Goal: Task Accomplishment & Management: Manage account settings

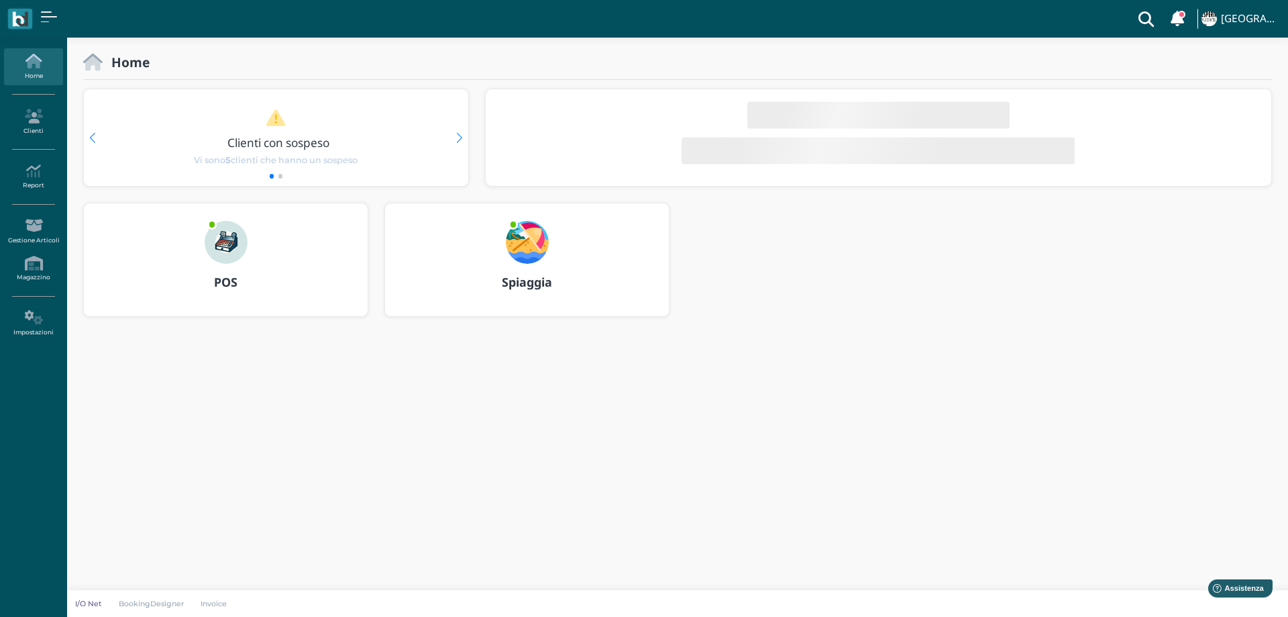
click at [529, 242] on img at bounding box center [527, 242] width 43 height 43
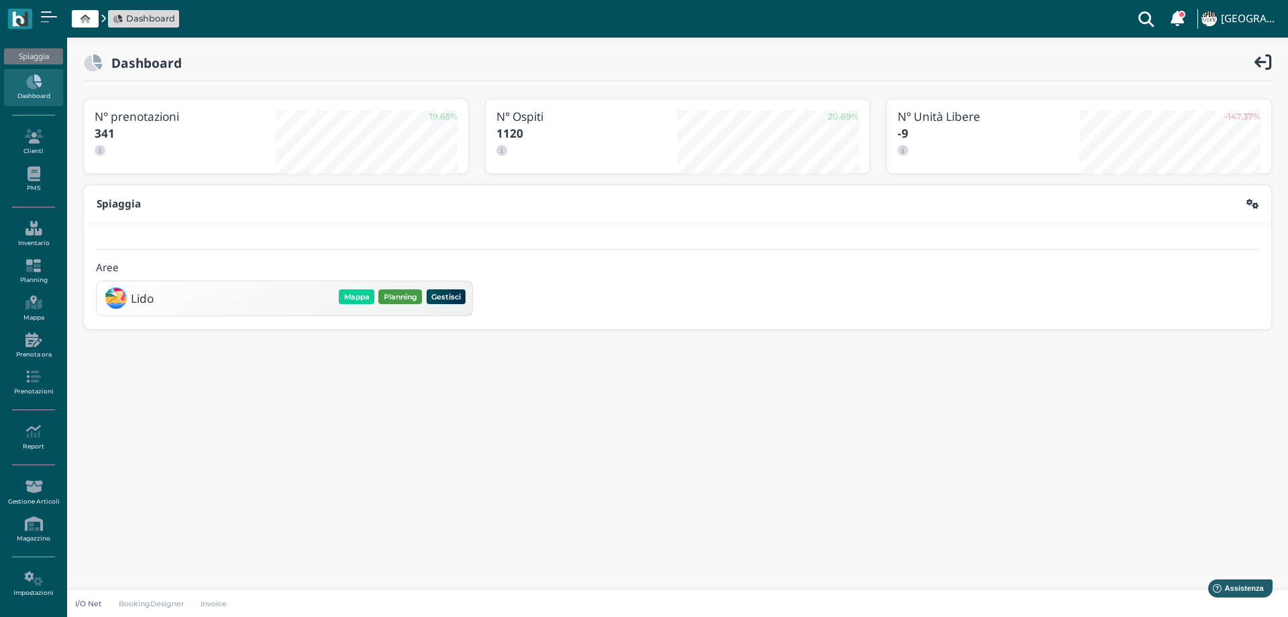
click at [408, 289] on button "Planning" at bounding box center [400, 296] width 44 height 15
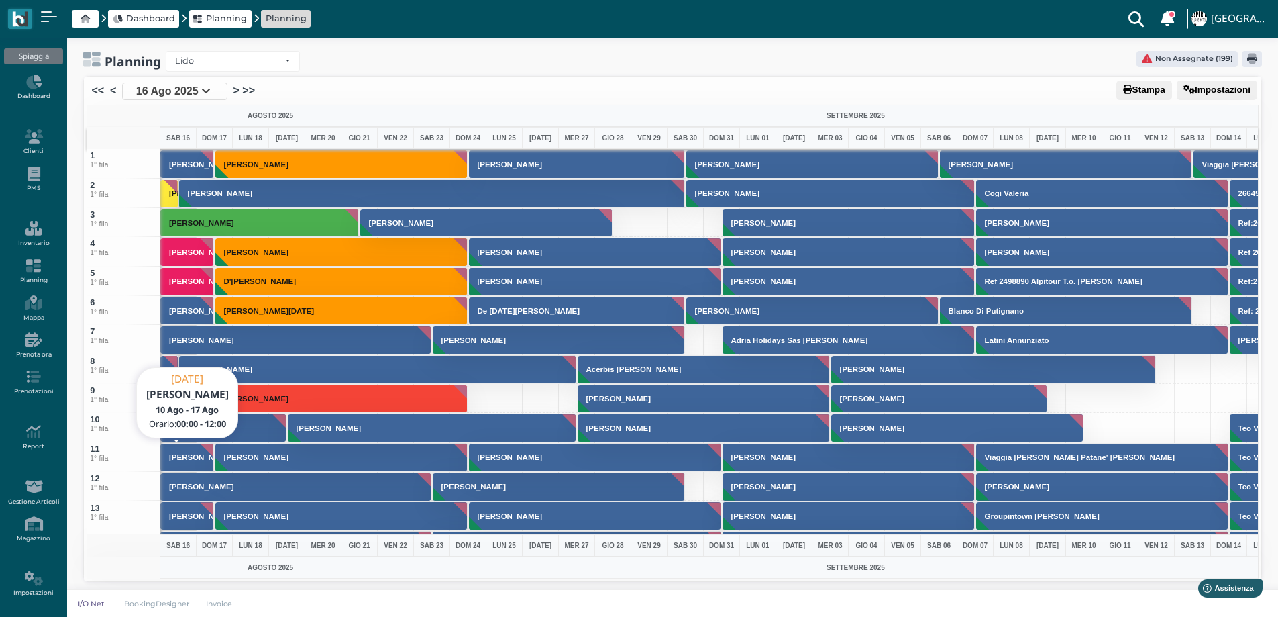
click at [189, 462] on button "Merliani Viaggi" at bounding box center [187, 457] width 54 height 29
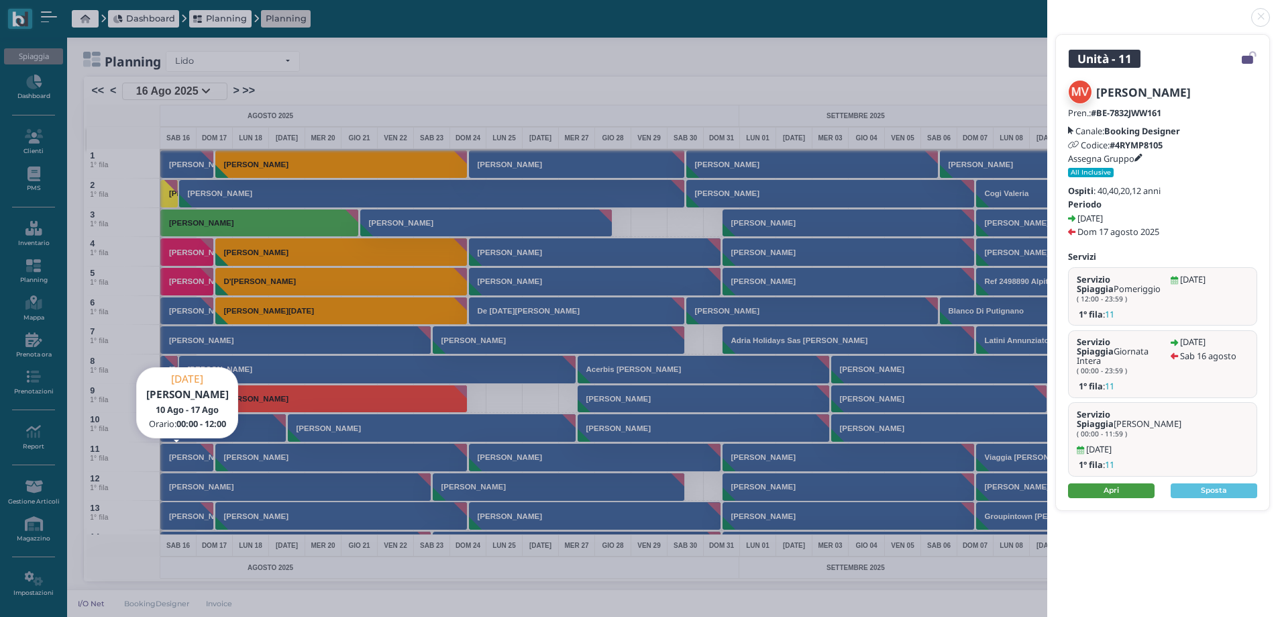
click at [1114, 483] on link "Apri" at bounding box center [1111, 490] width 87 height 15
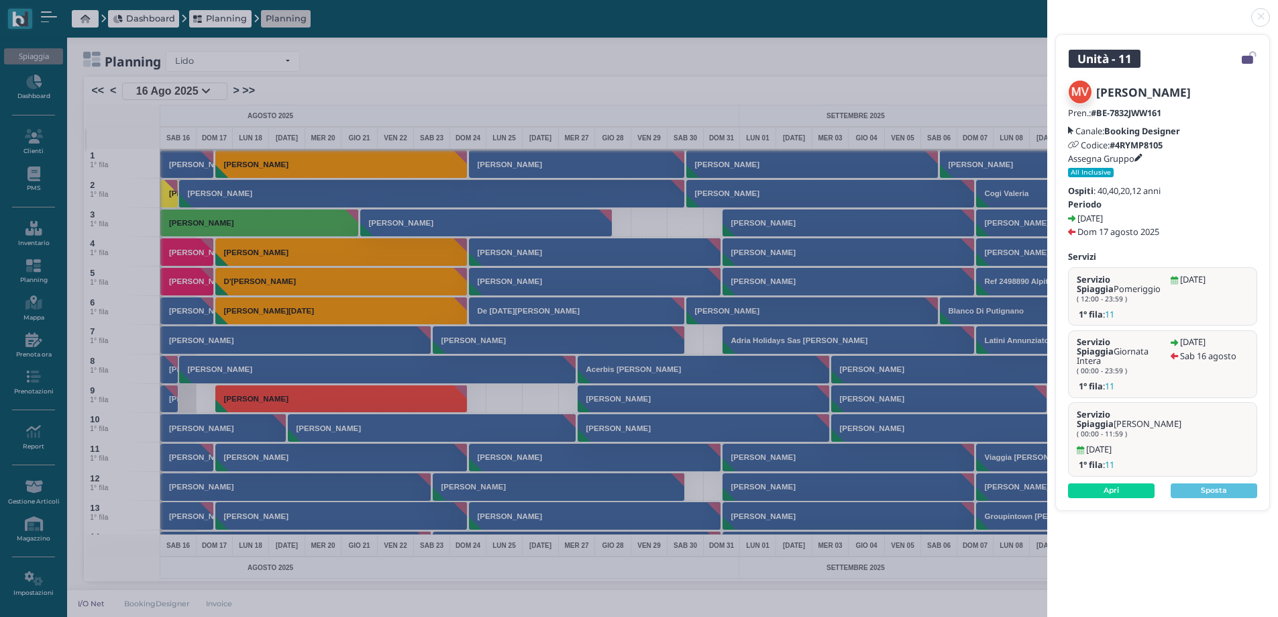
click at [1047, 9] on link at bounding box center [1047, 9] width 0 height 0
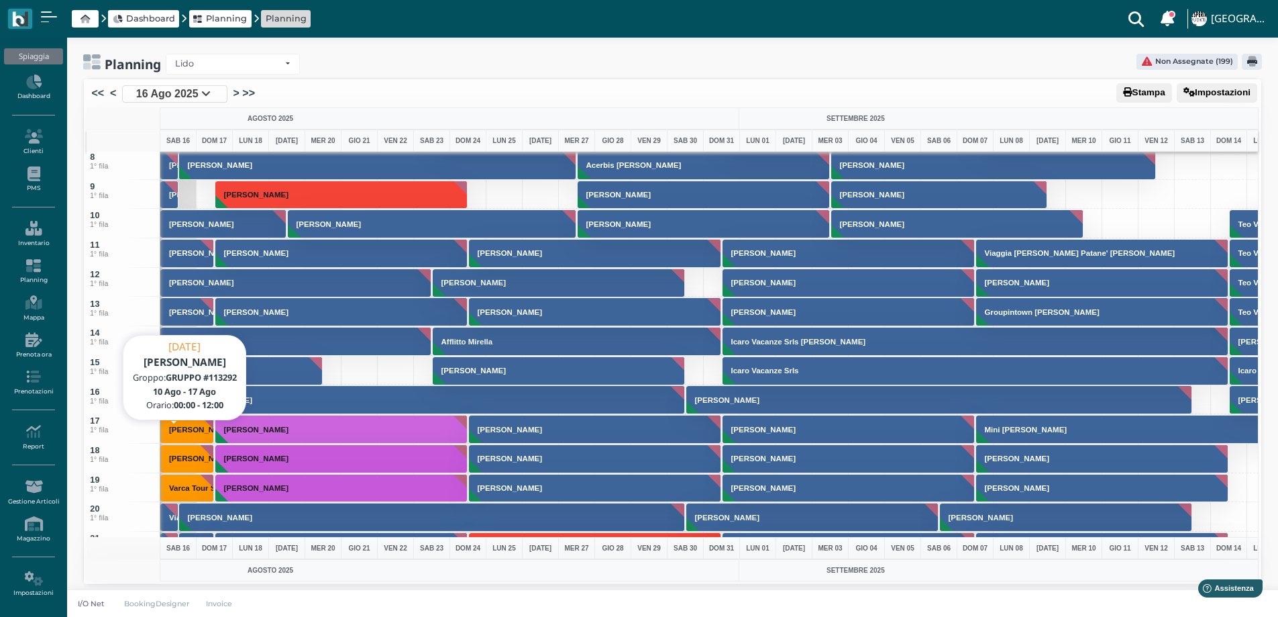
scroll to position [403, 0]
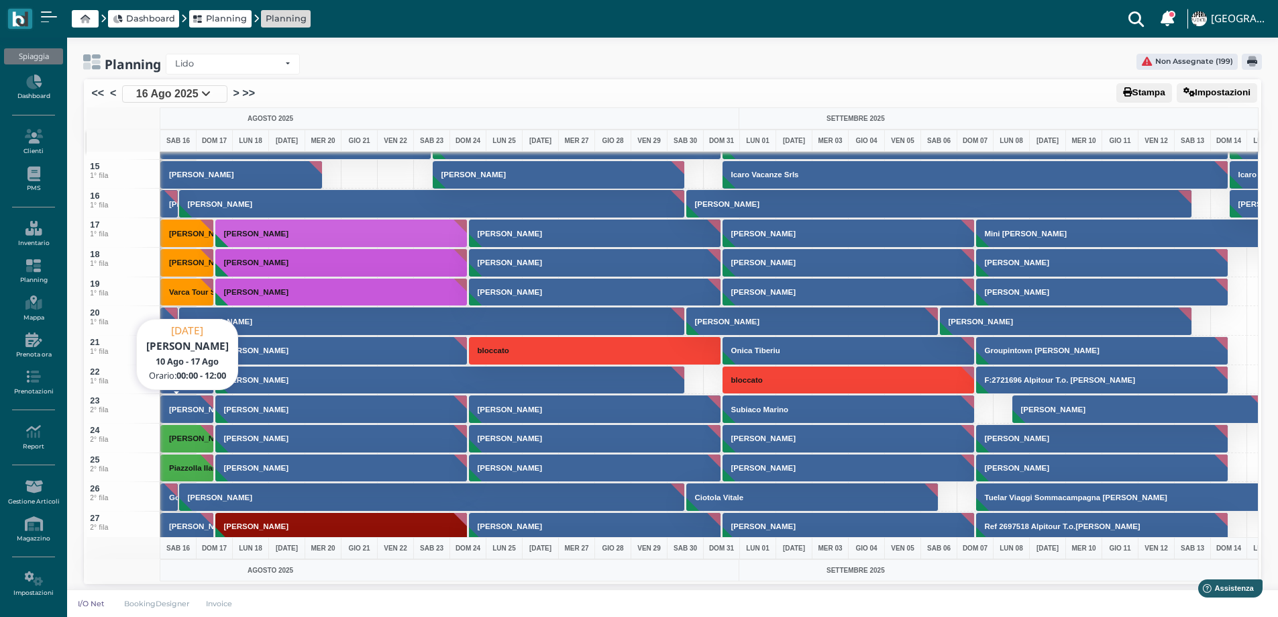
click at [185, 411] on h3 "[PERSON_NAME]" at bounding box center [201, 409] width 75 height 8
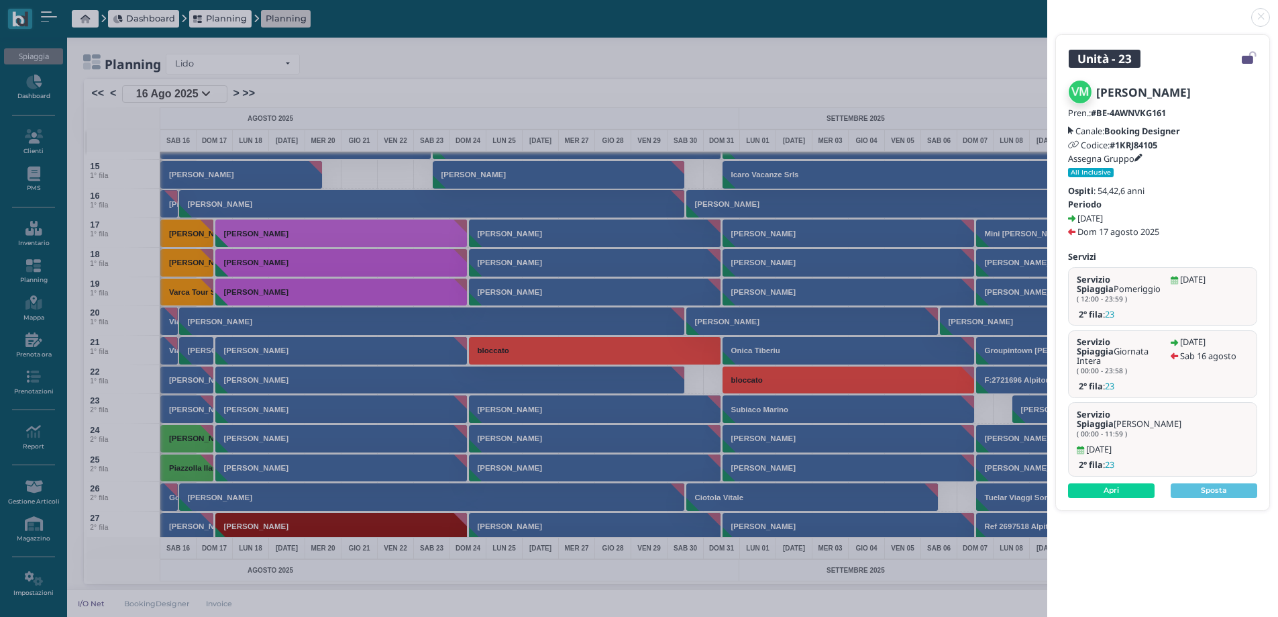
click at [1047, 9] on link at bounding box center [1047, 9] width 0 height 0
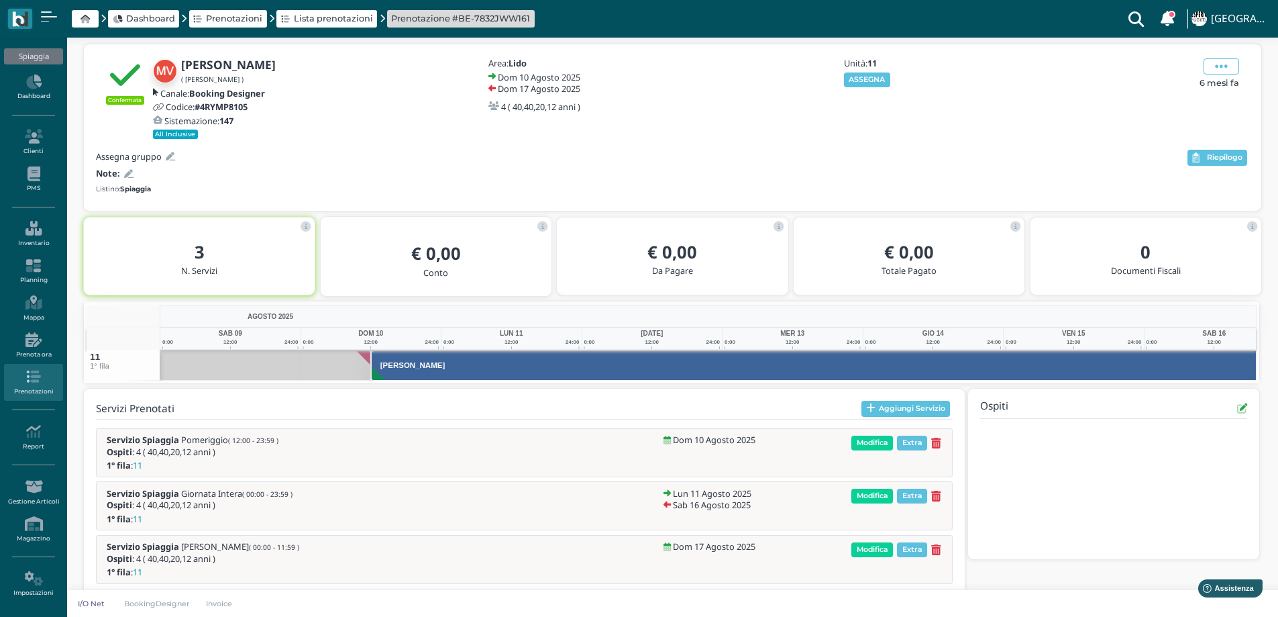
scroll to position [0, 98]
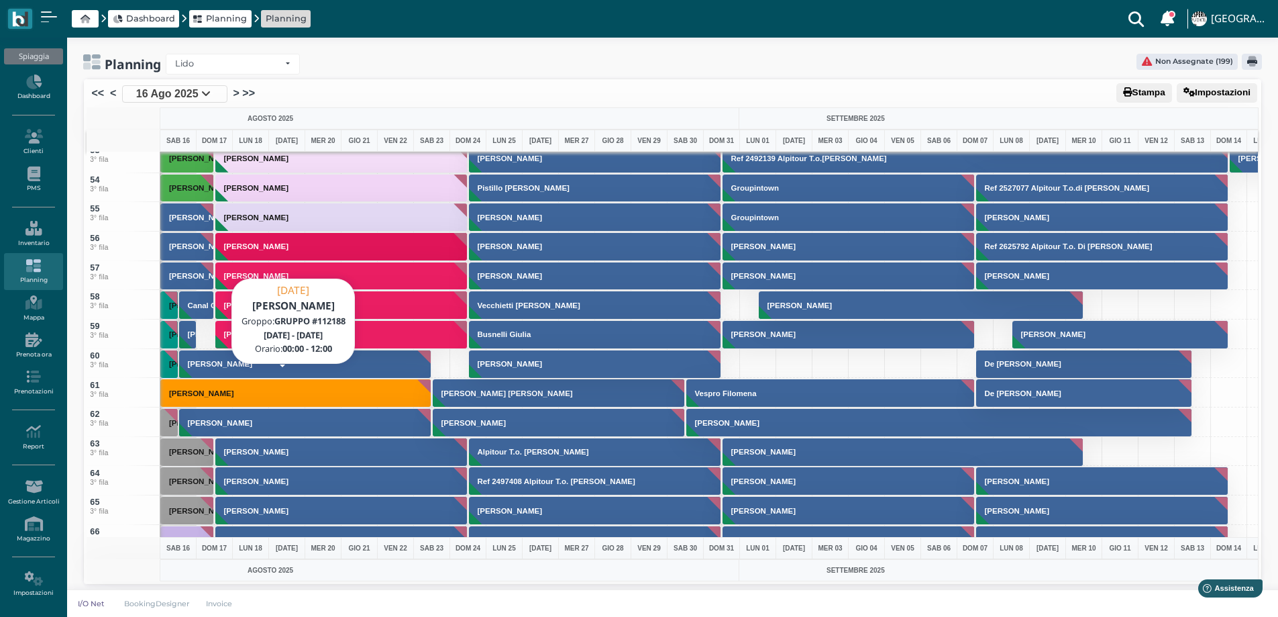
scroll to position [1543, 0]
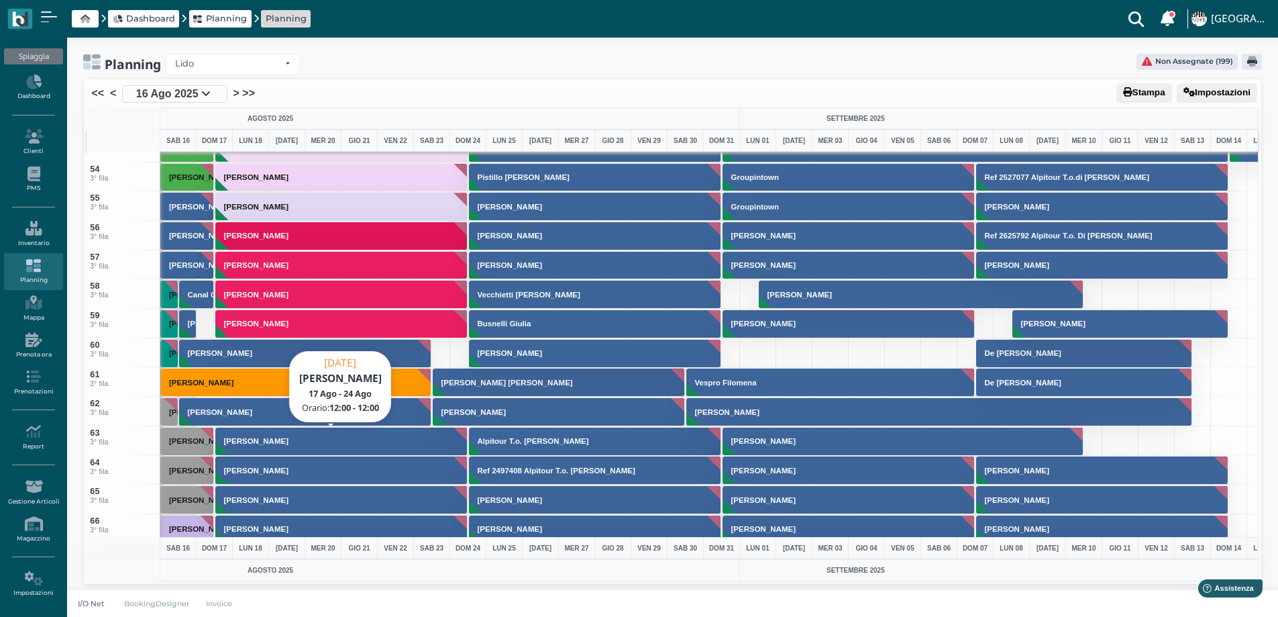
click at [372, 440] on button "Caputo Annalisa" at bounding box center [341, 441] width 253 height 29
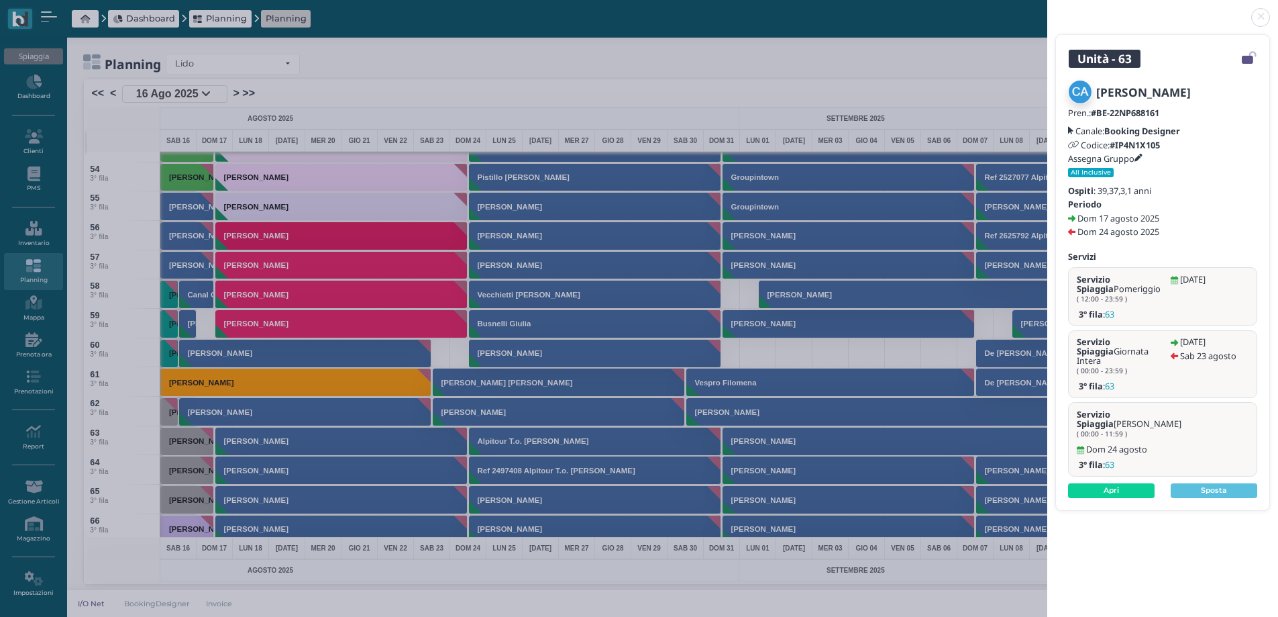
click at [1140, 160] on icon at bounding box center [1139, 158] width 8 height 8
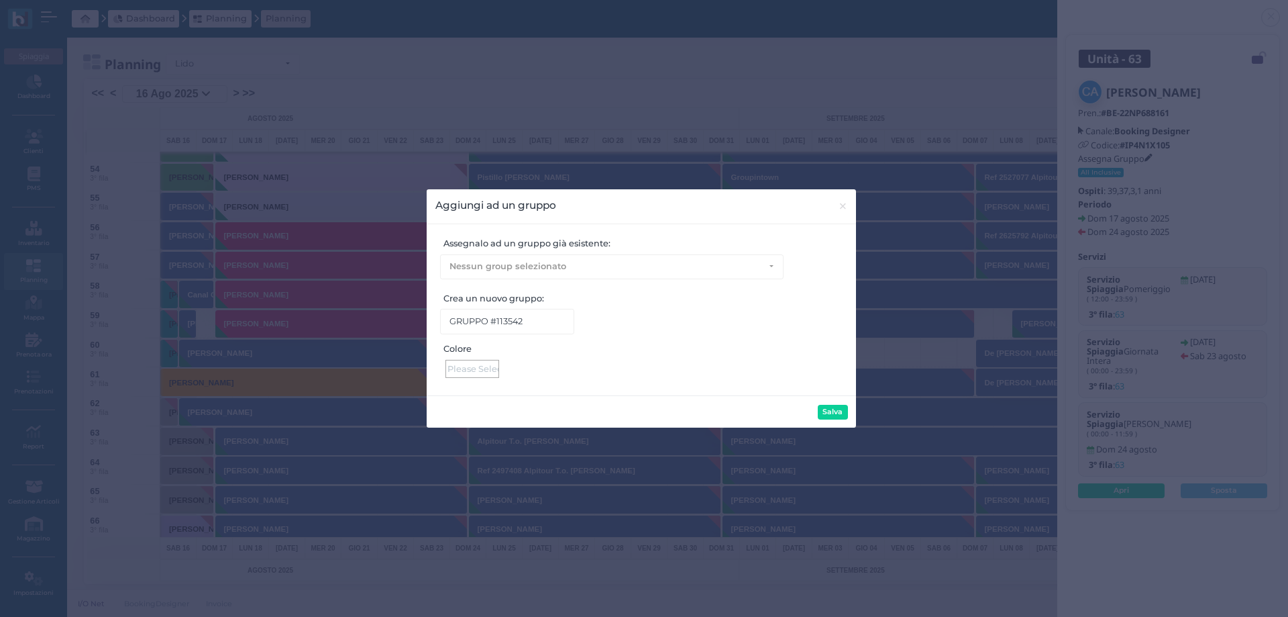
click at [480, 369] on div at bounding box center [473, 369] width 54 height 18
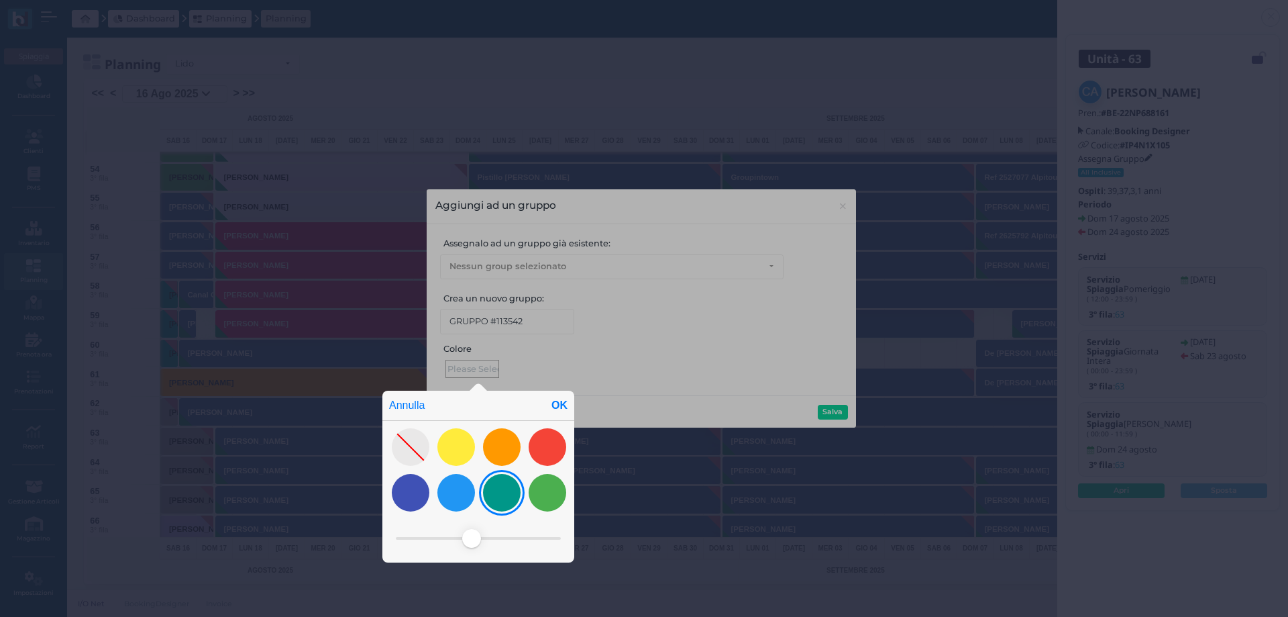
drag, startPoint x: 481, startPoint y: 537, endPoint x: 491, endPoint y: 506, distance: 32.5
click at [470, 535] on span at bounding box center [471, 538] width 19 height 19
click at [551, 452] on div at bounding box center [548, 447] width 38 height 38
drag, startPoint x: 462, startPoint y: 537, endPoint x: 530, endPoint y: 536, distance: 67.8
click at [530, 536] on span at bounding box center [529, 538] width 19 height 19
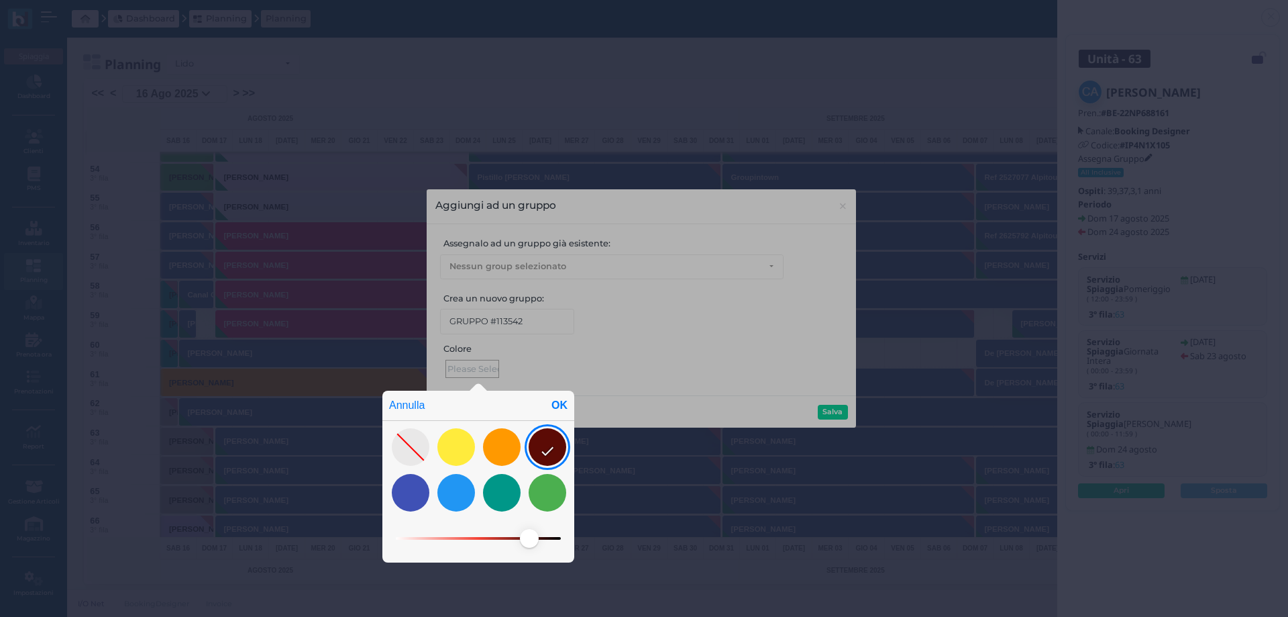
click at [831, 142] on div "Annulla OK" at bounding box center [644, 309] width 1288 height 619
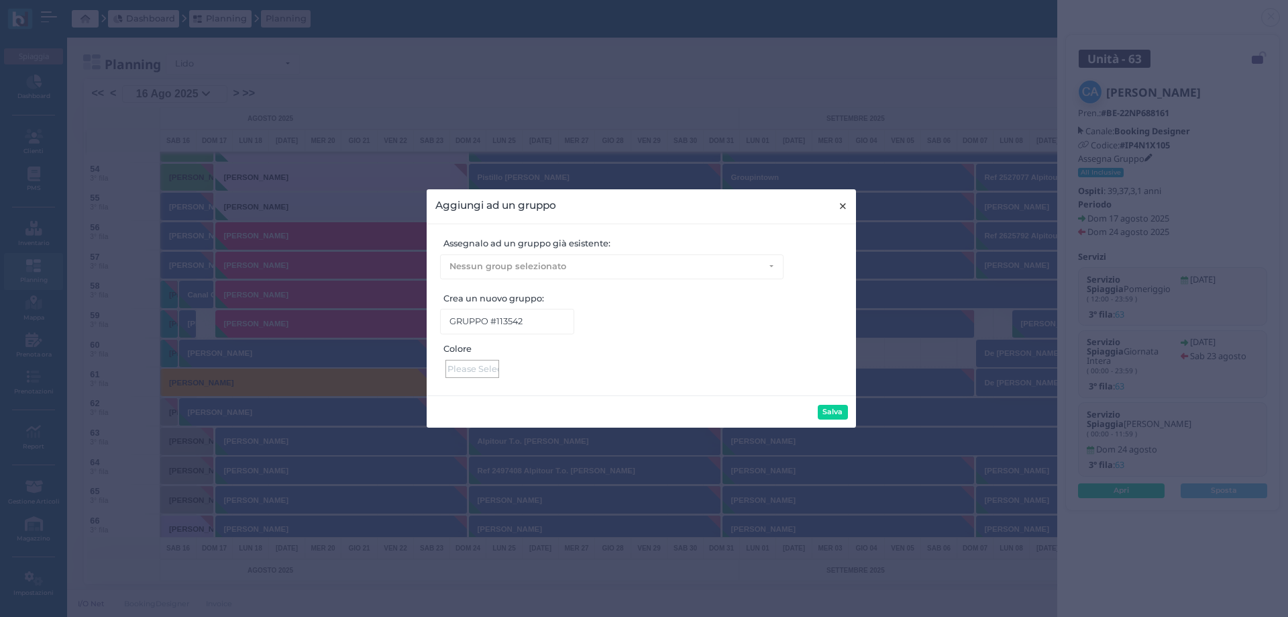
click at [839, 208] on button "× close" at bounding box center [843, 206] width 28 height 34
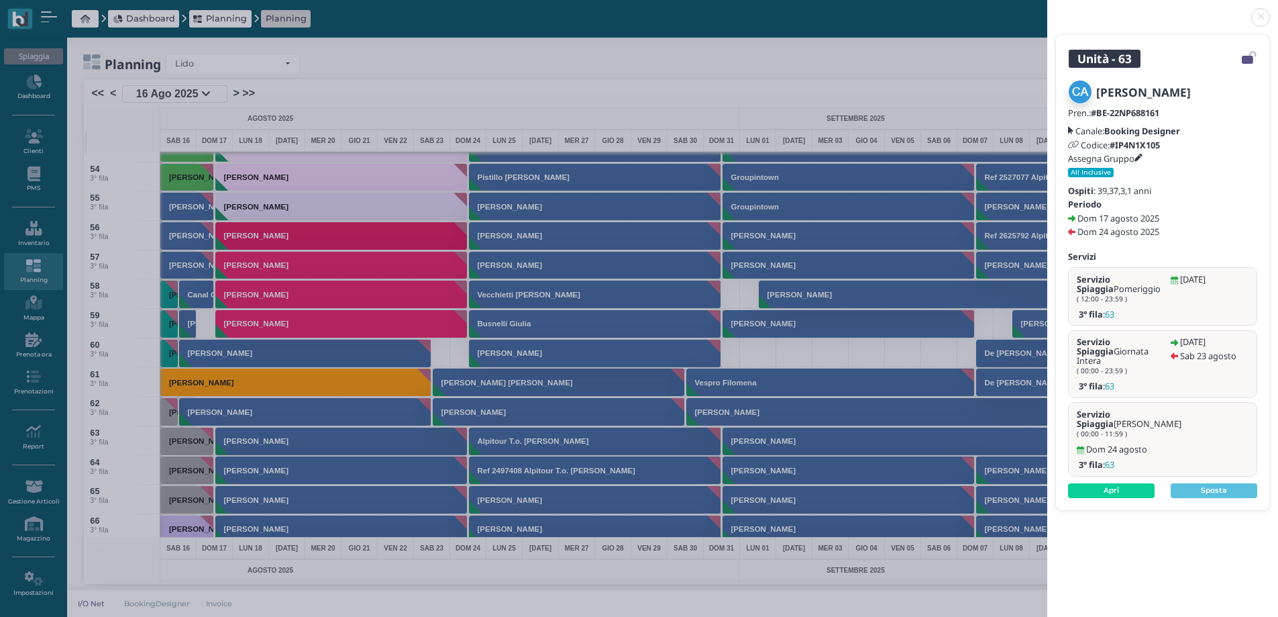
click at [1047, 9] on link at bounding box center [1047, 9] width 0 height 0
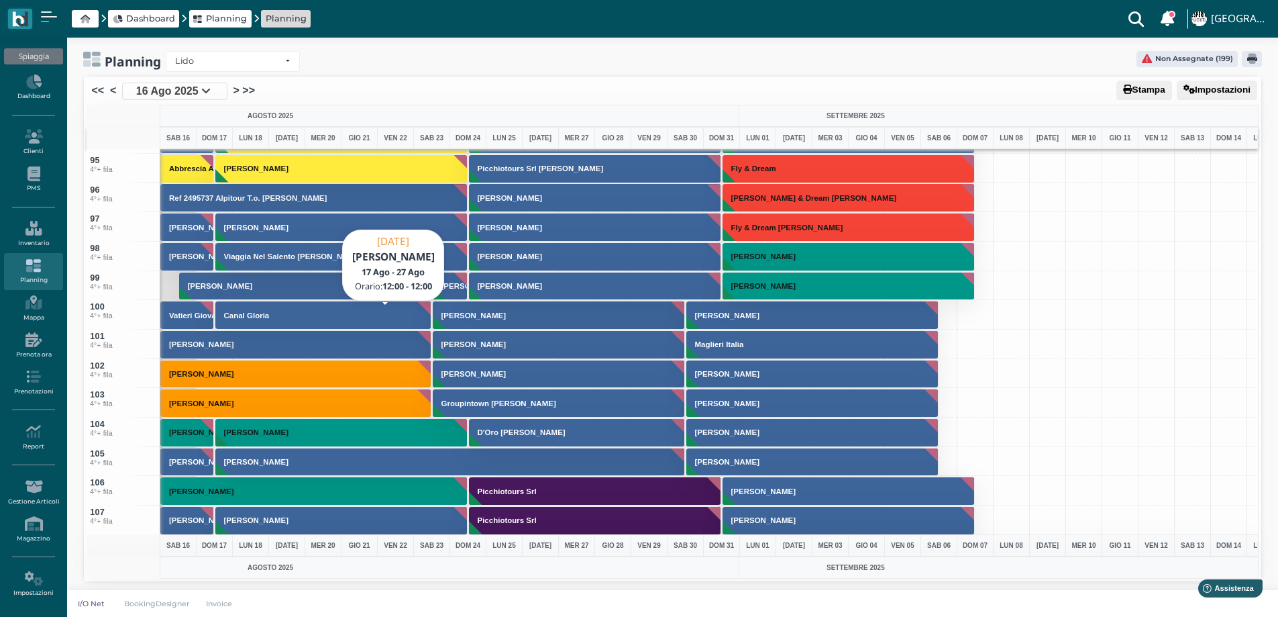
scroll to position [2483, 0]
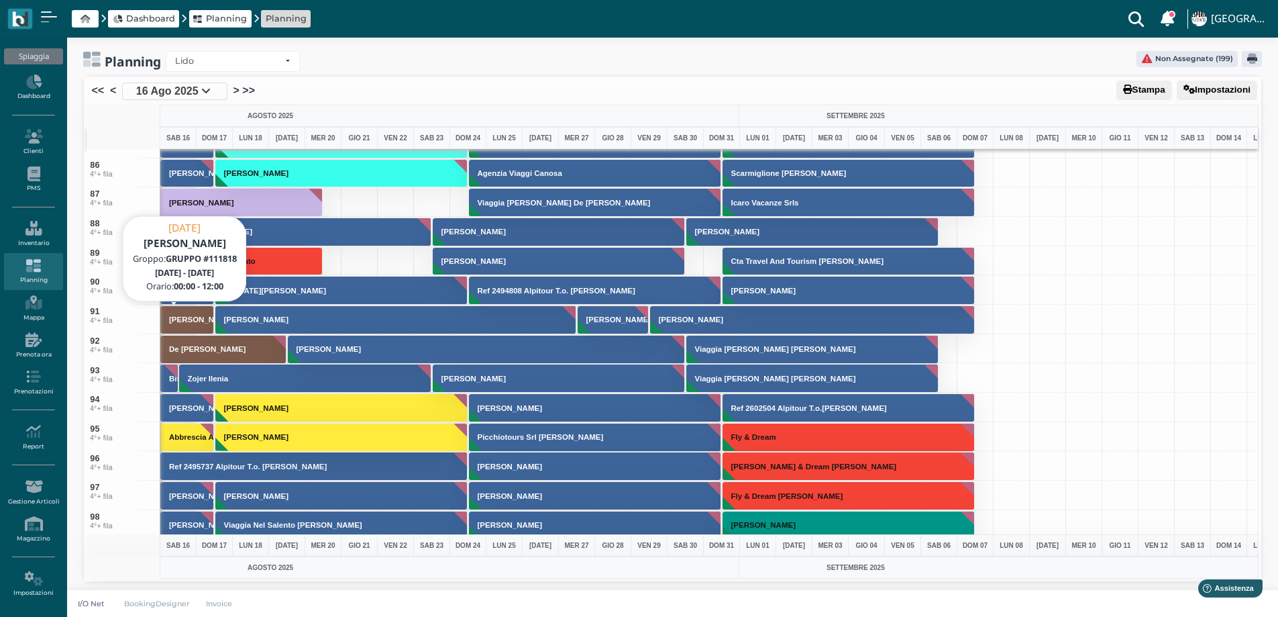
click at [183, 319] on h3 "[PERSON_NAME]" at bounding box center [201, 319] width 75 height 8
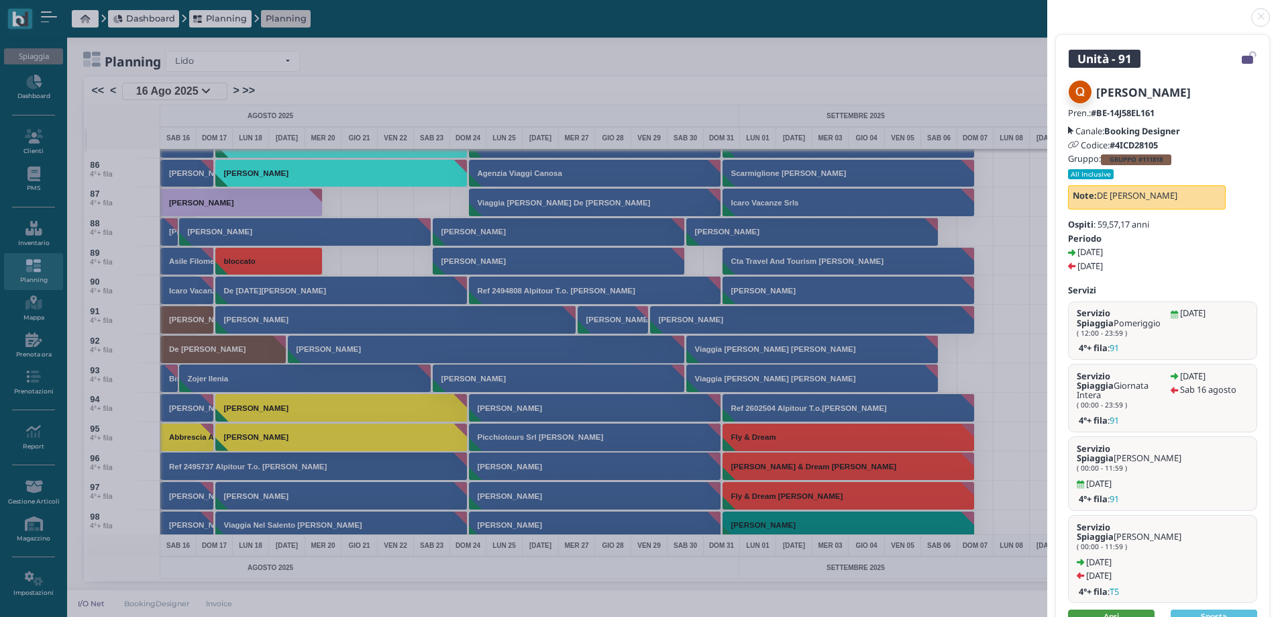
click at [1121, 609] on link "Apri" at bounding box center [1111, 616] width 87 height 15
drag, startPoint x: 1263, startPoint y: 15, endPoint x: 807, endPoint y: 132, distance: 470.4
click at [1047, 9] on link at bounding box center [1047, 9] width 0 height 0
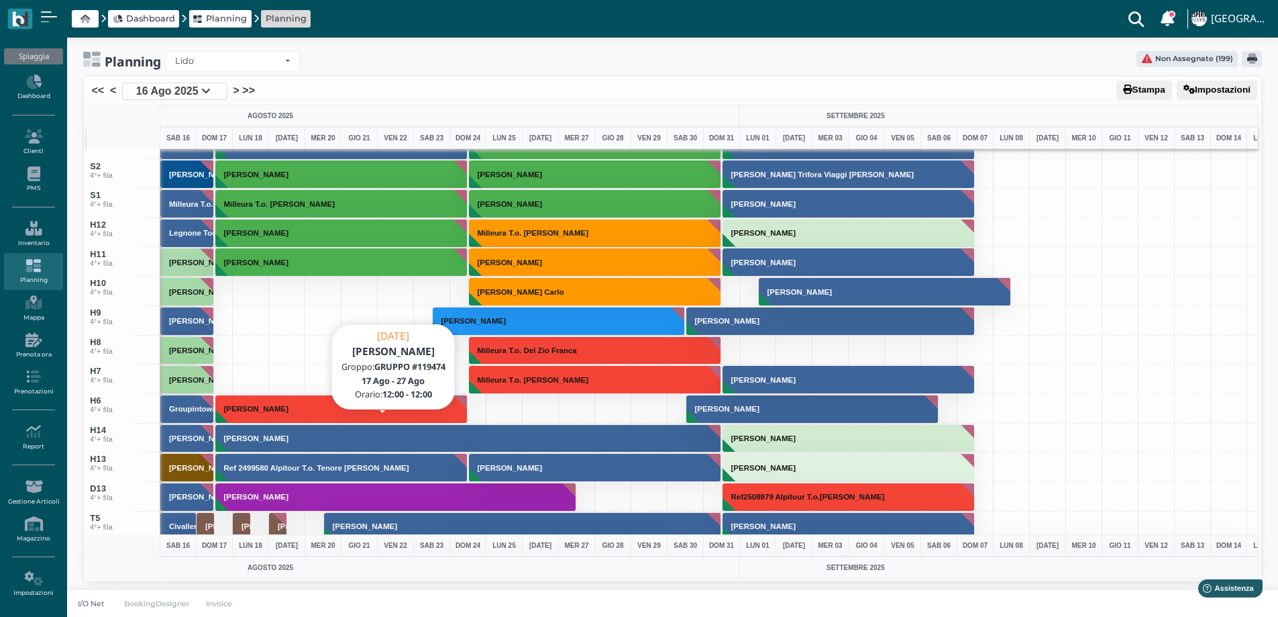
scroll to position [4697, 0]
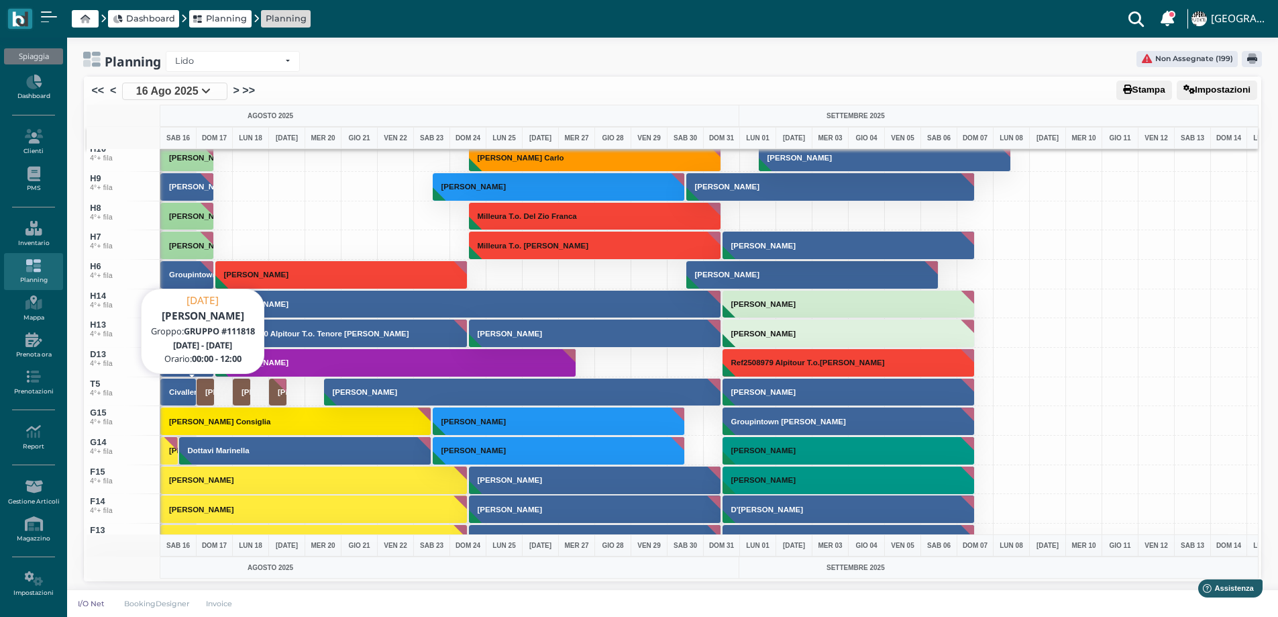
click at [205, 390] on h3 "[PERSON_NAME]" at bounding box center [237, 392] width 75 height 8
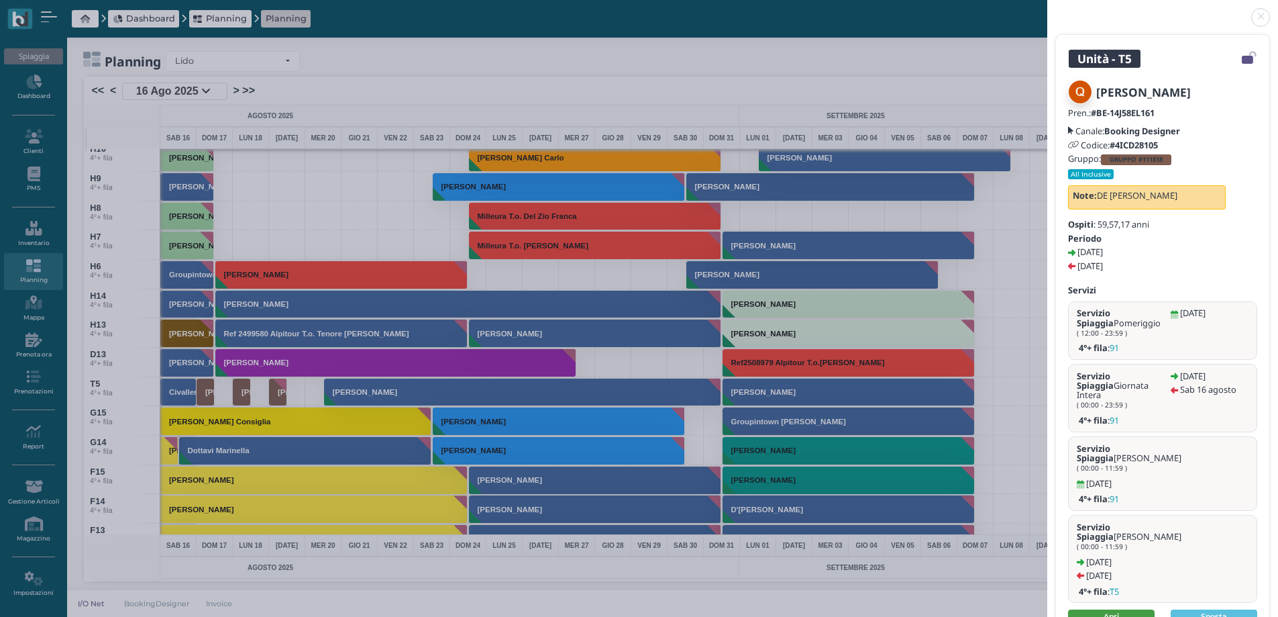
click at [1101, 609] on link "Apri" at bounding box center [1111, 616] width 87 height 15
click at [1047, 9] on link at bounding box center [1047, 9] width 0 height 0
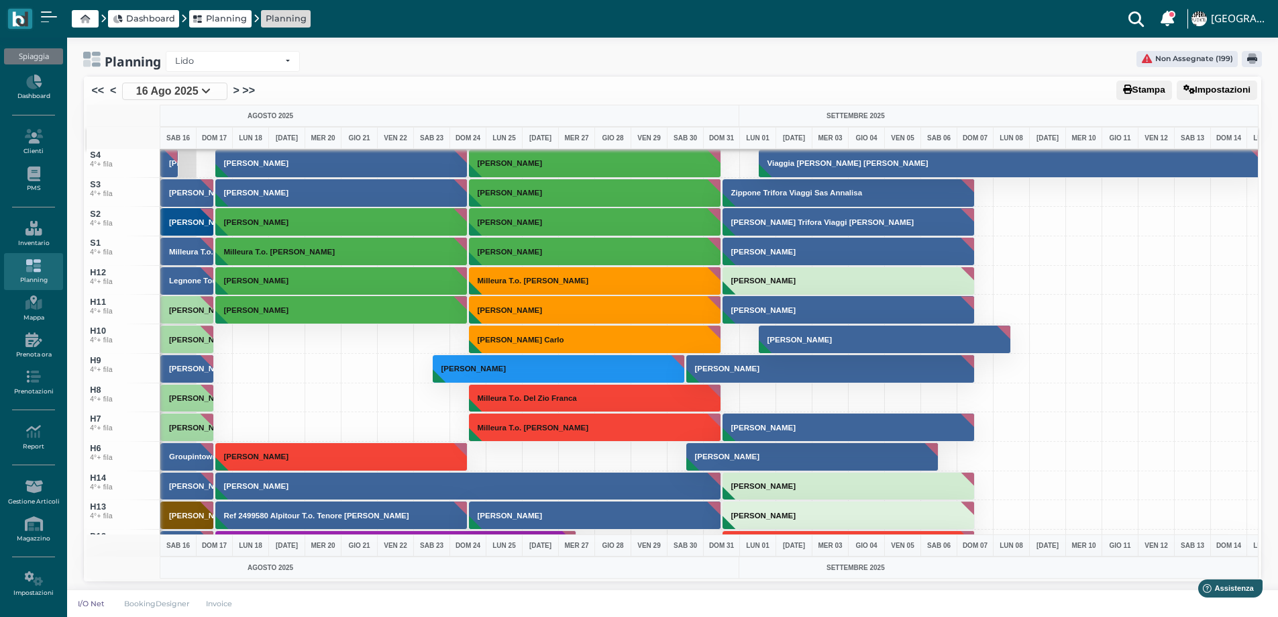
scroll to position [4496, 0]
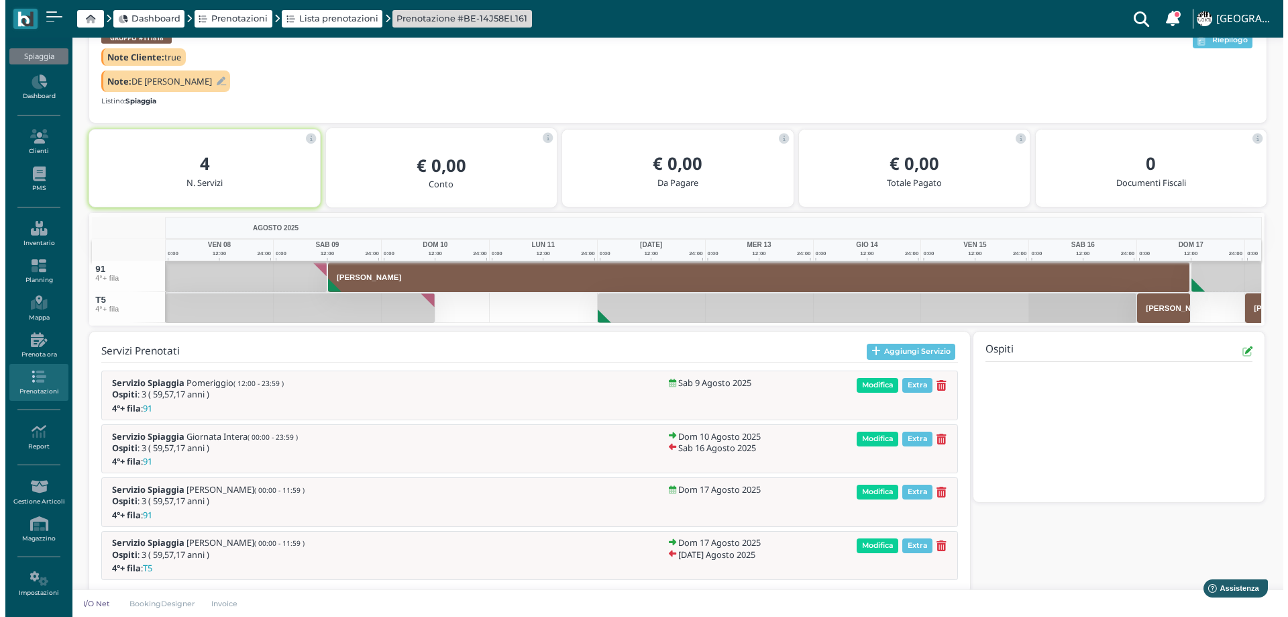
scroll to position [180, 0]
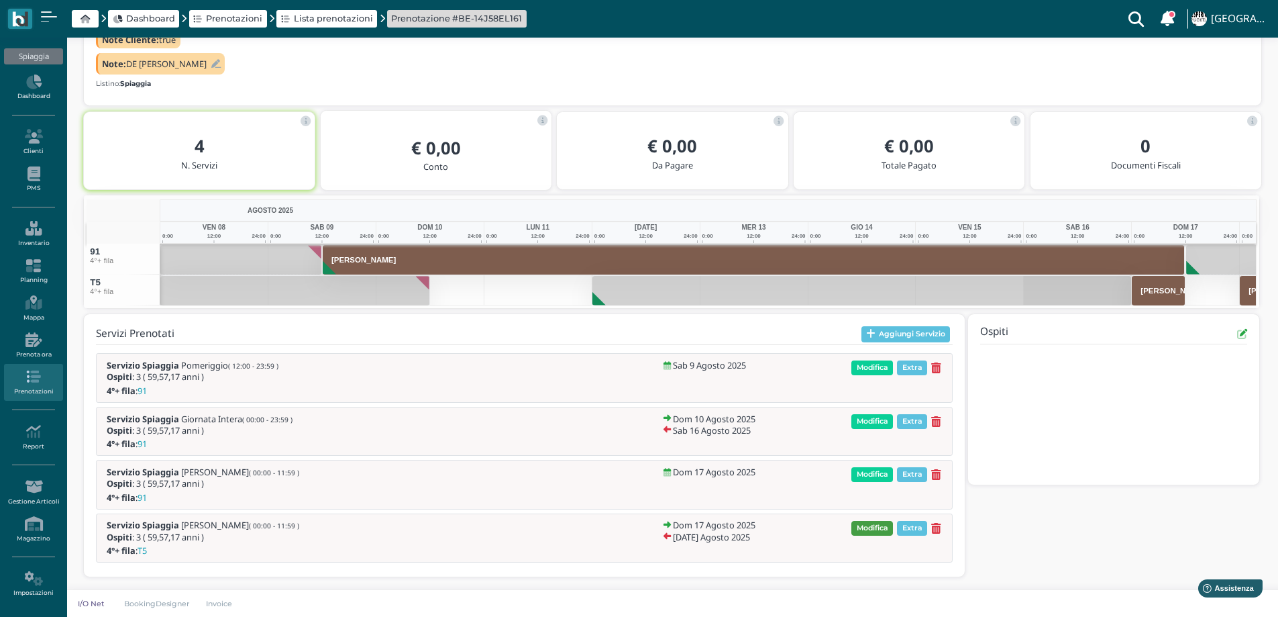
click at [872, 523] on span "Modifica" at bounding box center [873, 528] width 42 height 15
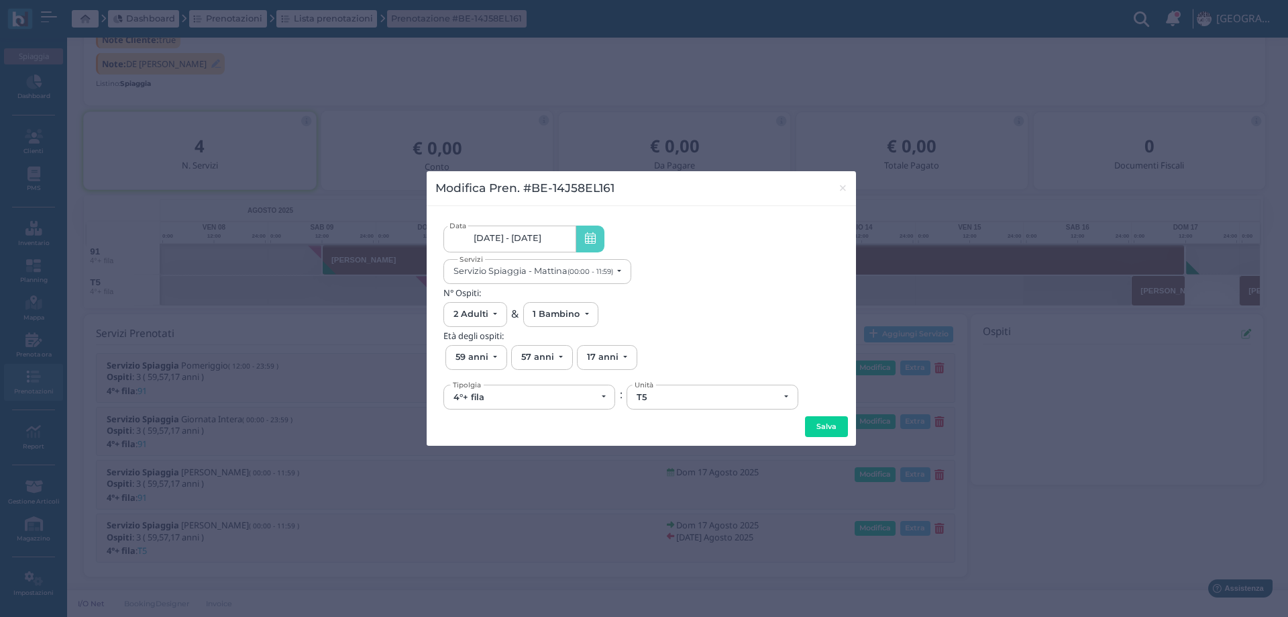
click at [542, 243] on span "17/08/25 - 19/08/25" at bounding box center [508, 238] width 68 height 11
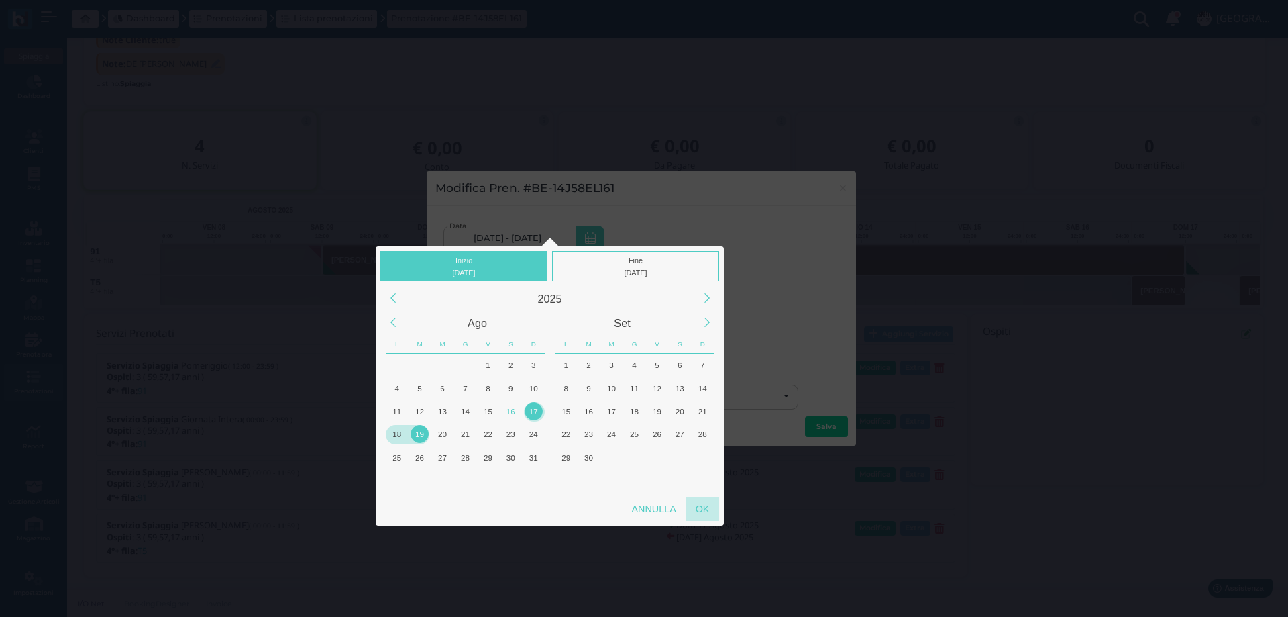
click at [697, 503] on div "OK" at bounding box center [703, 509] width 34 height 24
type input "17/08/2025 - 19/08/2025"
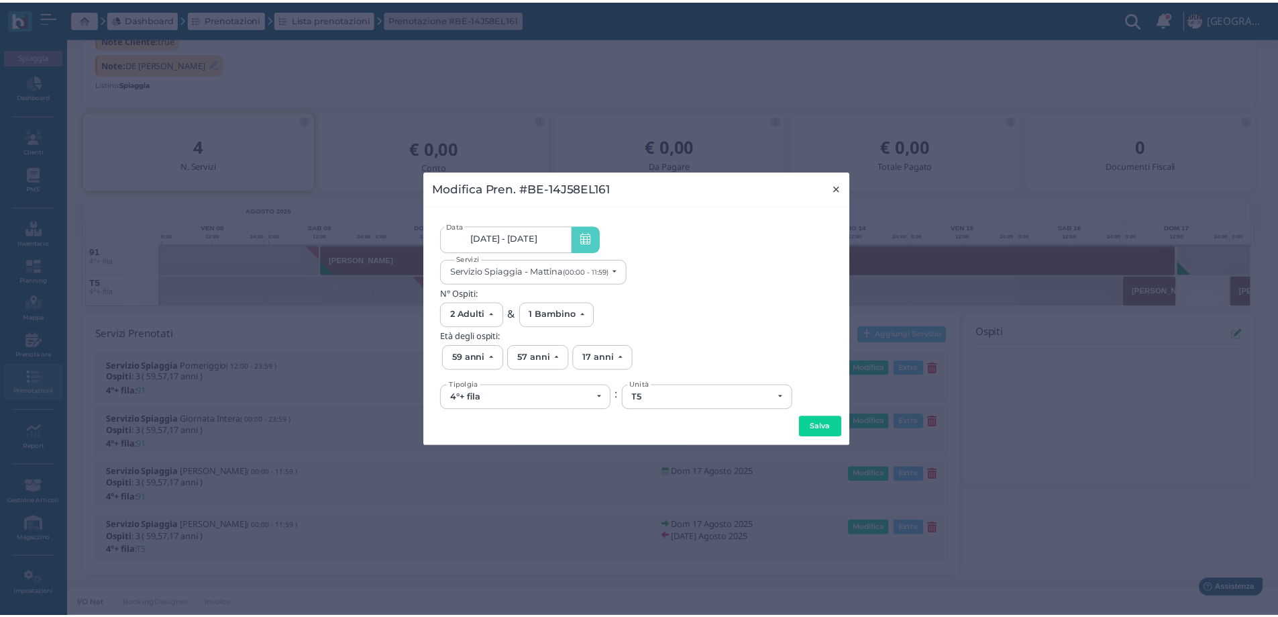
scroll to position [0, 0]
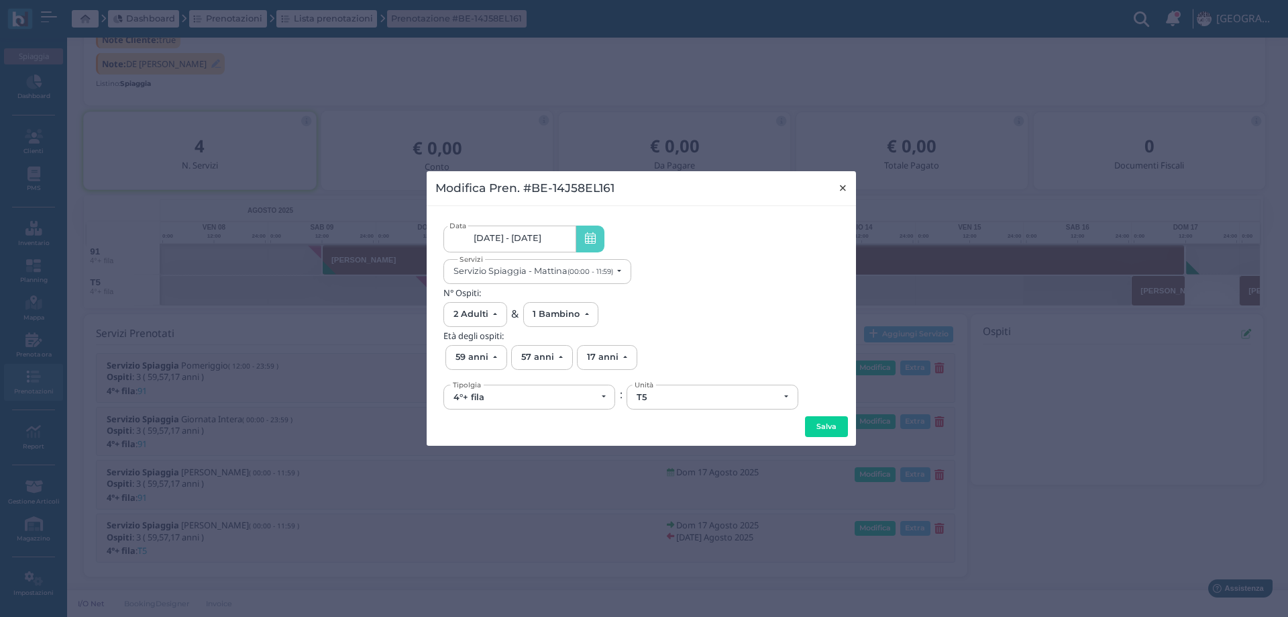
click at [840, 189] on span "×" at bounding box center [843, 187] width 10 height 17
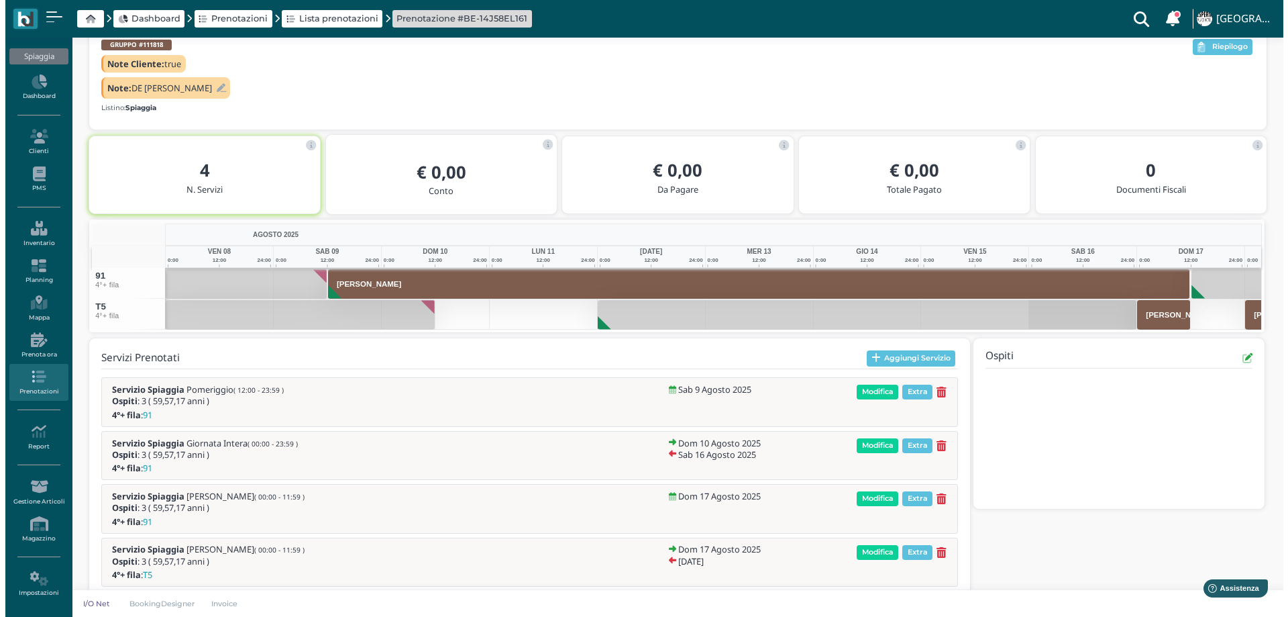
scroll to position [180, 0]
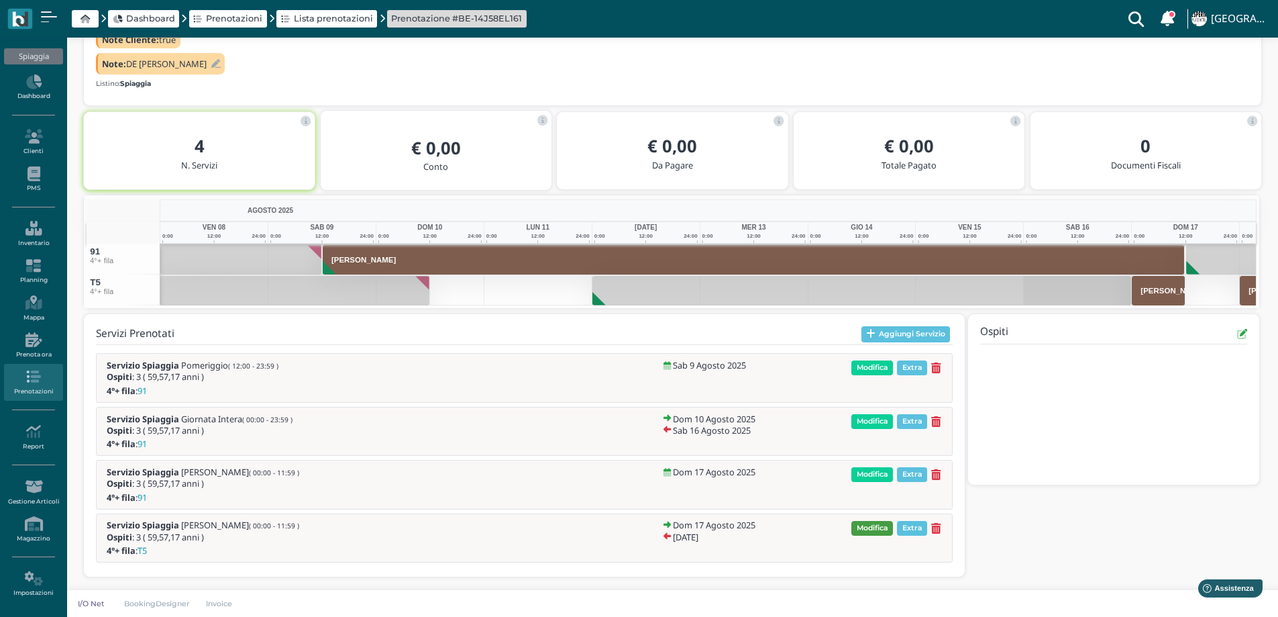
click at [881, 527] on span "Modifica" at bounding box center [873, 528] width 42 height 15
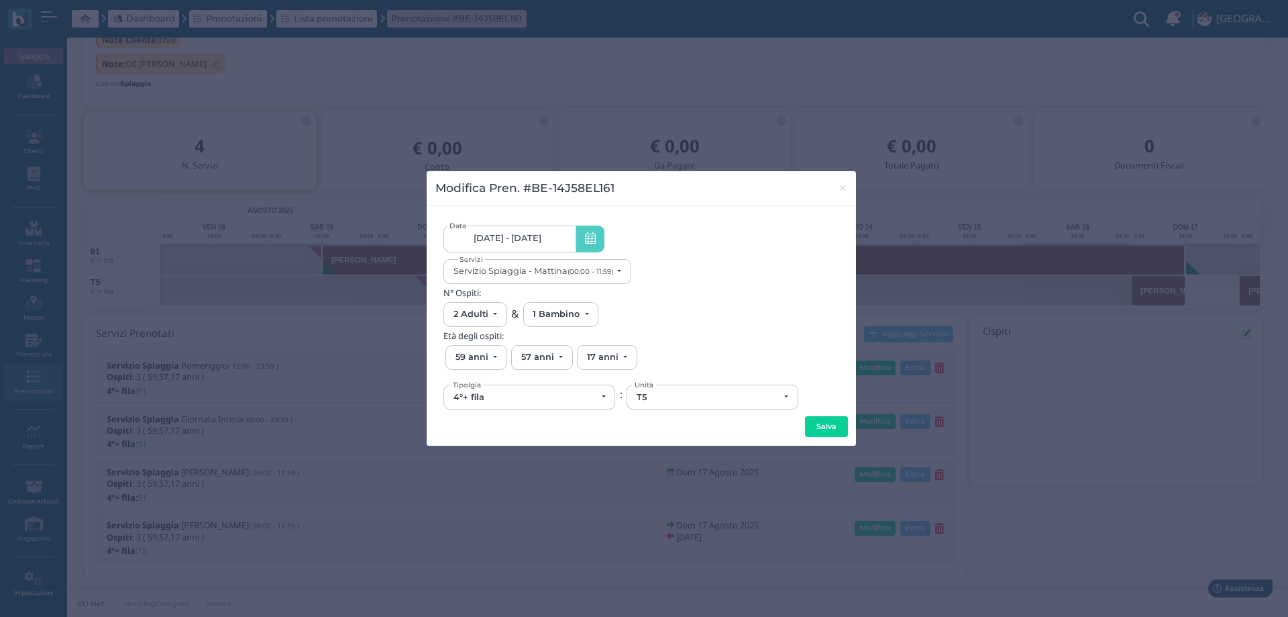
click at [542, 240] on span "[DATE] - [DATE]" at bounding box center [508, 238] width 68 height 11
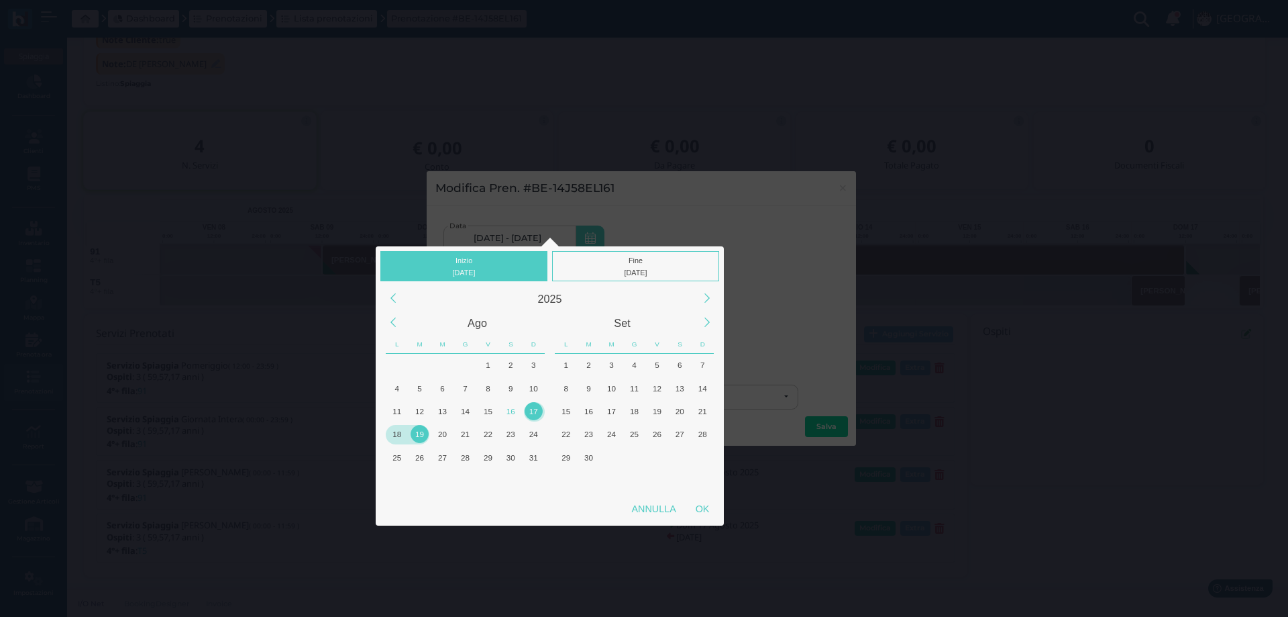
click at [399, 440] on div "18" at bounding box center [397, 434] width 18 height 18
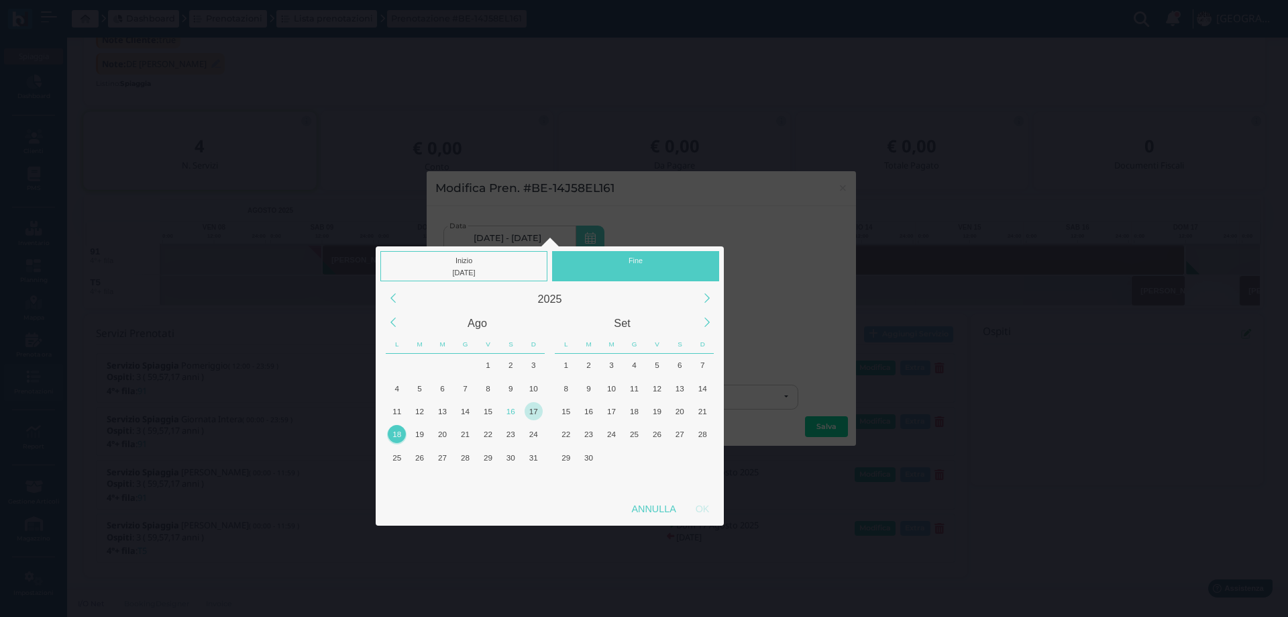
click at [399, 439] on div "18" at bounding box center [397, 434] width 18 height 18
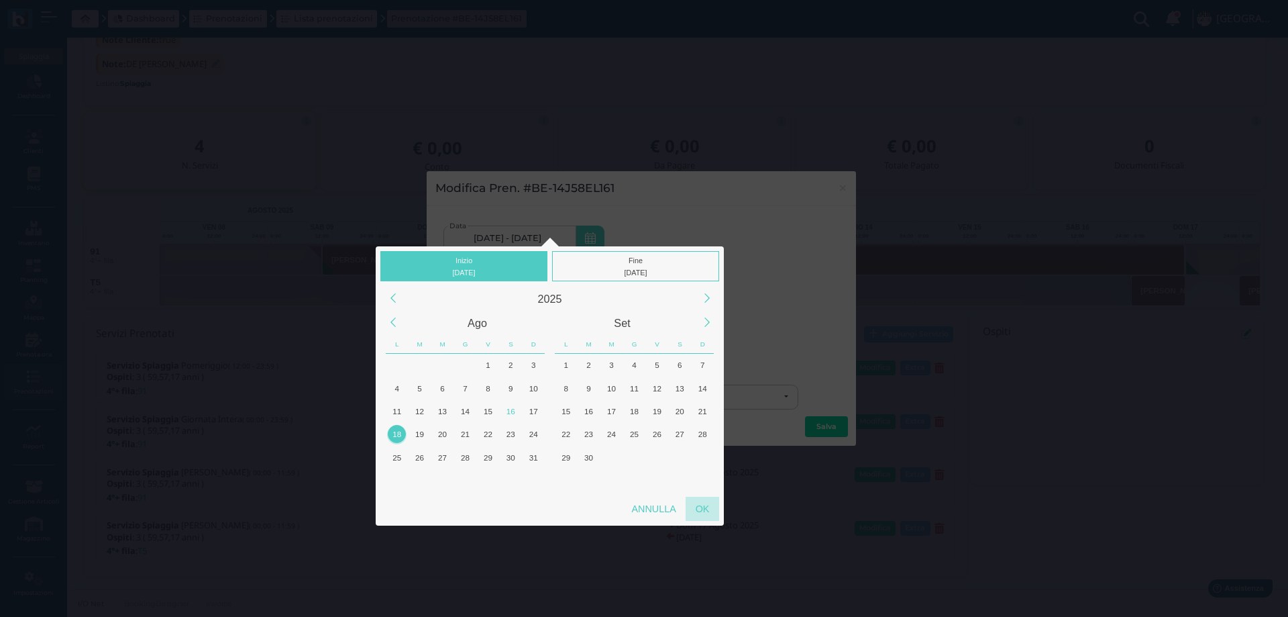
click at [695, 514] on div "OK" at bounding box center [703, 509] width 34 height 24
type input "18/08/2025 - 18/08/2025"
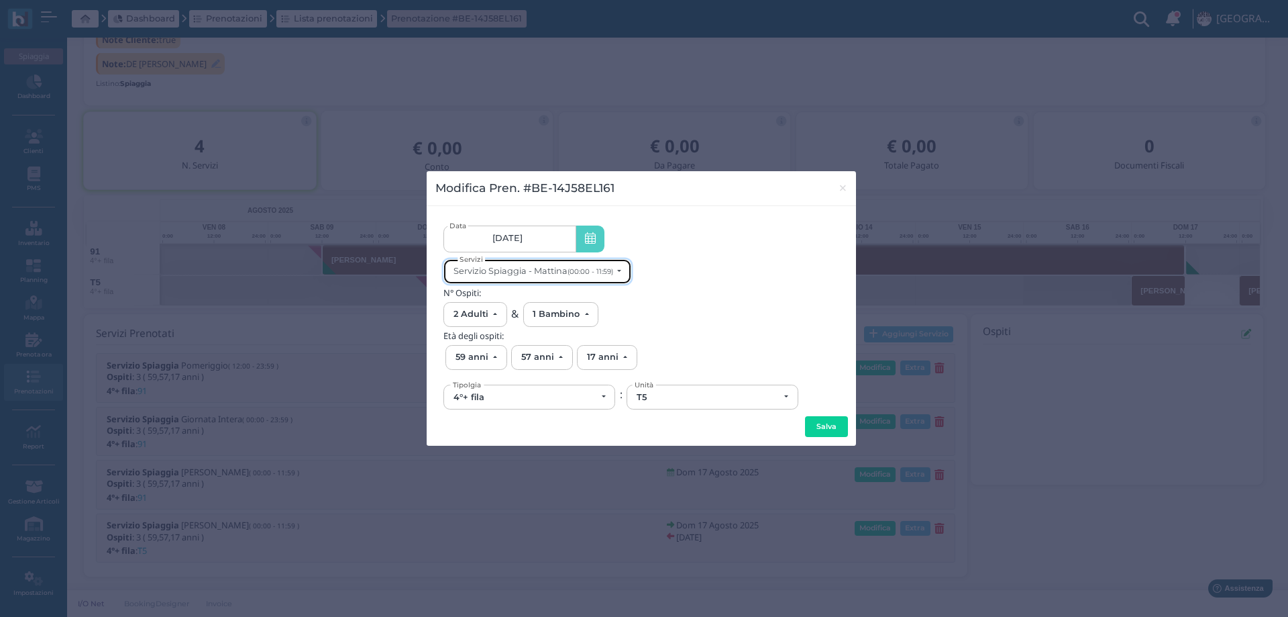
scroll to position [0, 0]
click at [584, 268] on small "(00:00 - 11:59)" at bounding box center [591, 271] width 46 height 9
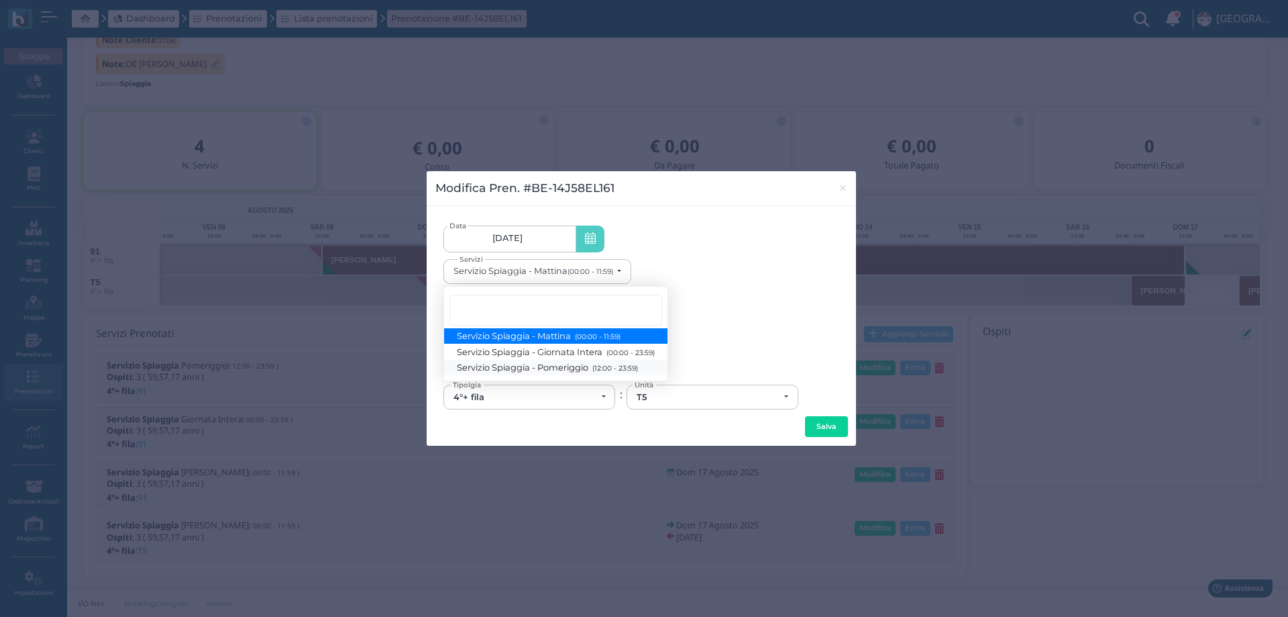
click at [559, 364] on span "Servizio Spiaggia - Pomeriggio (12:00 - 23:59)" at bounding box center [548, 367] width 181 height 11
select select "1369"
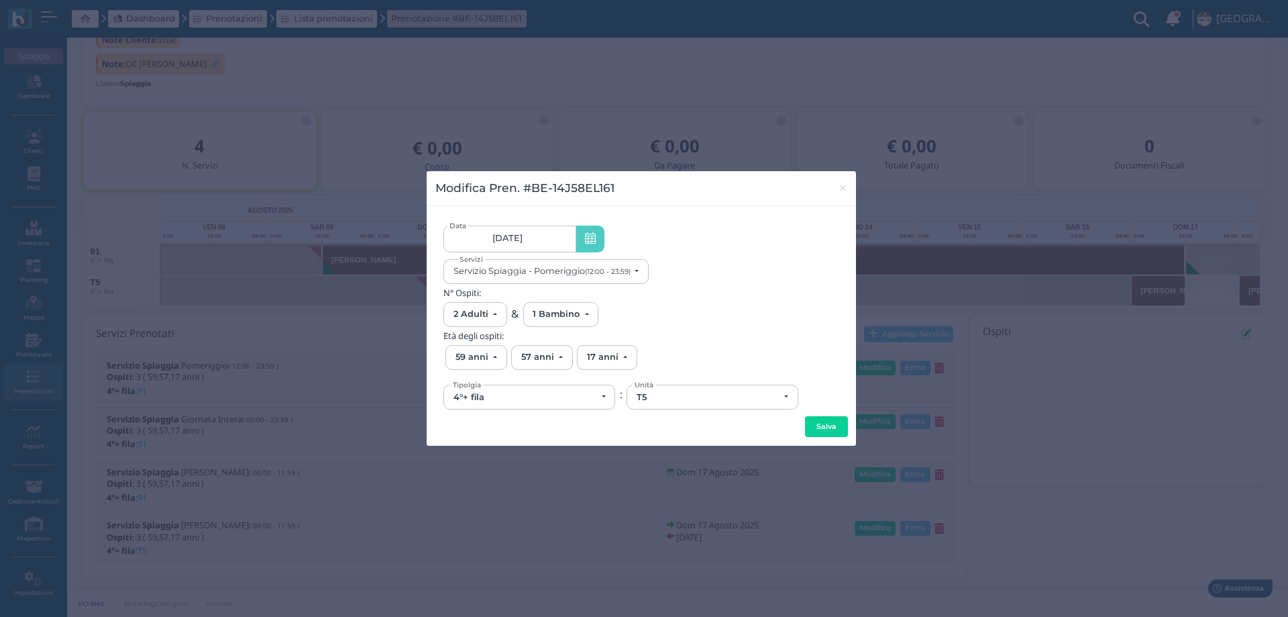
click at [827, 429] on button "Salva" at bounding box center [826, 426] width 43 height 21
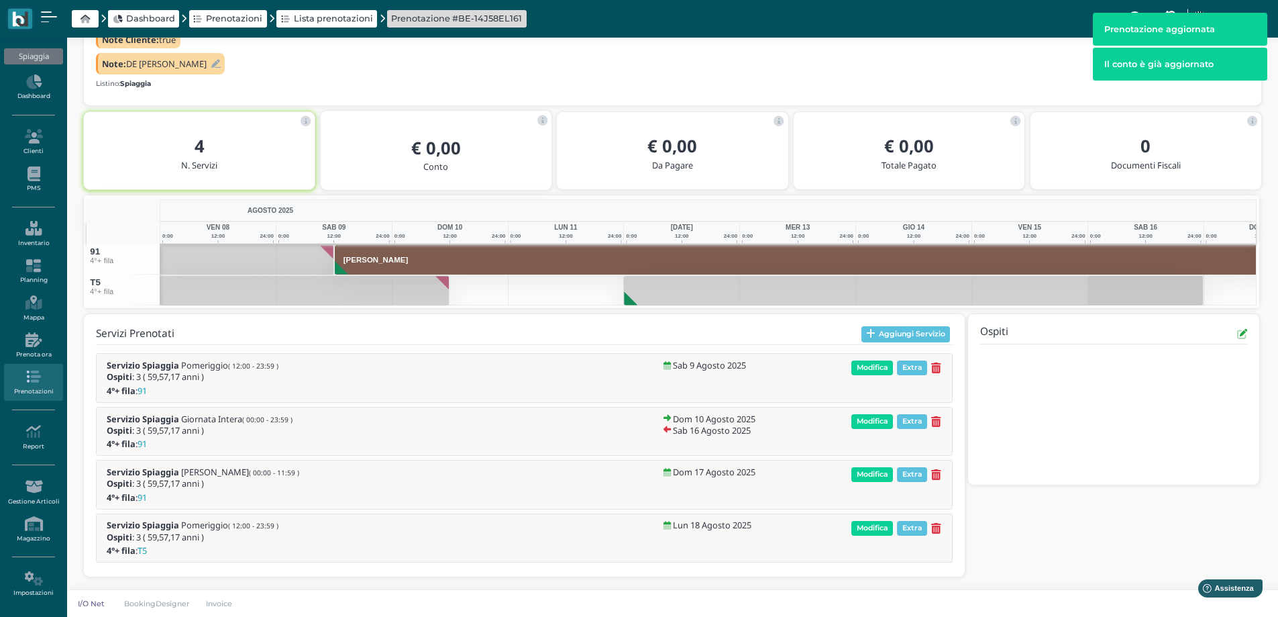
scroll to position [0, 5]
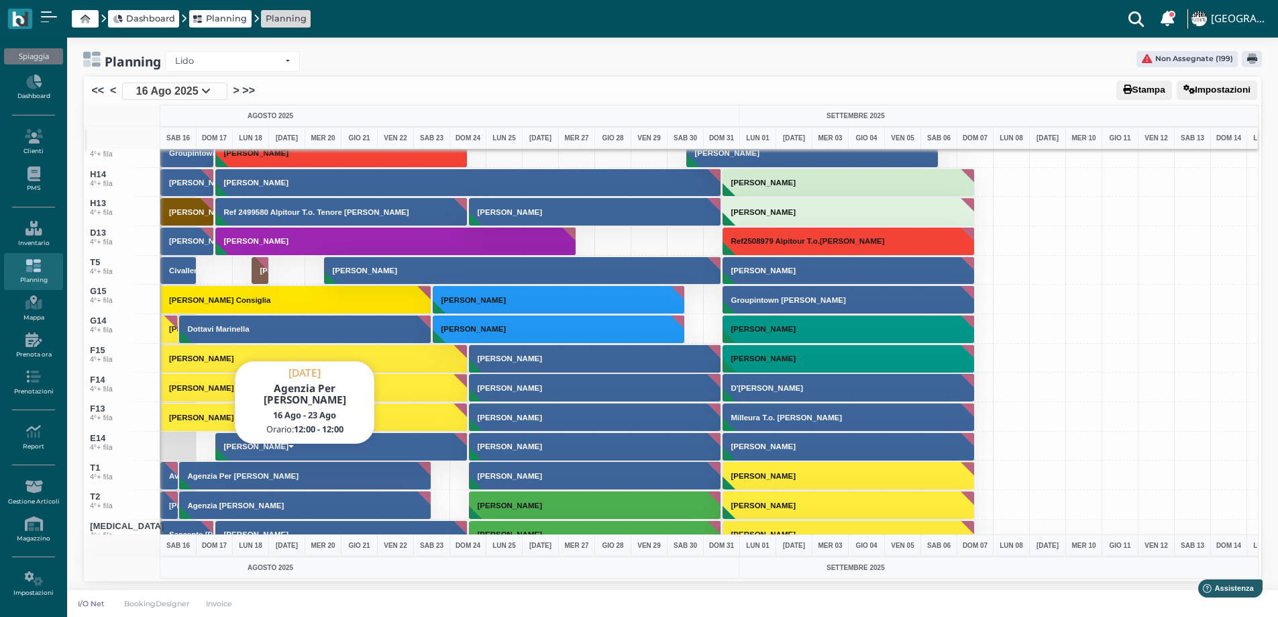
scroll to position [4831, 0]
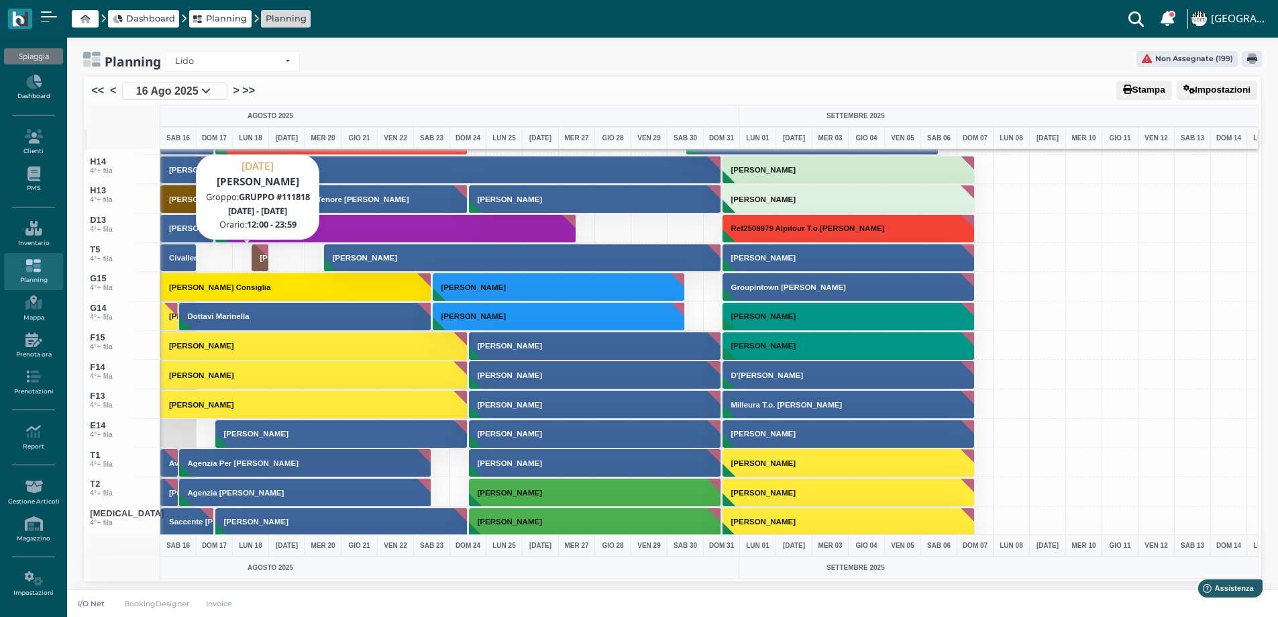
click at [262, 260] on h3 "[PERSON_NAME]" at bounding box center [292, 258] width 75 height 8
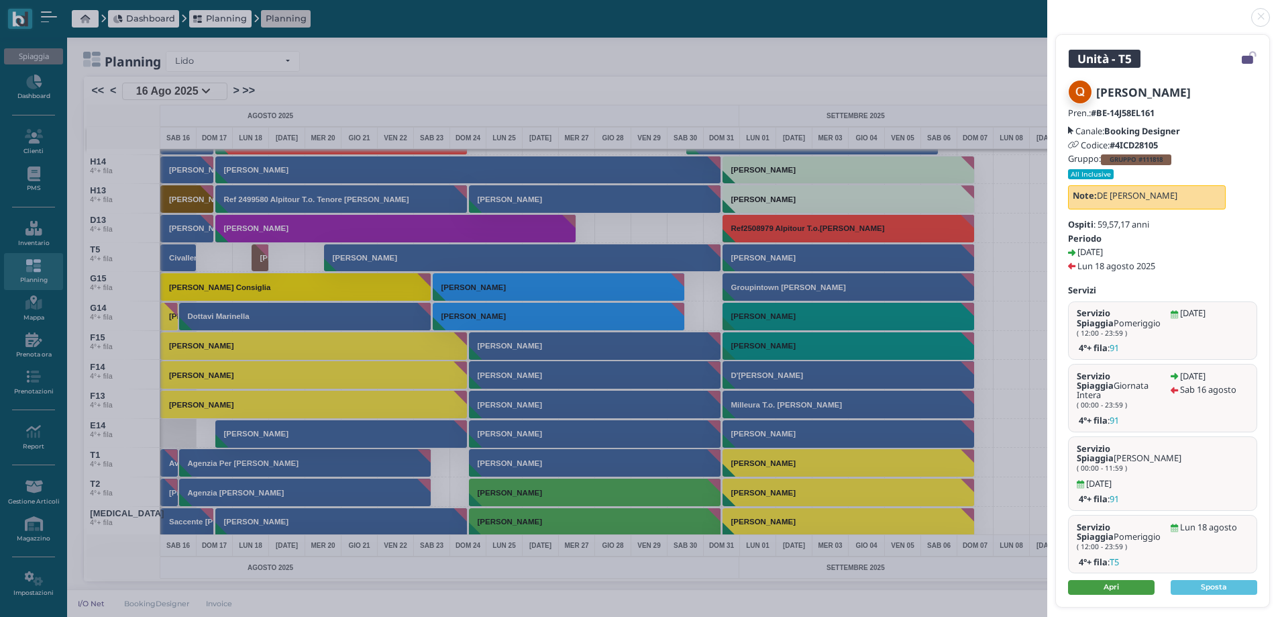
click at [1124, 580] on link "Apri" at bounding box center [1111, 587] width 87 height 15
click at [1047, 9] on link at bounding box center [1047, 9] width 0 height 0
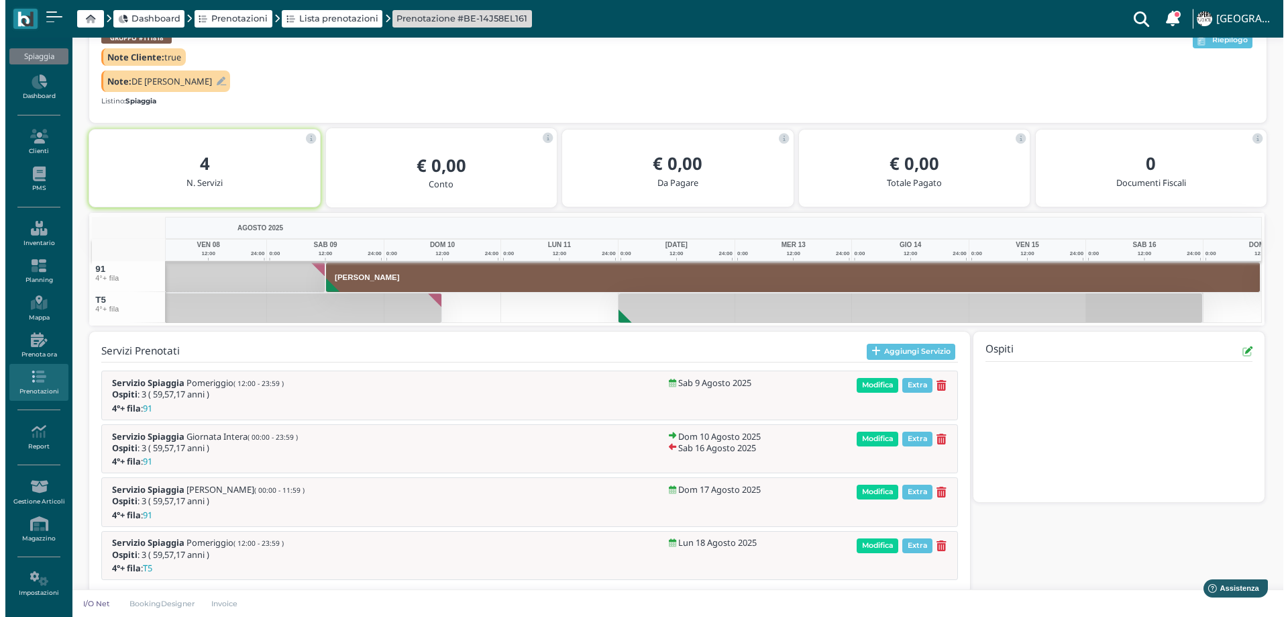
scroll to position [180, 0]
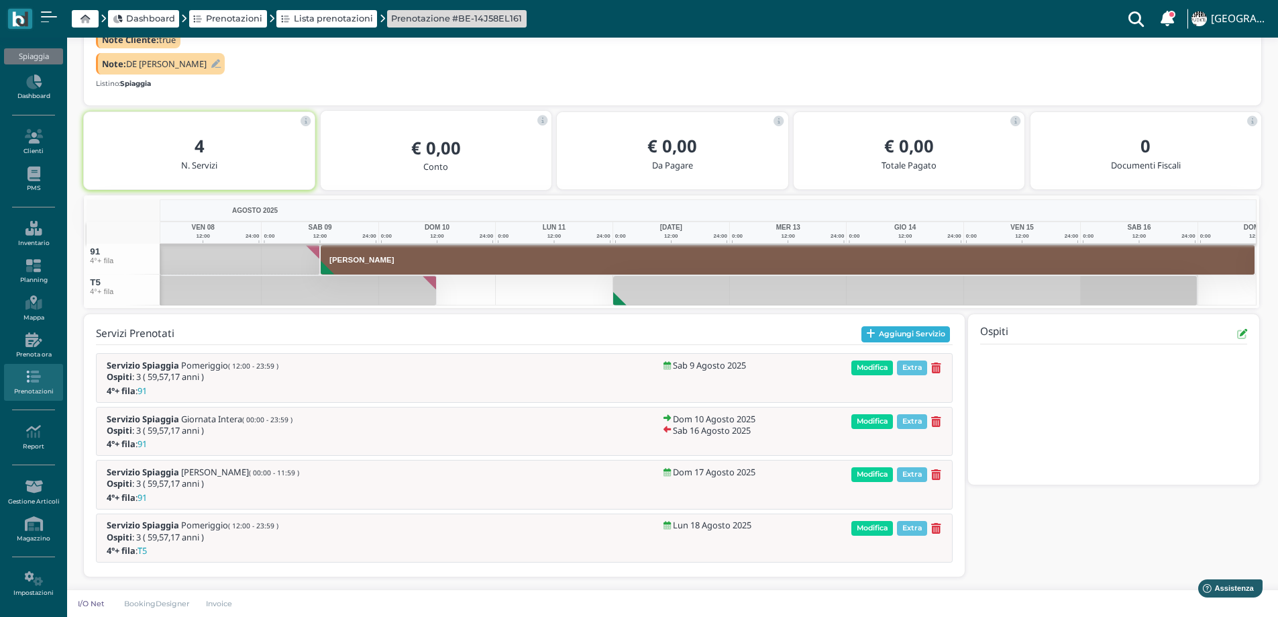
click at [901, 330] on button "Aggiungi Servizio" at bounding box center [906, 334] width 89 height 16
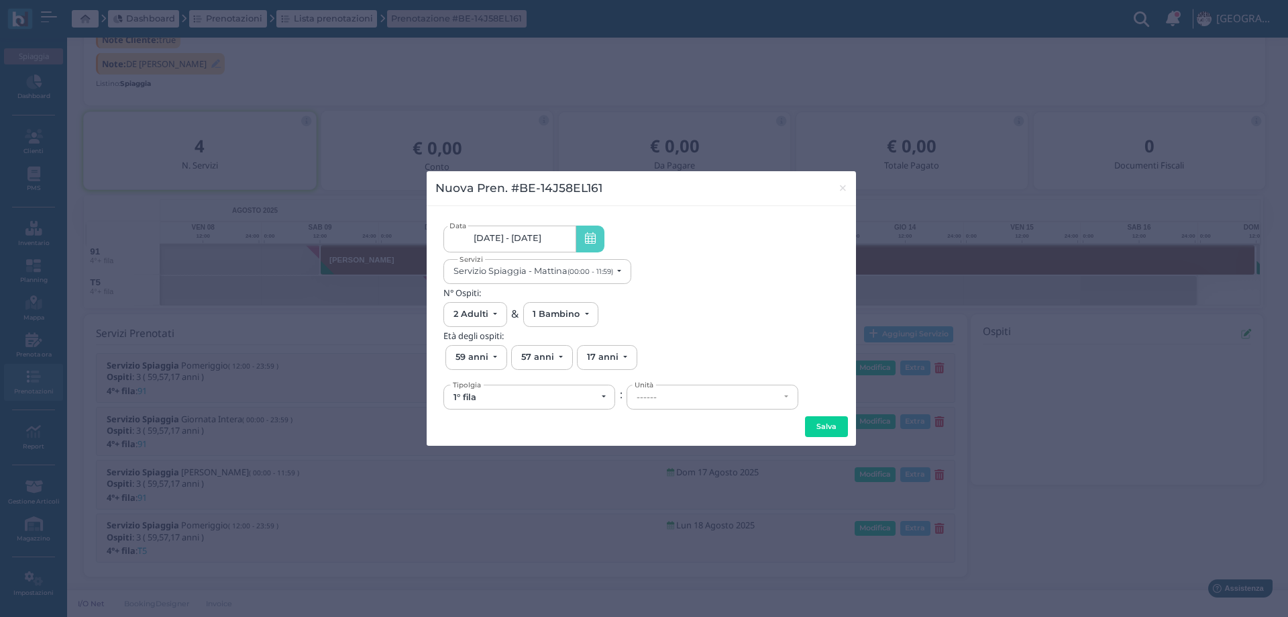
click at [561, 244] on link "[DATE] - [DATE]" at bounding box center [510, 238] width 132 height 27
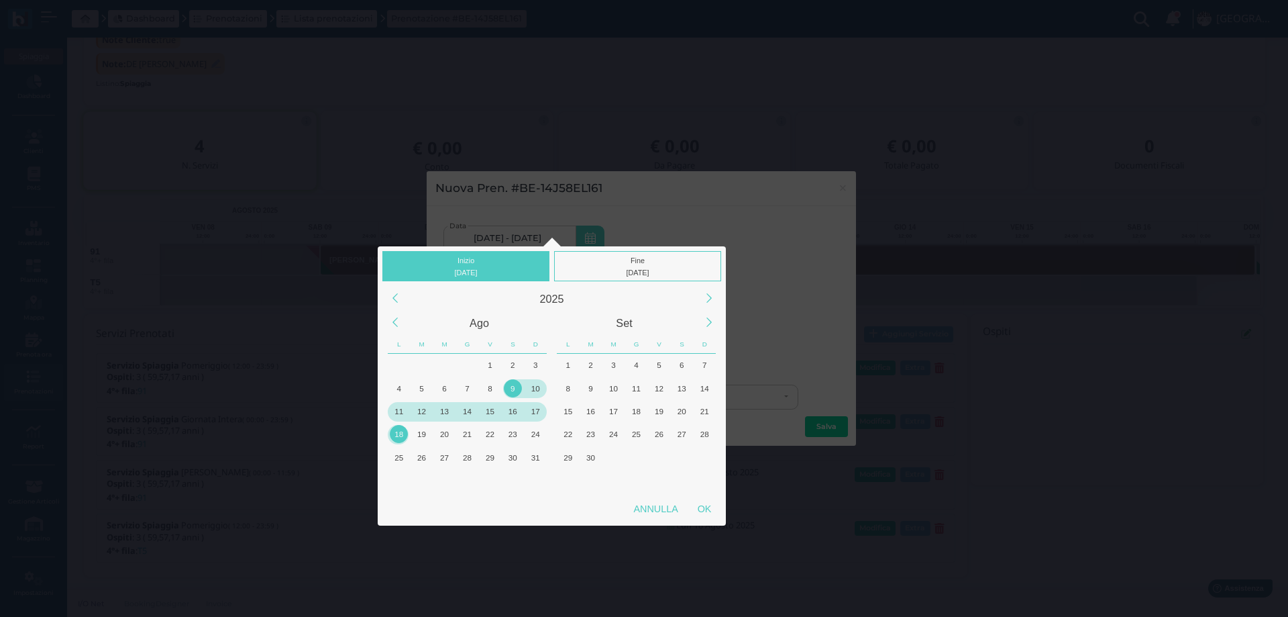
click at [397, 433] on div "18" at bounding box center [399, 434] width 18 height 18
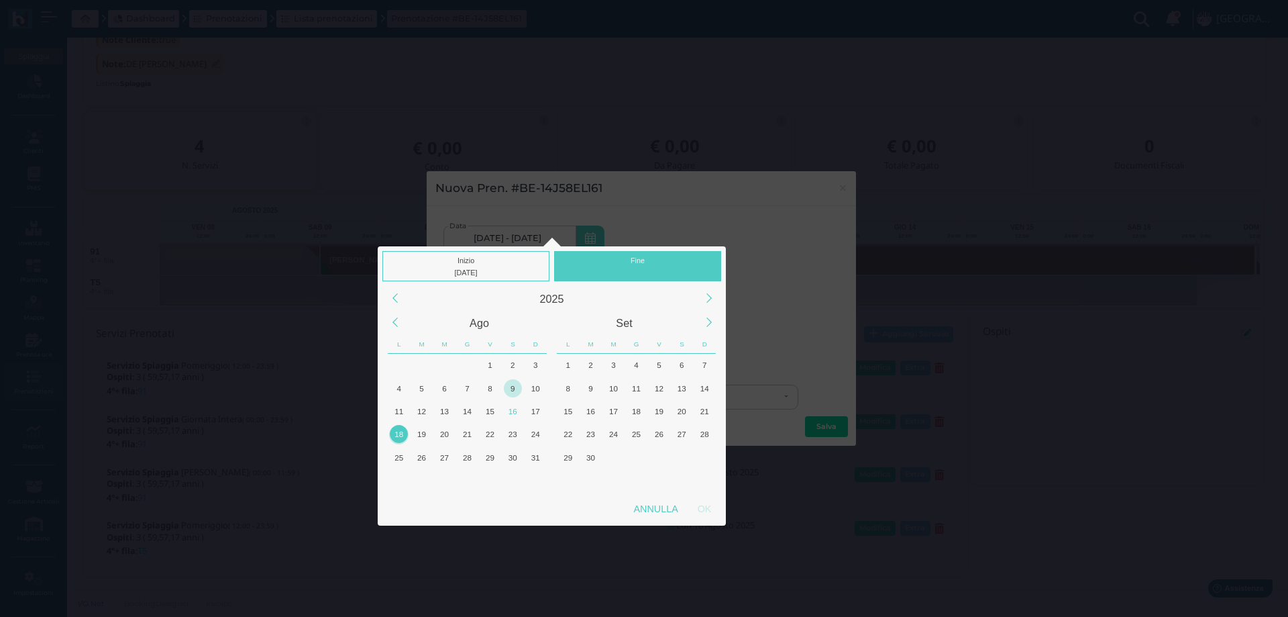
click at [397, 433] on div "18" at bounding box center [399, 434] width 18 height 18
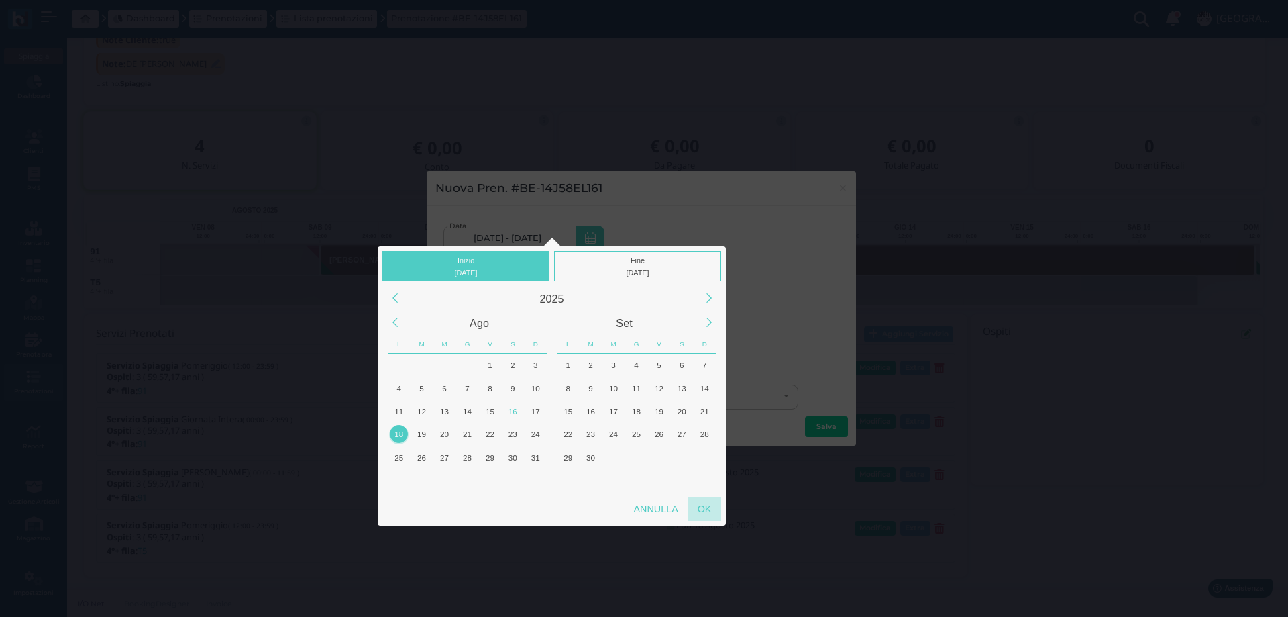
click at [704, 510] on div "OK" at bounding box center [705, 509] width 34 height 24
type input "[DATE] - [DATE]"
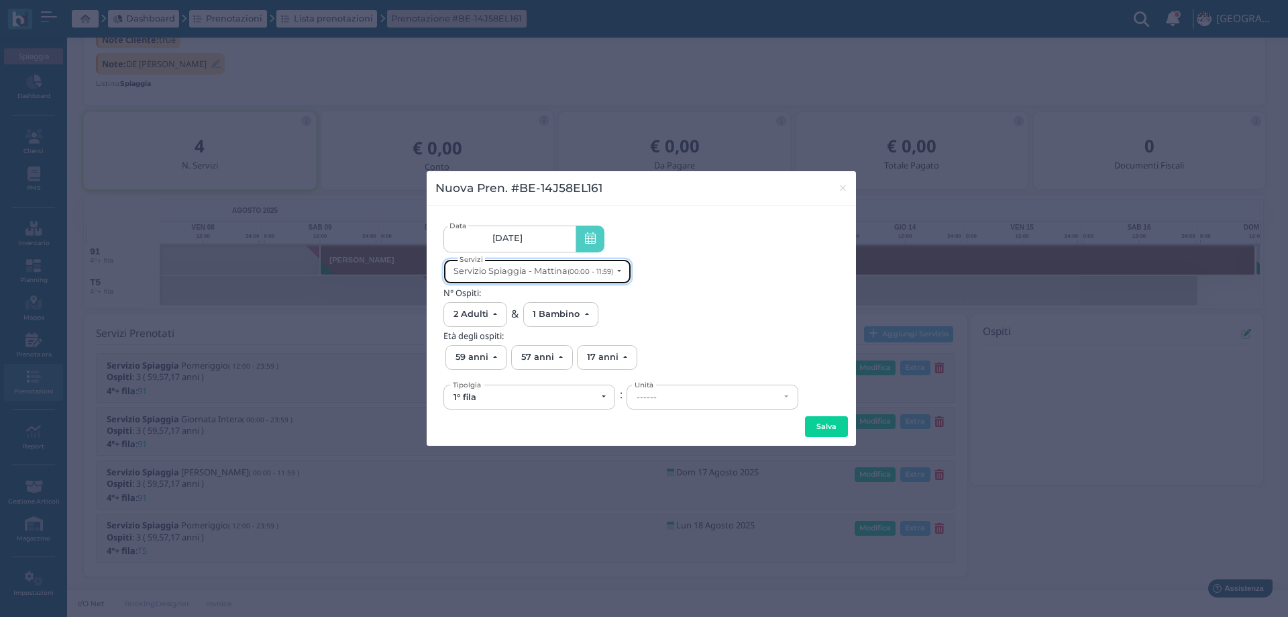
scroll to position [0, 0]
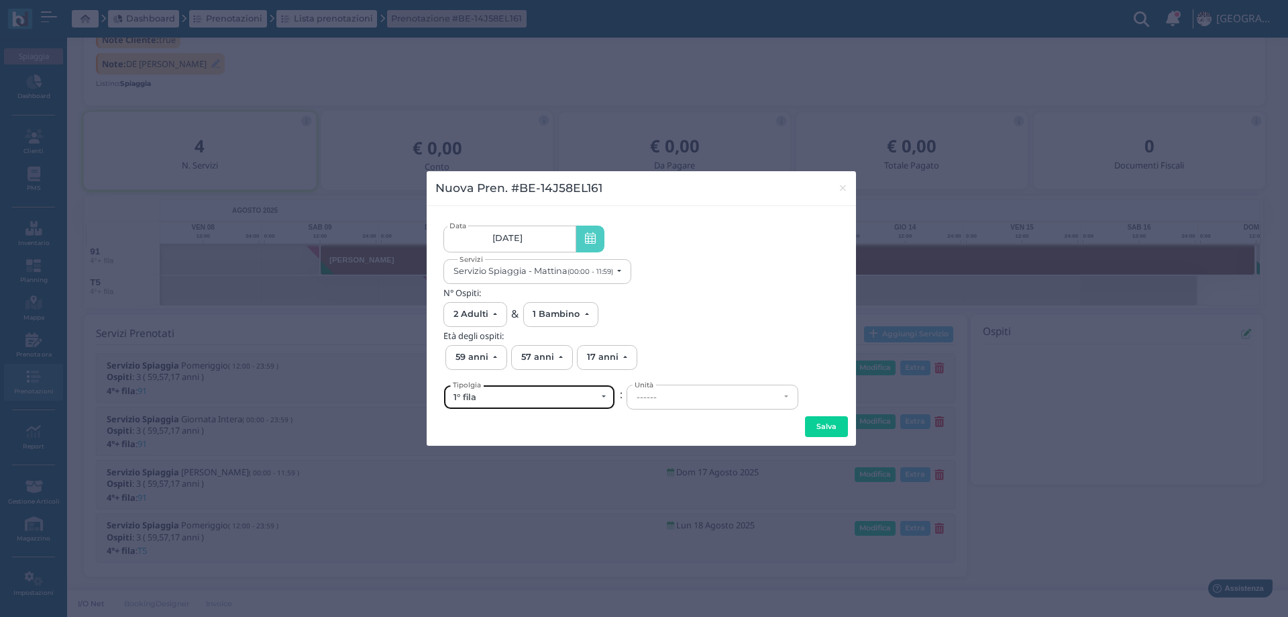
click at [549, 397] on div "1° fila" at bounding box center [525, 397] width 143 height 11
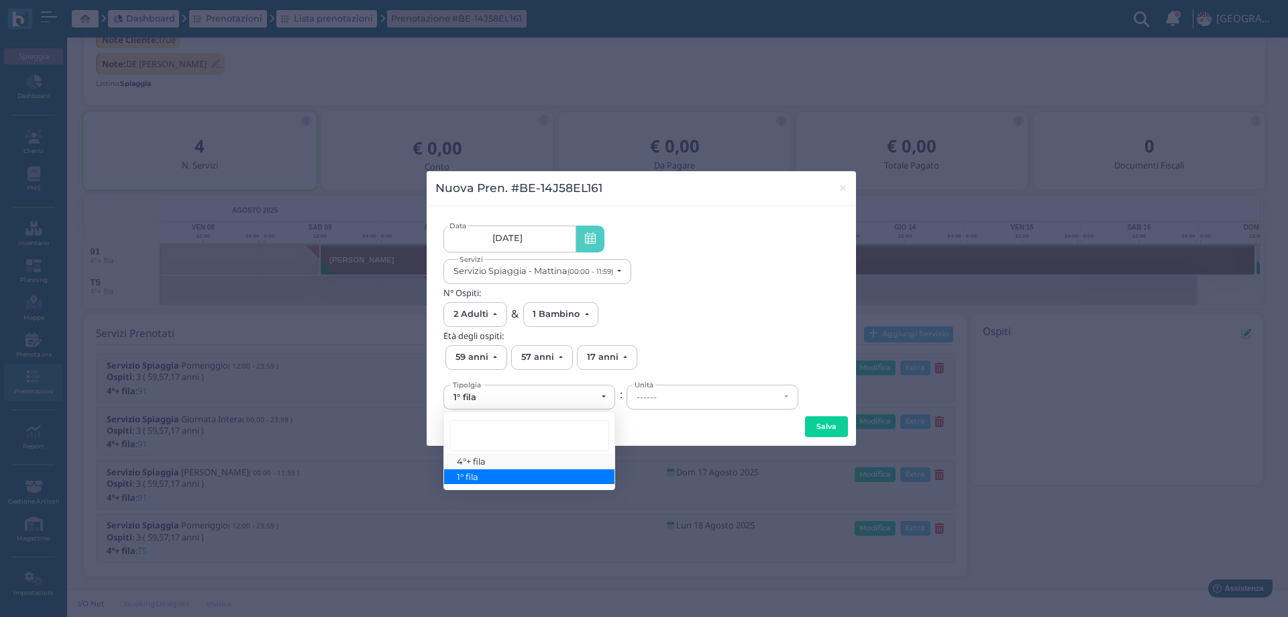
drag, startPoint x: 493, startPoint y: 462, endPoint x: 505, endPoint y: 459, distance: 12.4
click at [493, 462] on link "4°+ fila" at bounding box center [529, 461] width 170 height 15
select select "434"
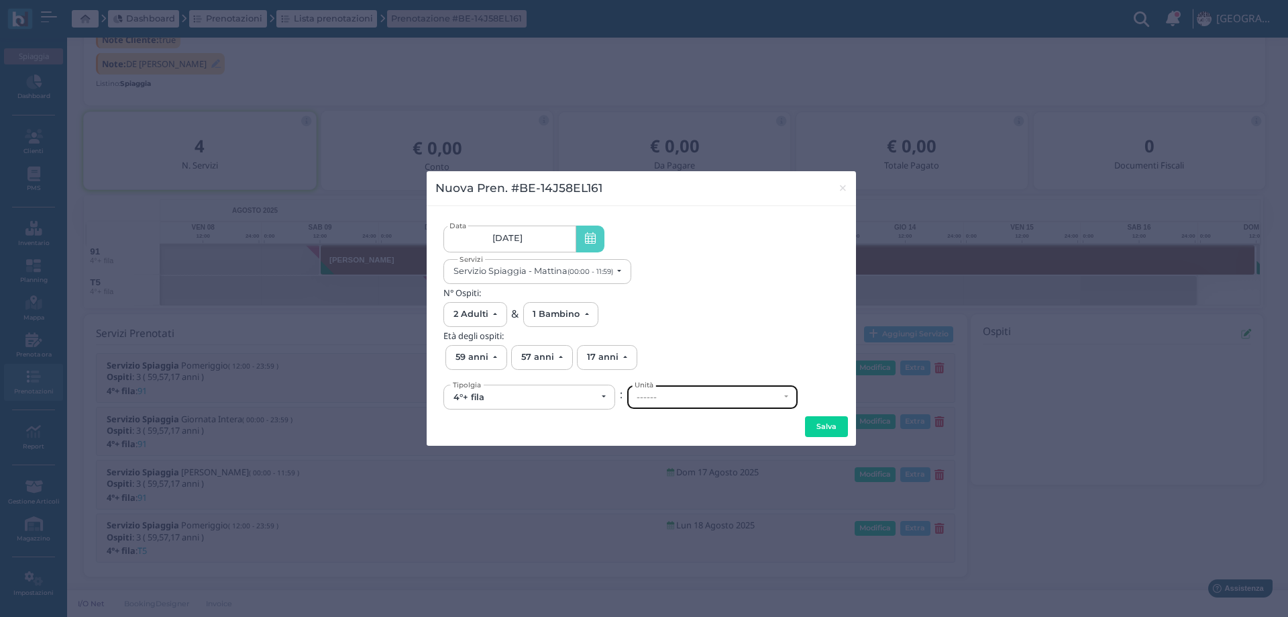
click at [668, 406] on div "------" at bounding box center [712, 396] width 170 height 23
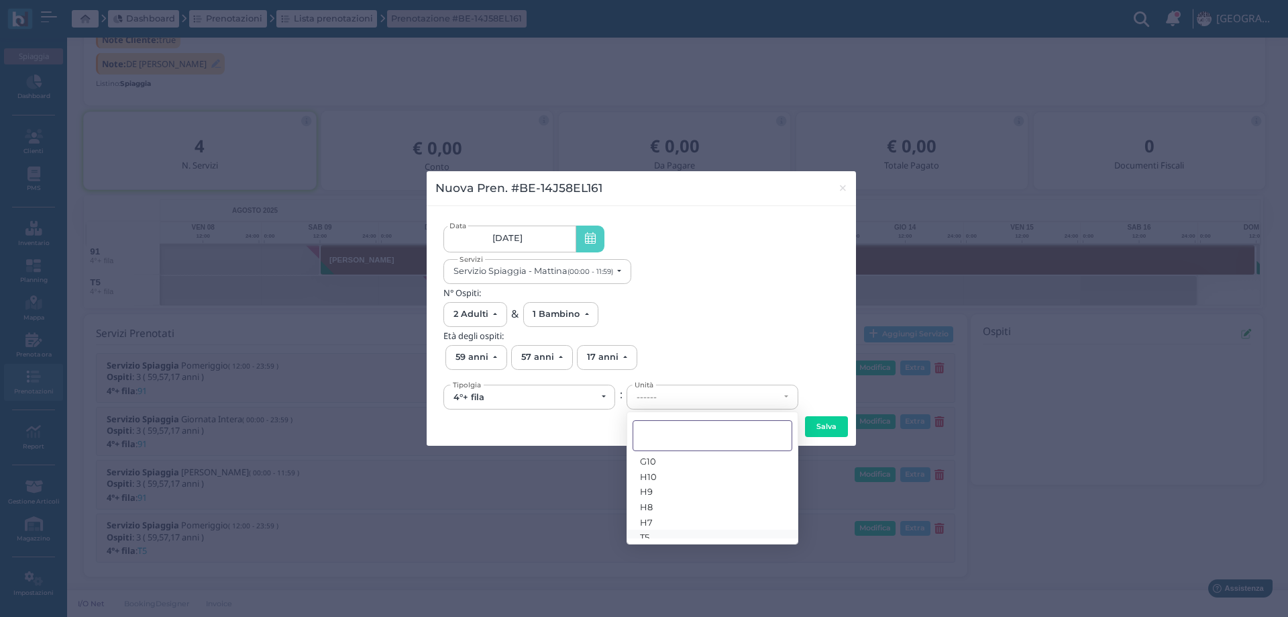
scroll to position [24, 0]
click at [659, 533] on link "T5" at bounding box center [712, 530] width 170 height 15
select select "6296"
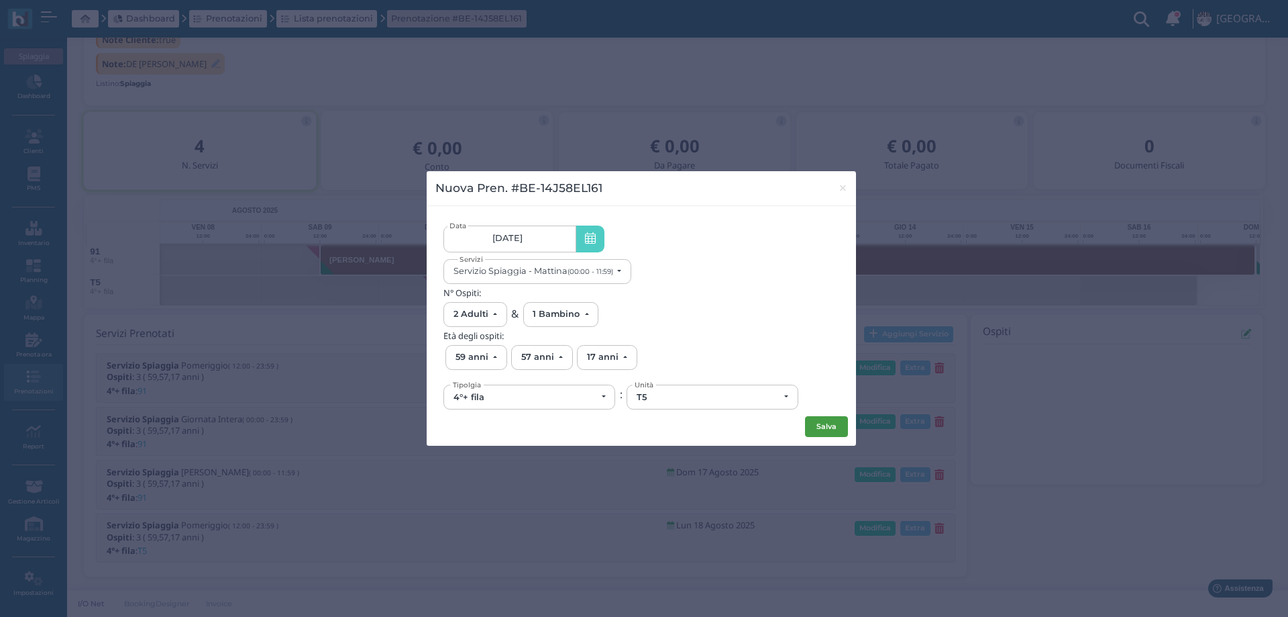
click at [819, 429] on button "Salva" at bounding box center [826, 426] width 43 height 21
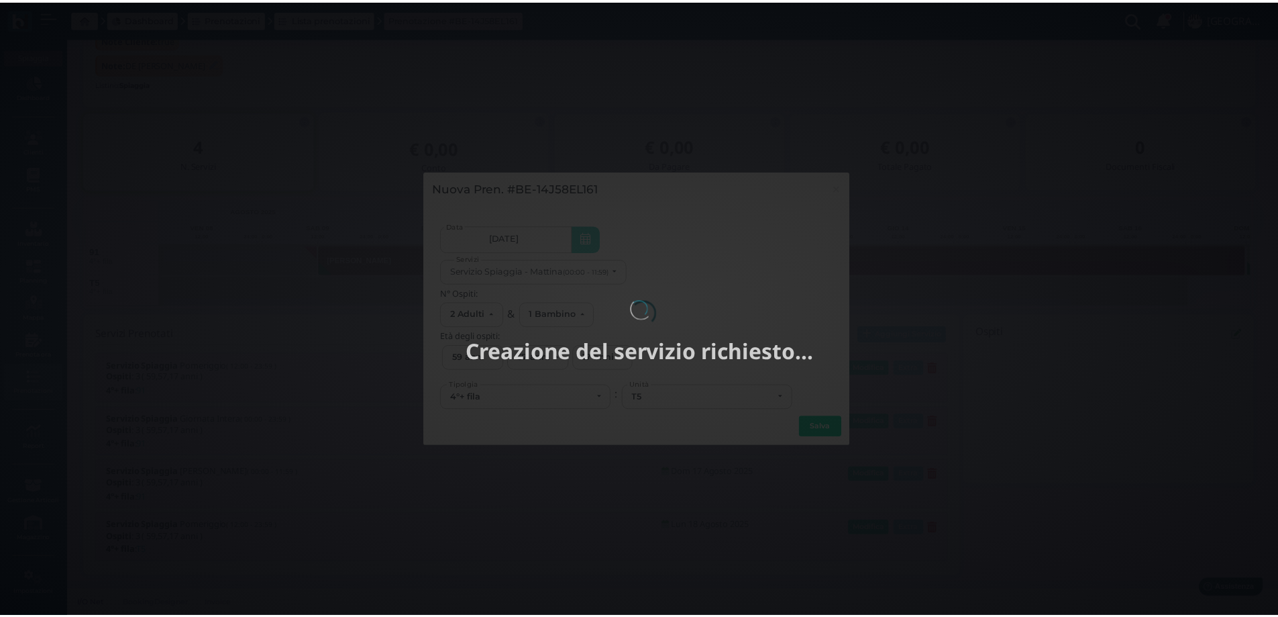
scroll to position [0, 0]
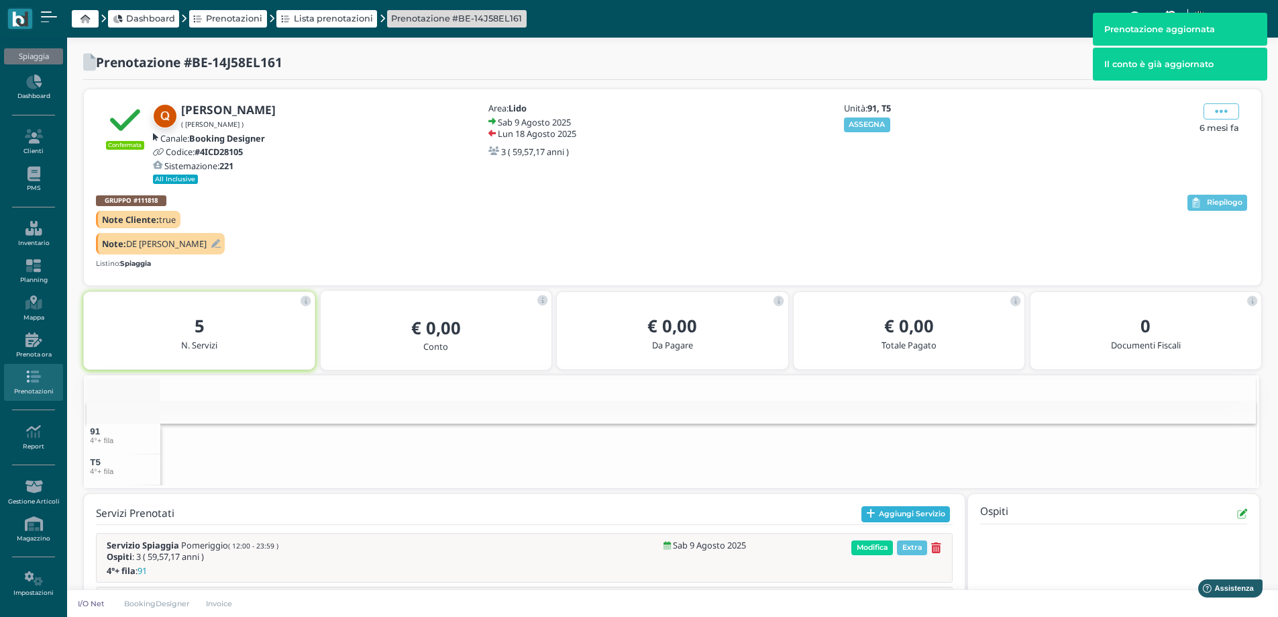
click at [888, 515] on button "Aggiungi Servizio" at bounding box center [906, 514] width 89 height 16
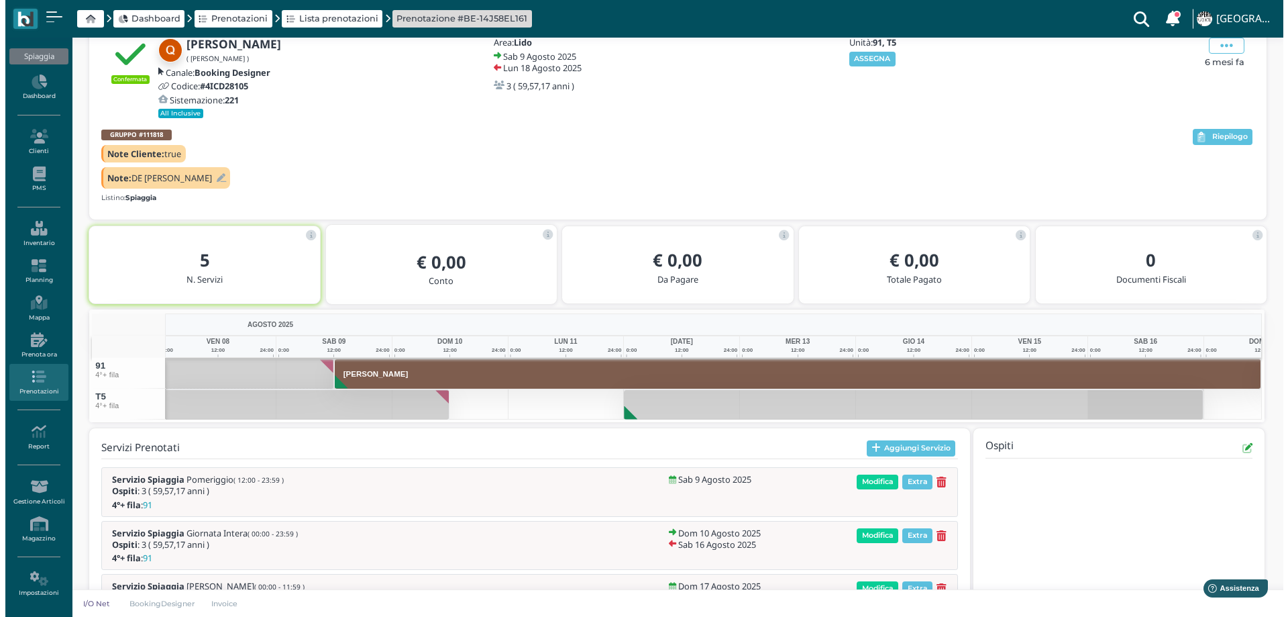
scroll to position [132, 0]
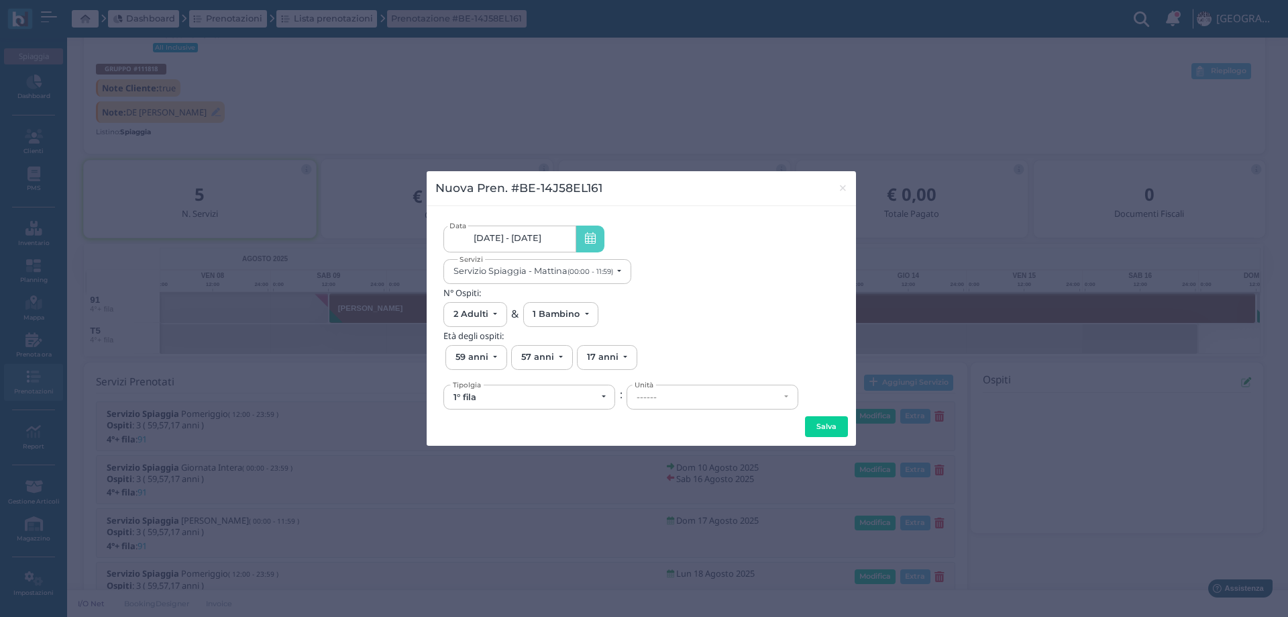
click at [546, 244] on link "09/08/25 - 18/08/25" at bounding box center [510, 238] width 132 height 27
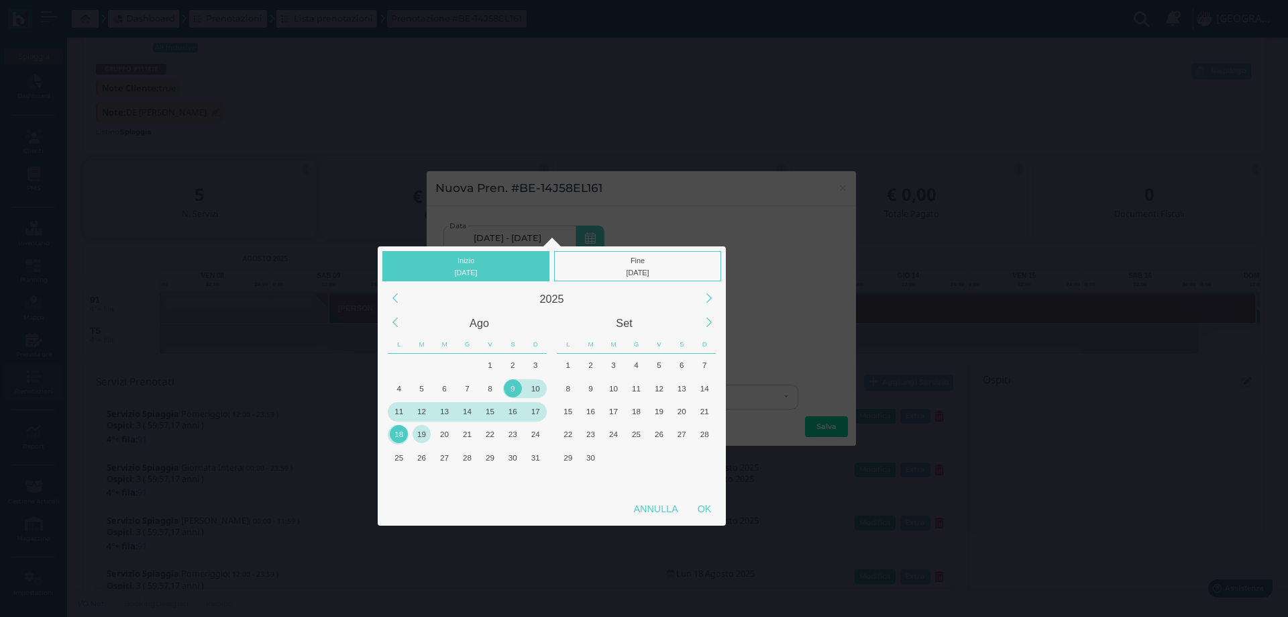
click at [419, 440] on div "19" at bounding box center [422, 434] width 18 height 18
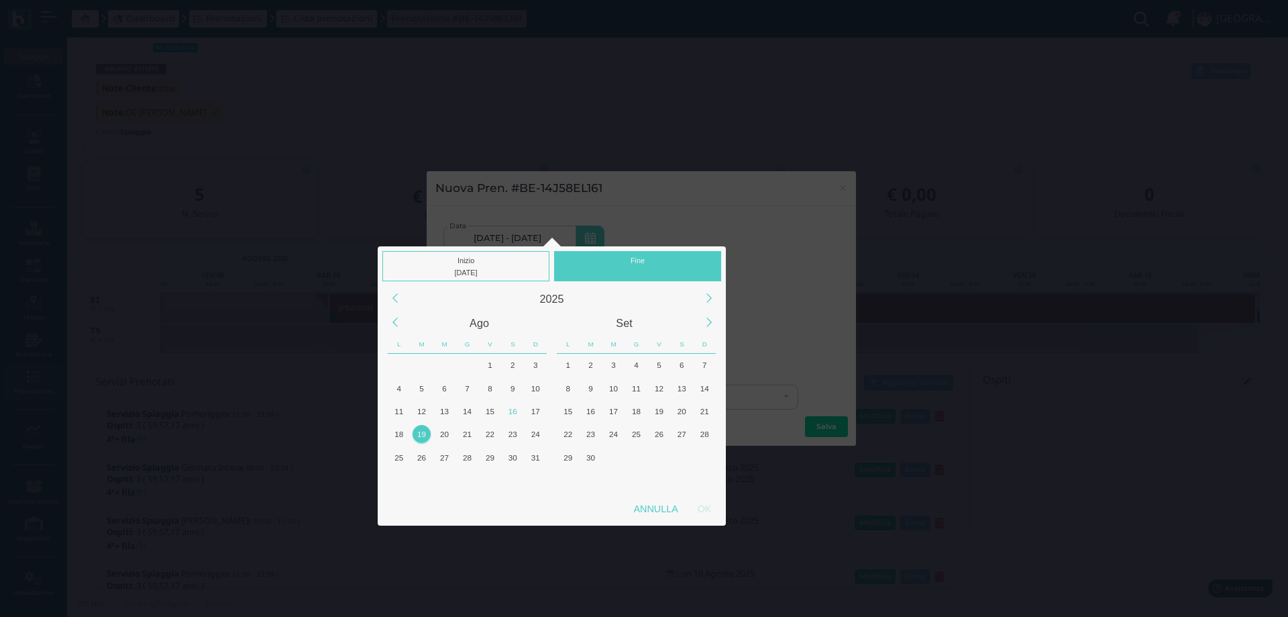
click at [419, 440] on div "19" at bounding box center [422, 434] width 18 height 18
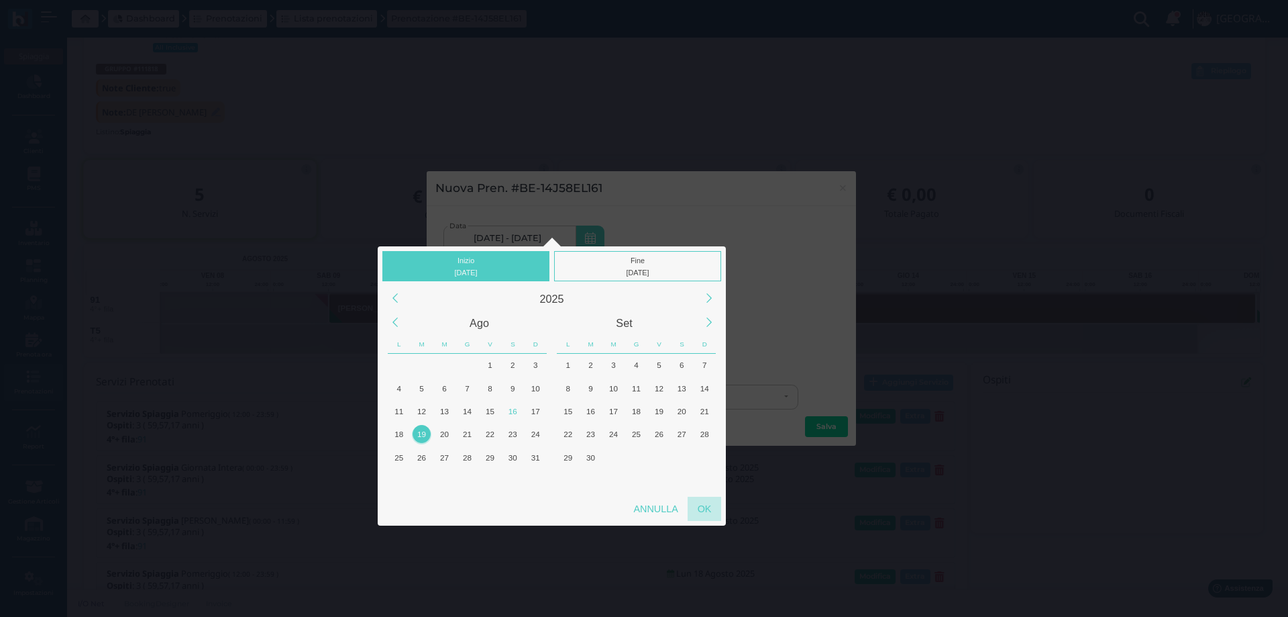
click at [717, 509] on div "OK" at bounding box center [705, 509] width 34 height 24
type input "19/08/2025 - 19/08/2025"
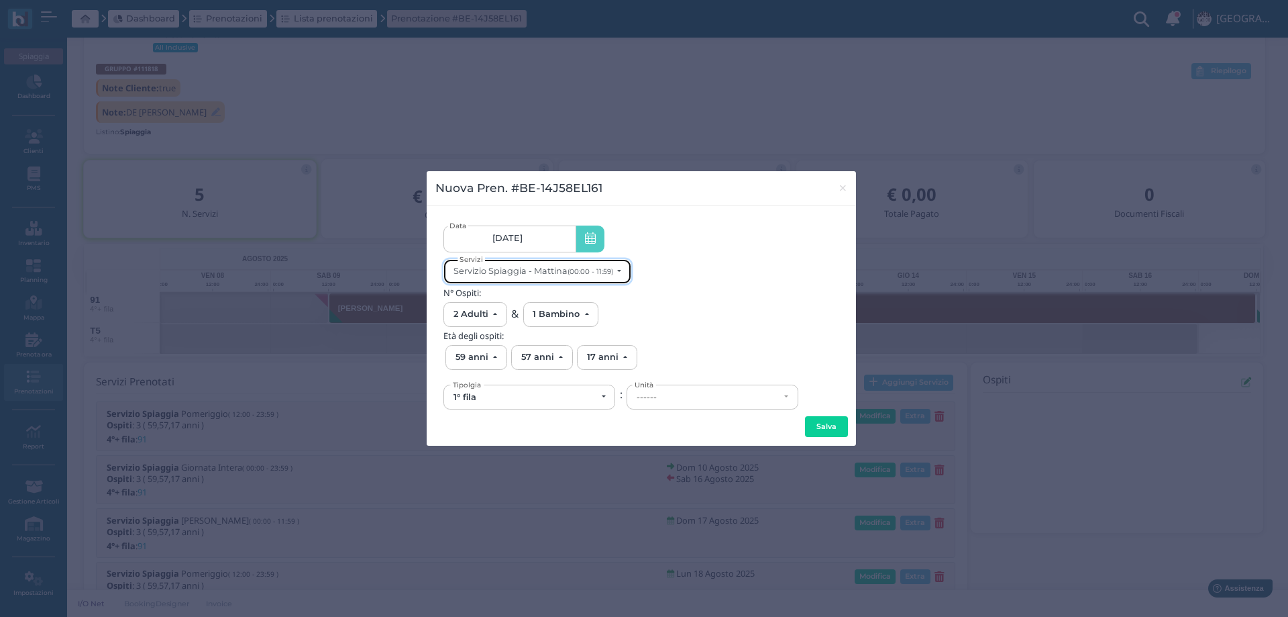
scroll to position [0, 0]
click at [527, 273] on div "Servizio Spiaggia - Mattina (00:00 - 11:59)" at bounding box center [534, 271] width 160 height 10
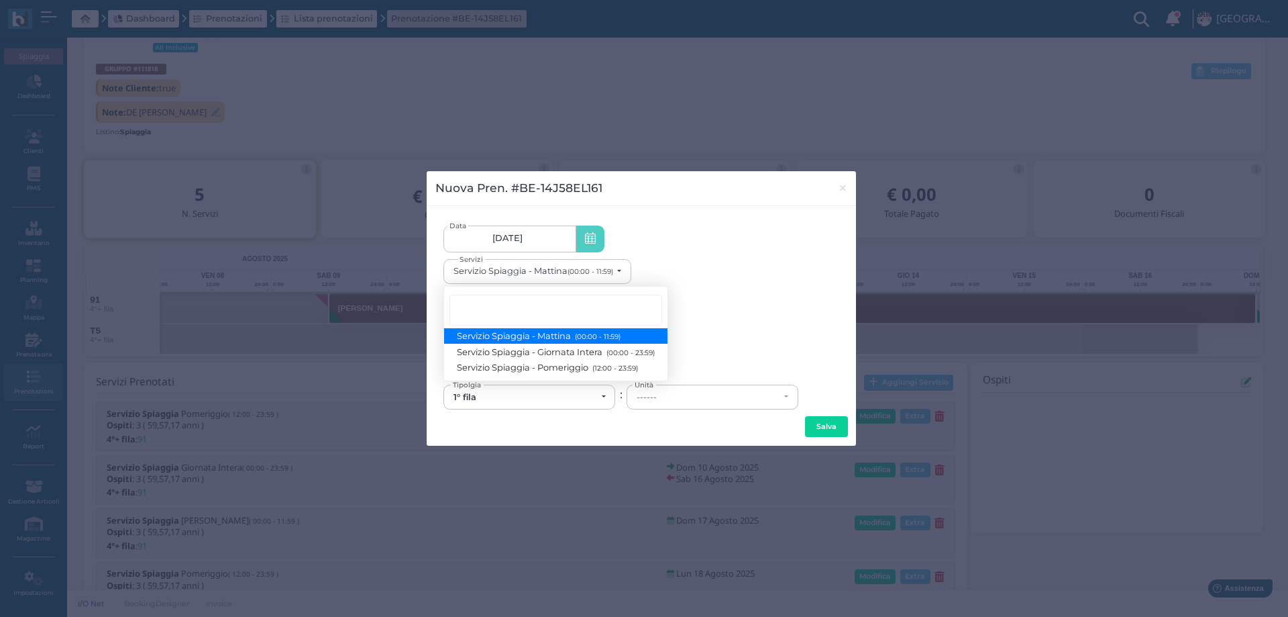
click at [547, 332] on span "Servizio Spiaggia - Mattina (00:00 - 11:59)" at bounding box center [539, 335] width 163 height 11
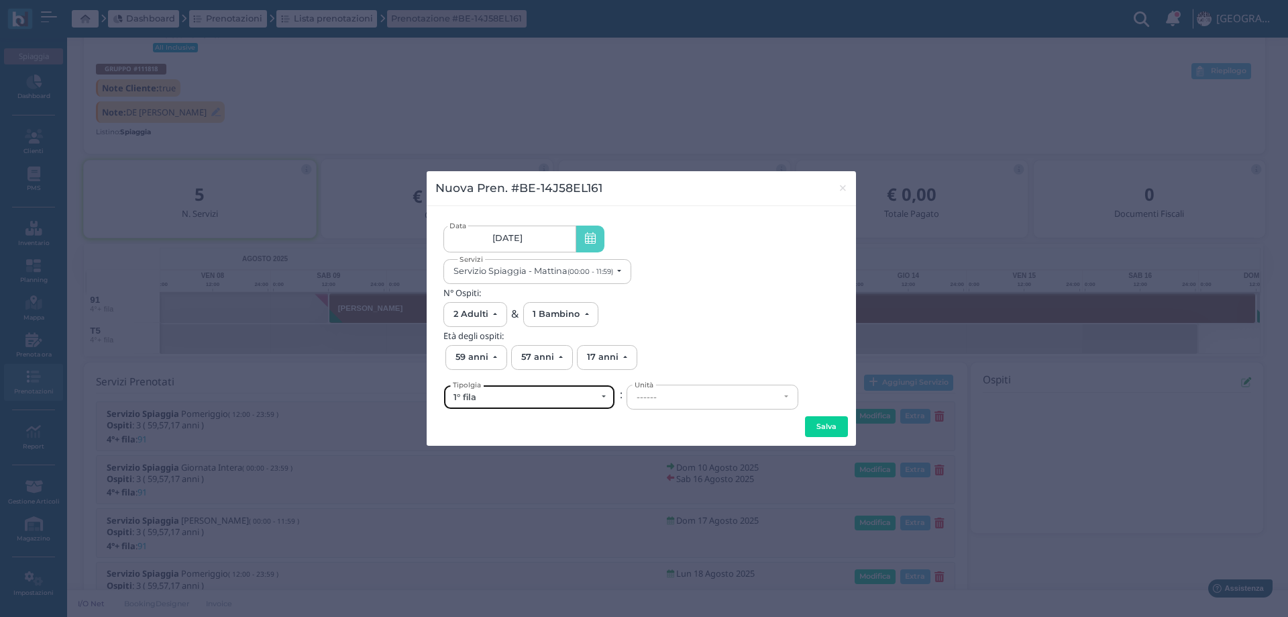
click at [558, 409] on button "1° fila" at bounding box center [530, 396] width 172 height 25
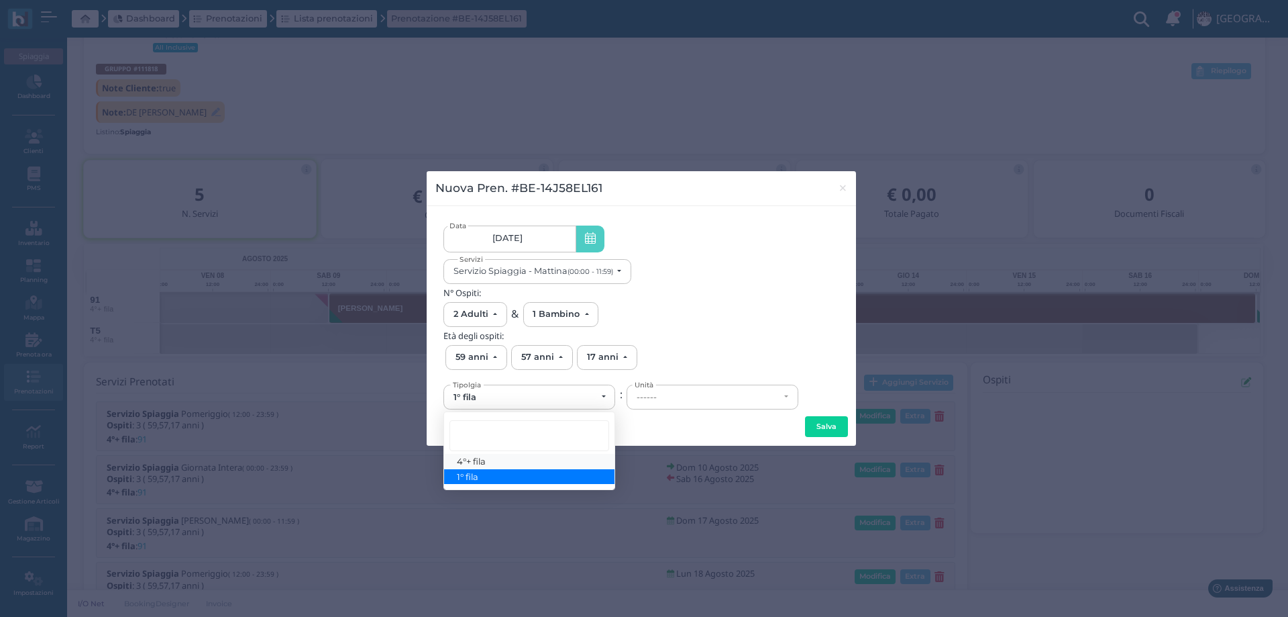
click at [550, 460] on link "4°+ fila" at bounding box center [529, 461] width 170 height 15
select select "434"
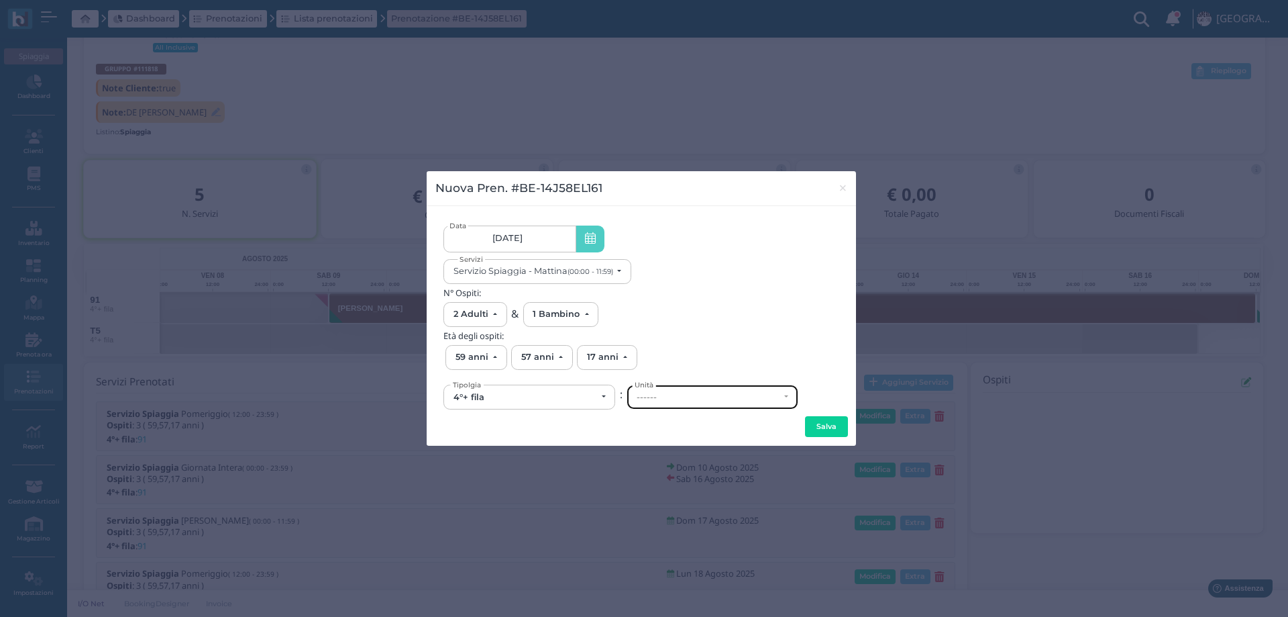
click at [664, 404] on div "------" at bounding box center [712, 396] width 170 height 23
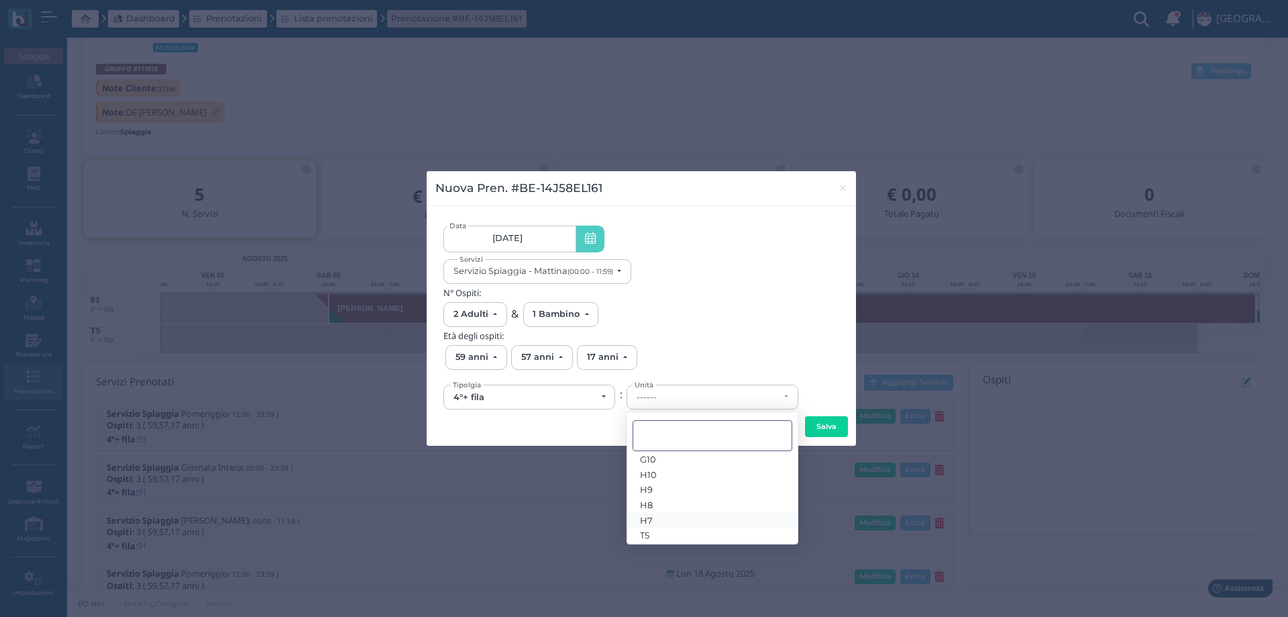
scroll to position [24, 0]
click at [657, 527] on link "T5" at bounding box center [712, 530] width 170 height 15
select select "6296"
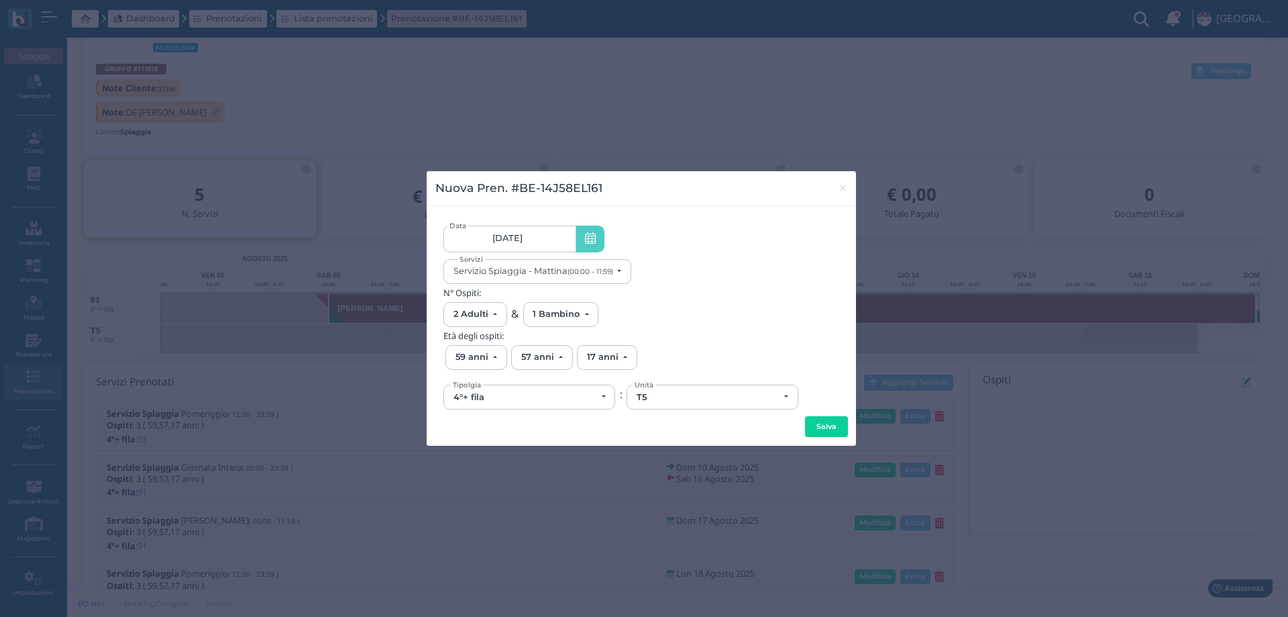
click at [836, 425] on button "Salva" at bounding box center [826, 426] width 43 height 21
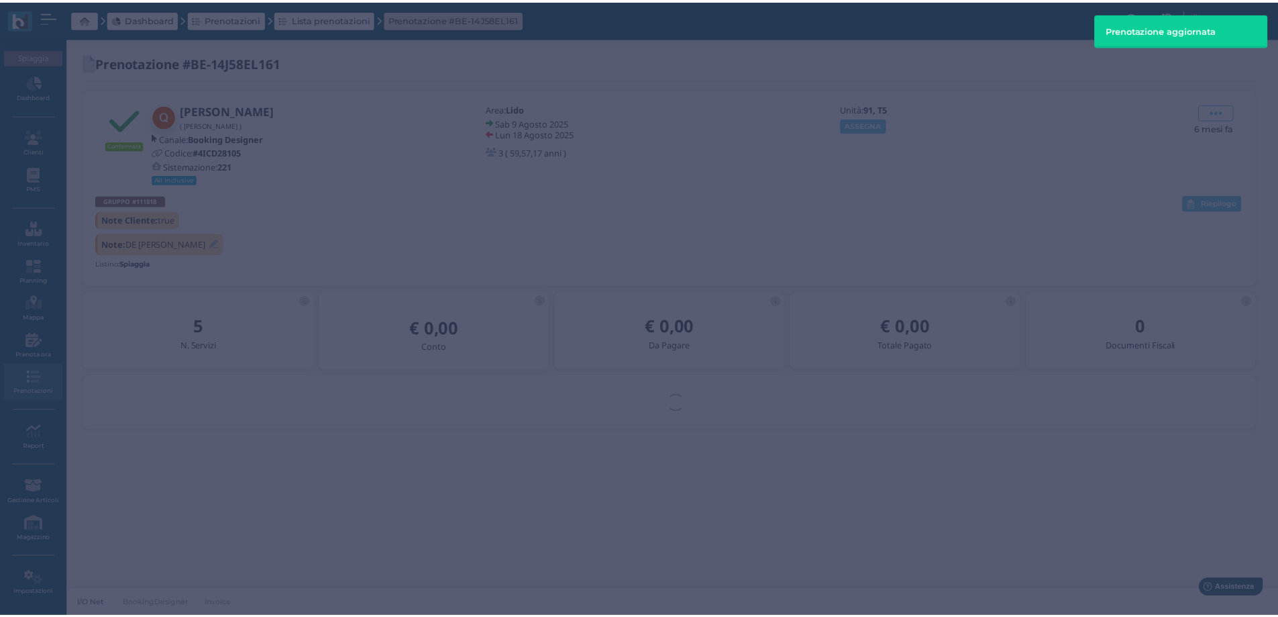
scroll to position [0, 0]
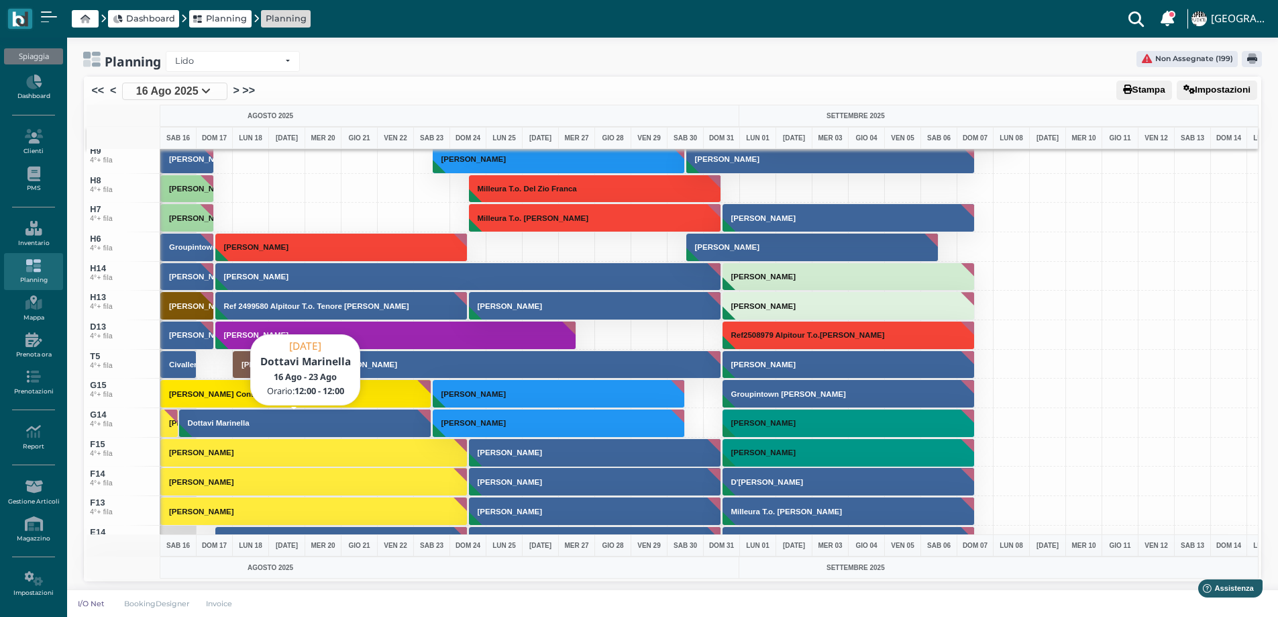
scroll to position [4723, 0]
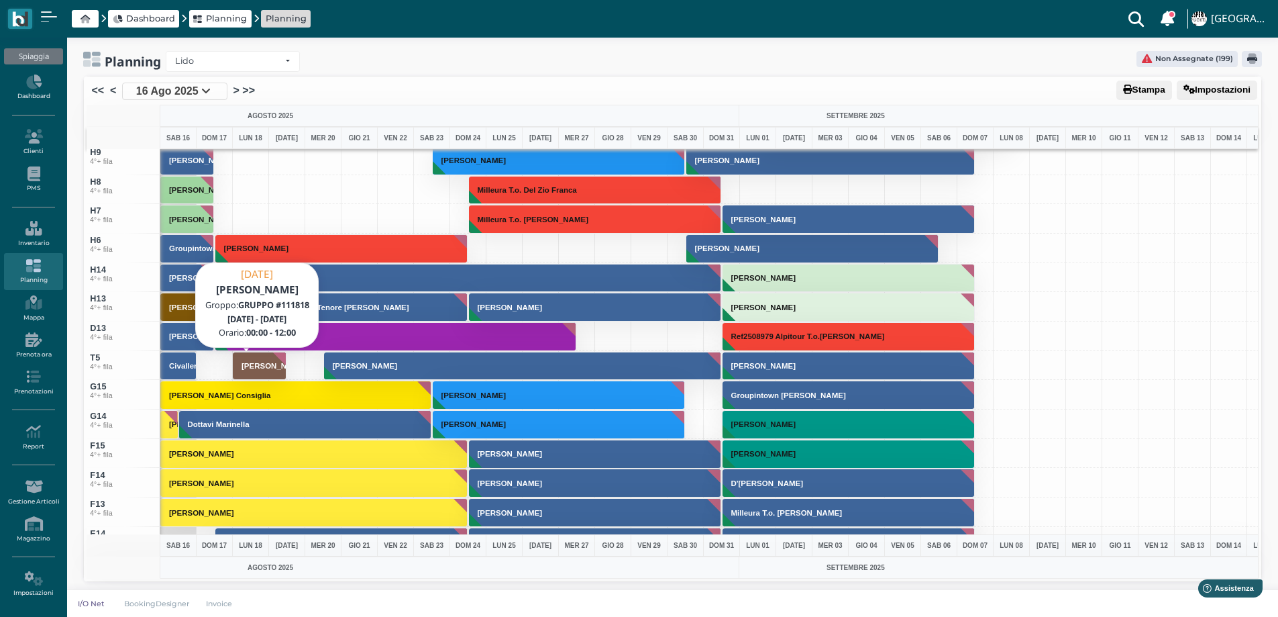
click at [244, 368] on h3 "[PERSON_NAME]" at bounding box center [273, 366] width 75 height 8
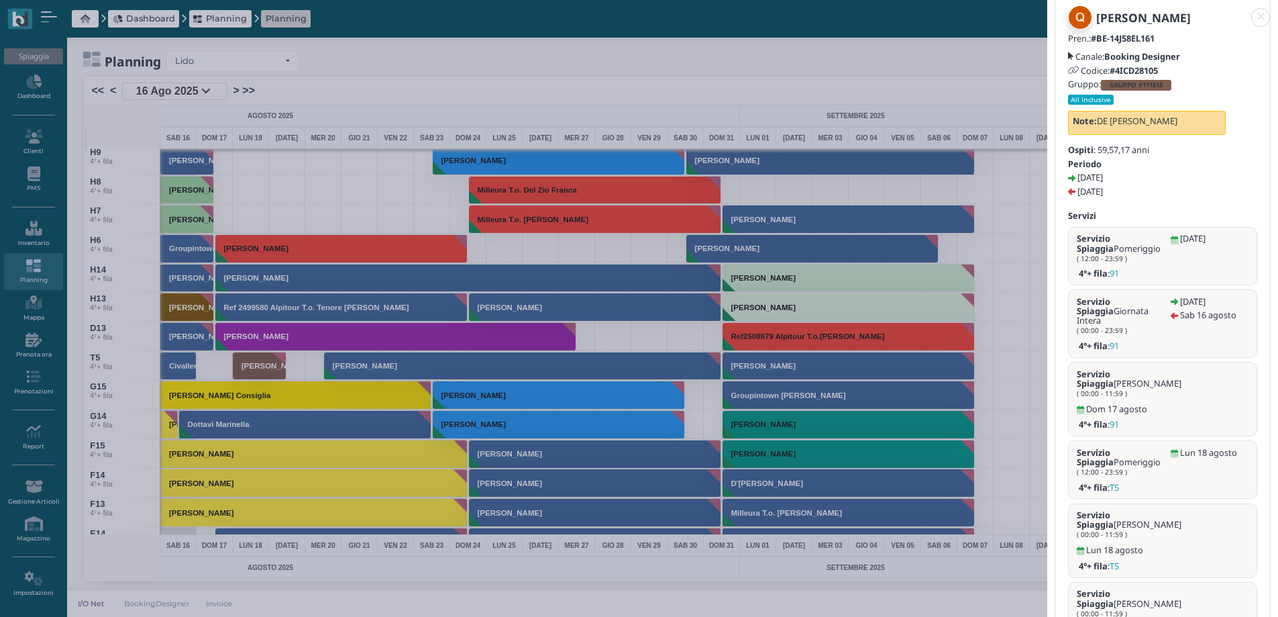
scroll to position [133, 0]
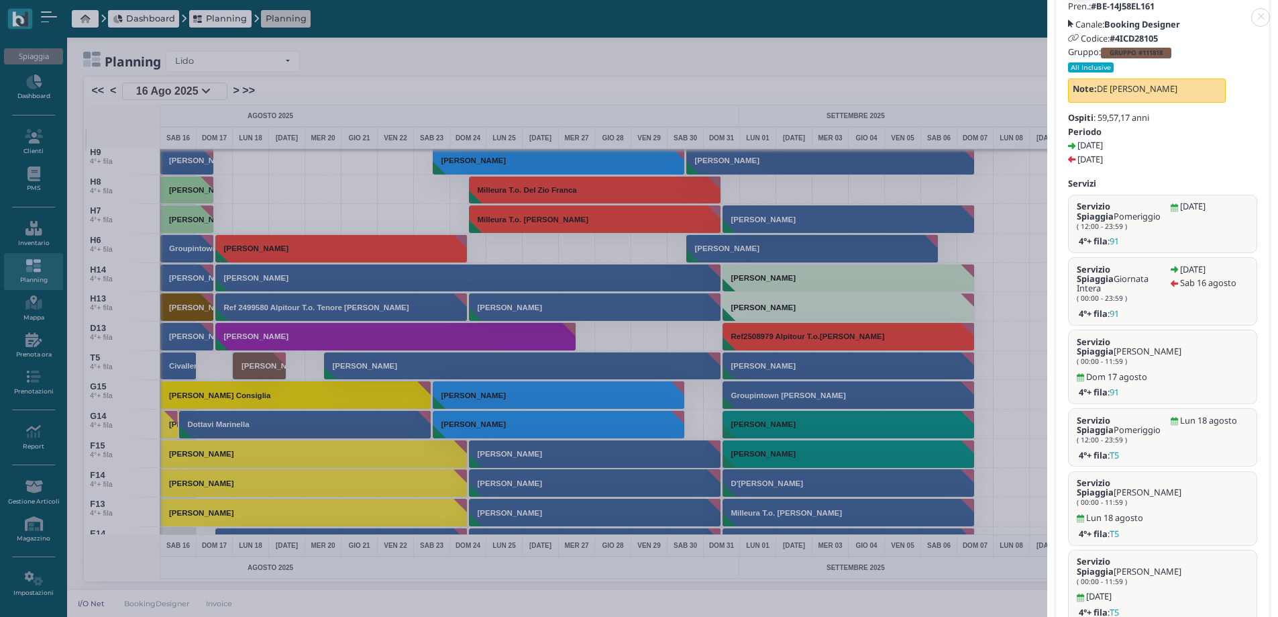
click at [1047, 9] on link at bounding box center [1047, 9] width 0 height 0
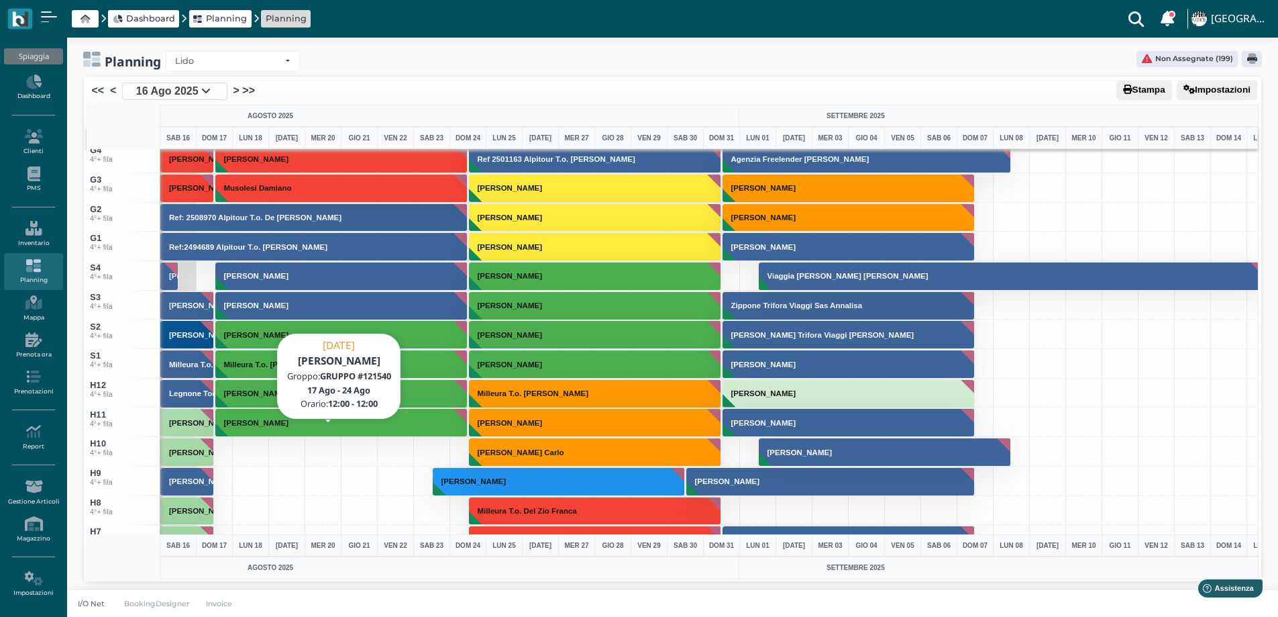
scroll to position [4388, 0]
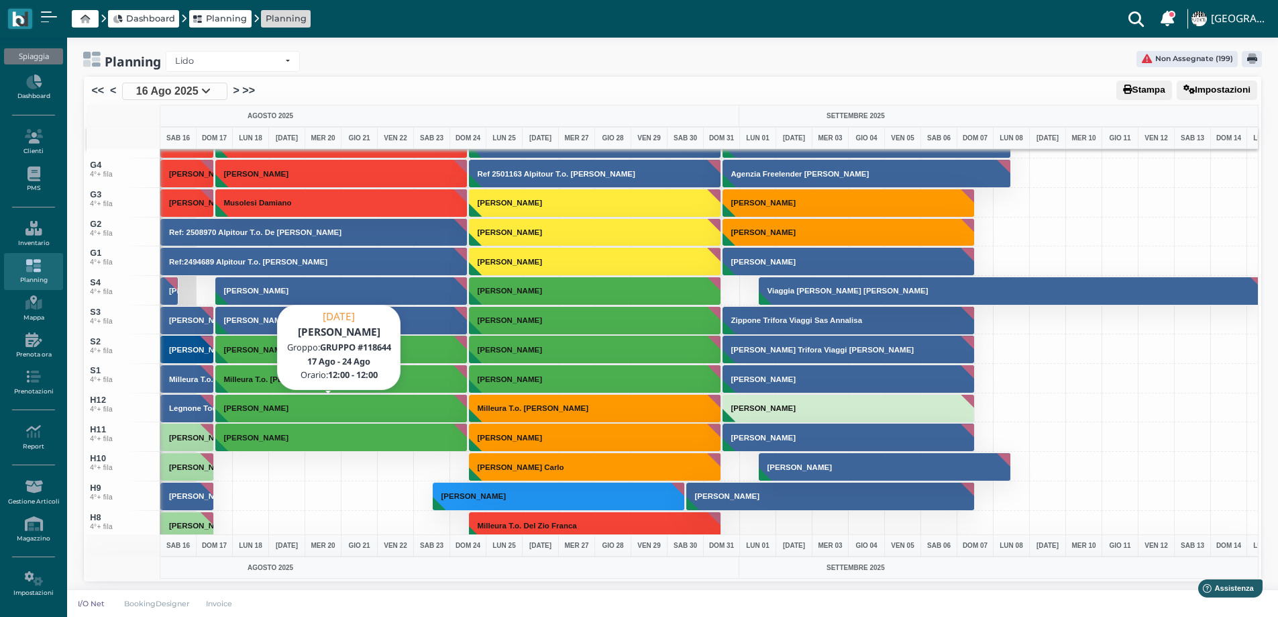
click at [303, 413] on button "[PERSON_NAME]" at bounding box center [341, 408] width 253 height 29
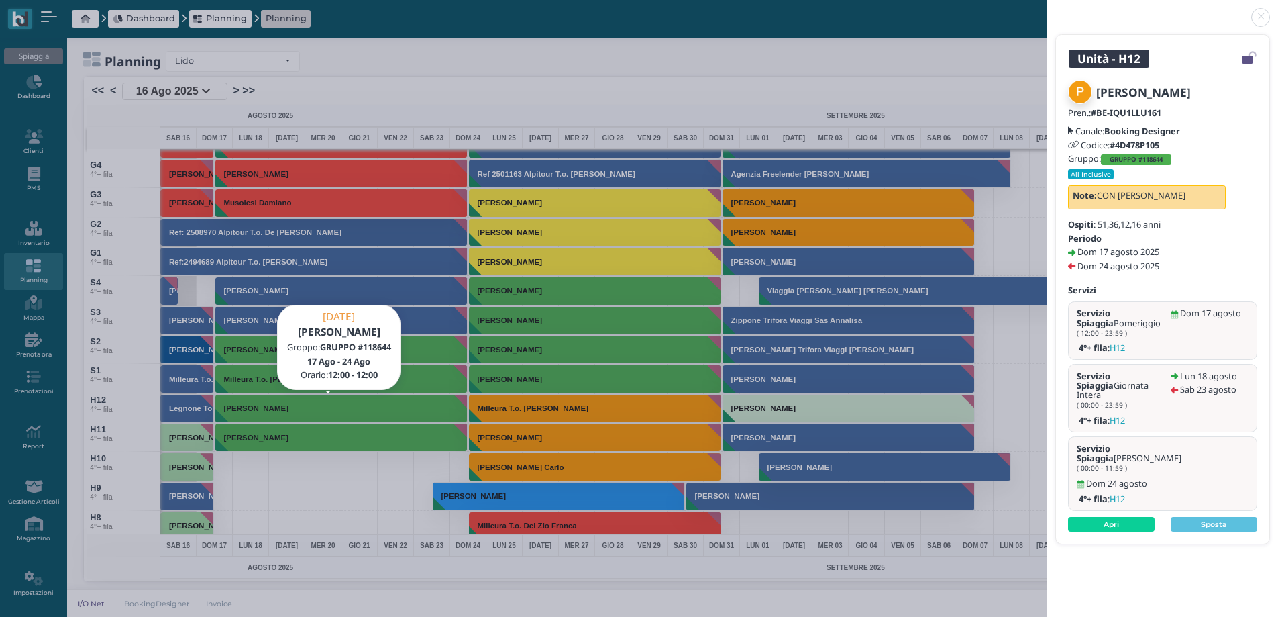
scroll to position [0, 0]
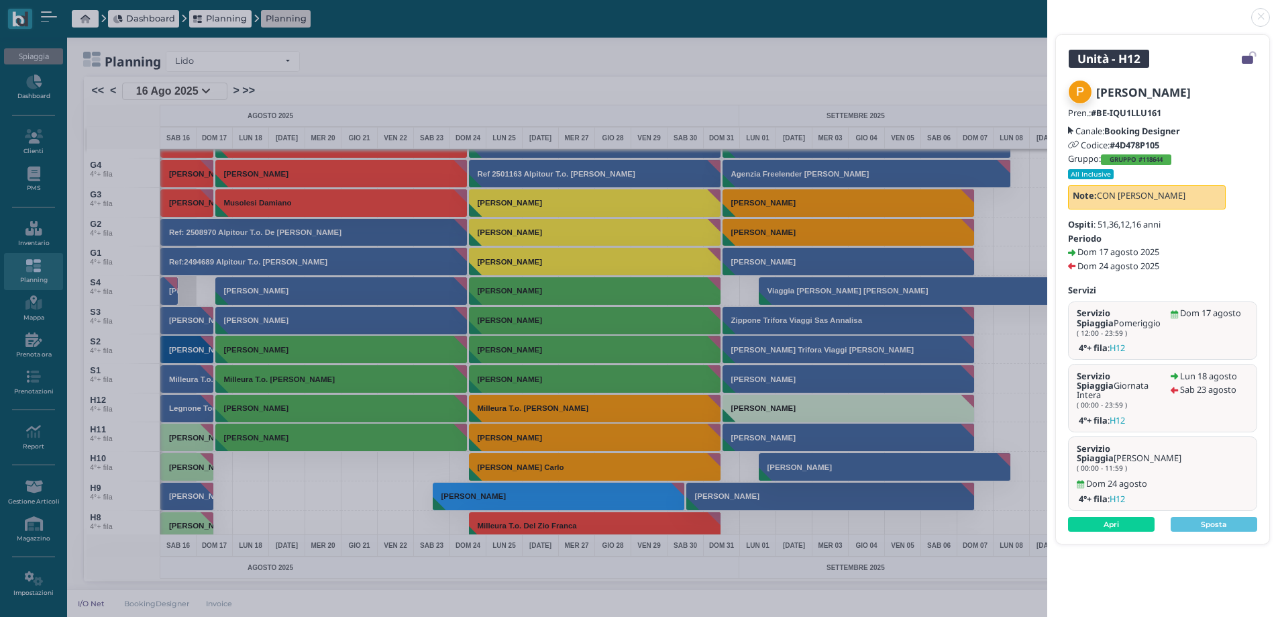
click at [1125, 160] on b "GRUPPO #118644" at bounding box center [1136, 159] width 53 height 9
select select "816"
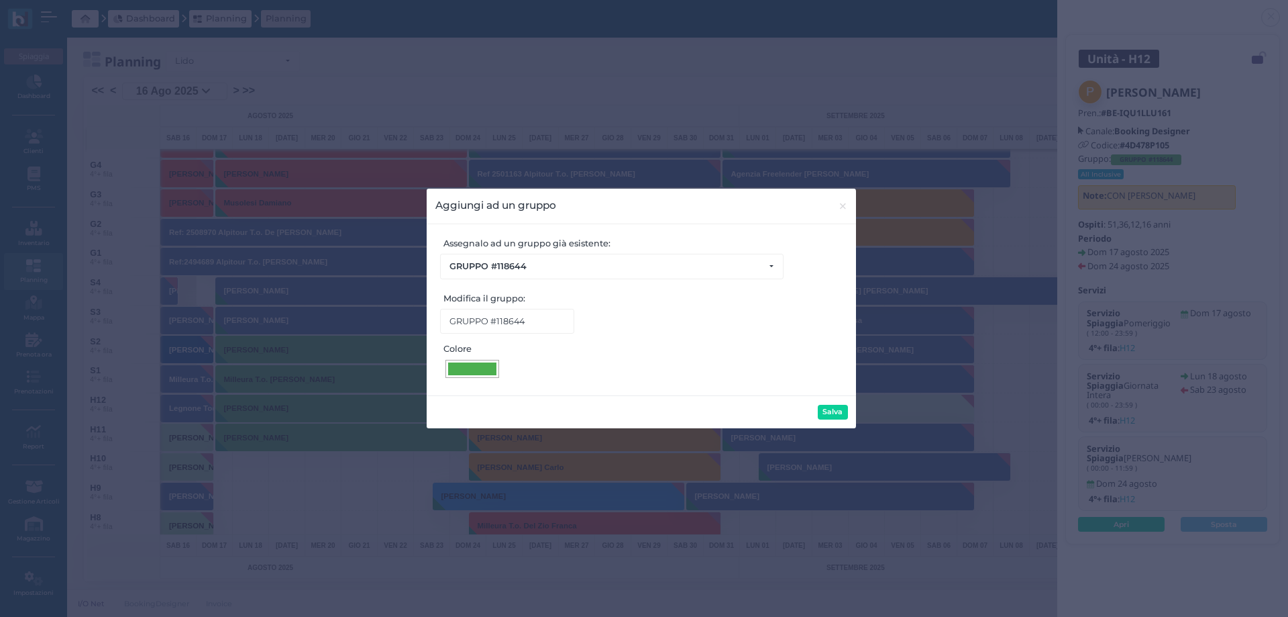
click at [467, 369] on div at bounding box center [472, 368] width 48 height 13
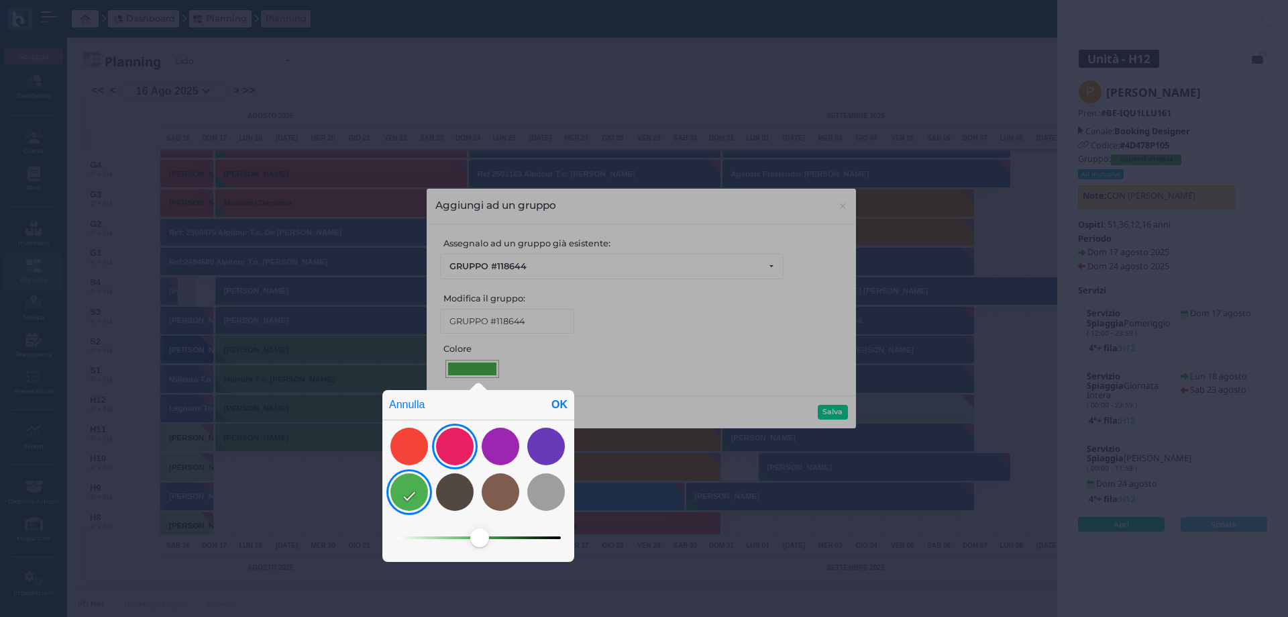
click at [465, 440] on div at bounding box center [455, 446] width 38 height 38
click at [555, 407] on div "OK" at bounding box center [560, 405] width 30 height 30
type input "#ea1e63"
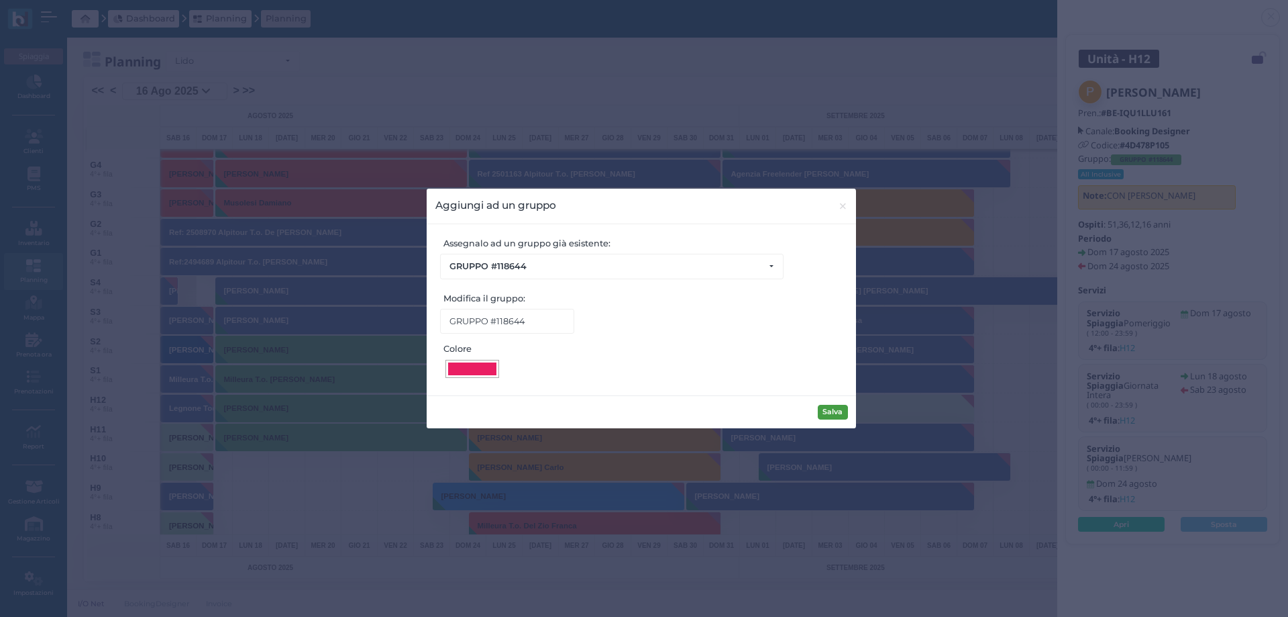
click at [839, 413] on button "Salva" at bounding box center [833, 412] width 30 height 15
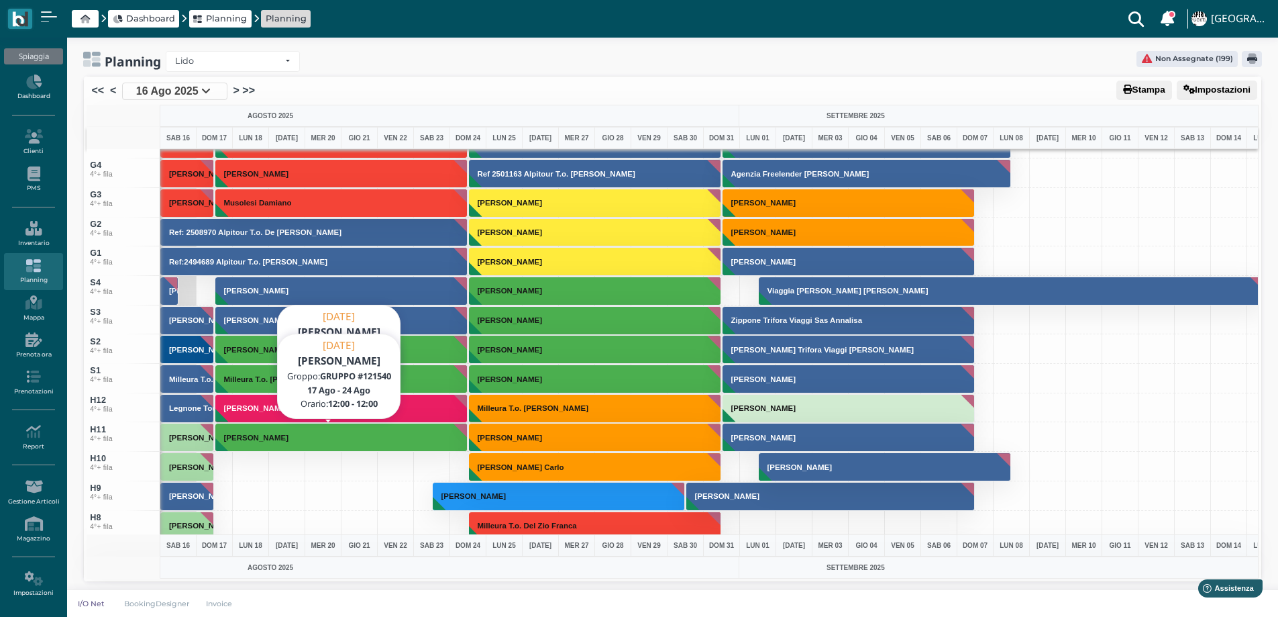
click at [241, 436] on h3 "[PERSON_NAME]" at bounding box center [256, 437] width 75 height 8
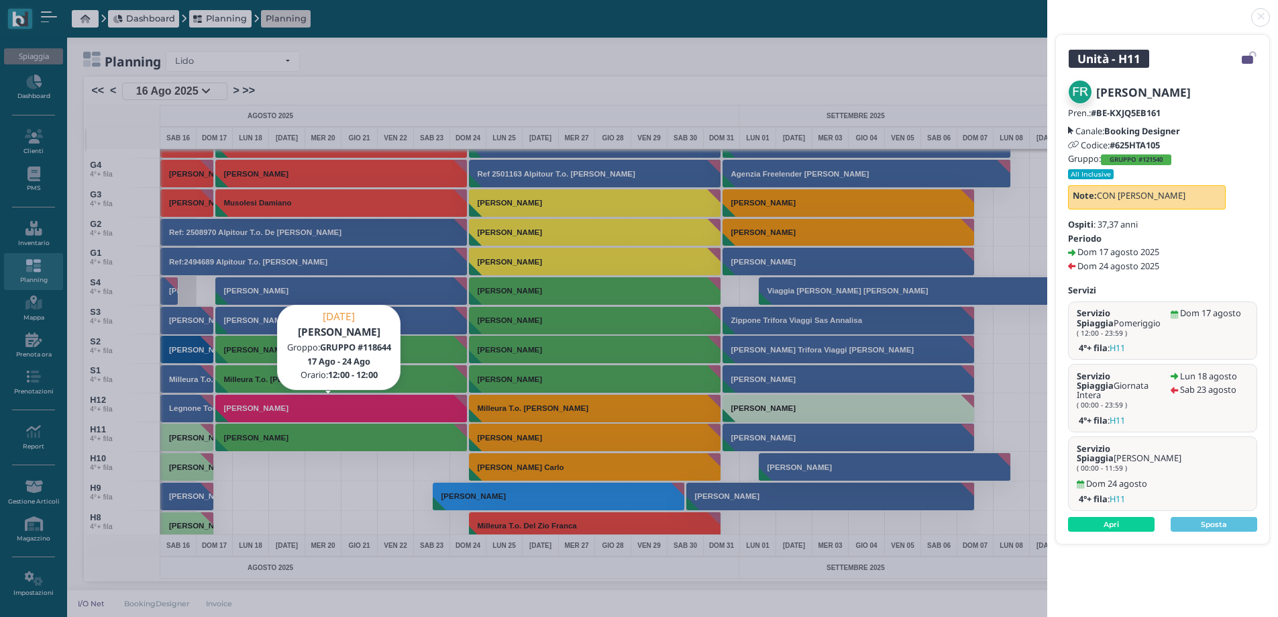
click at [1137, 161] on b "GRUPPO #121540" at bounding box center [1136, 159] width 53 height 9
select select "817"
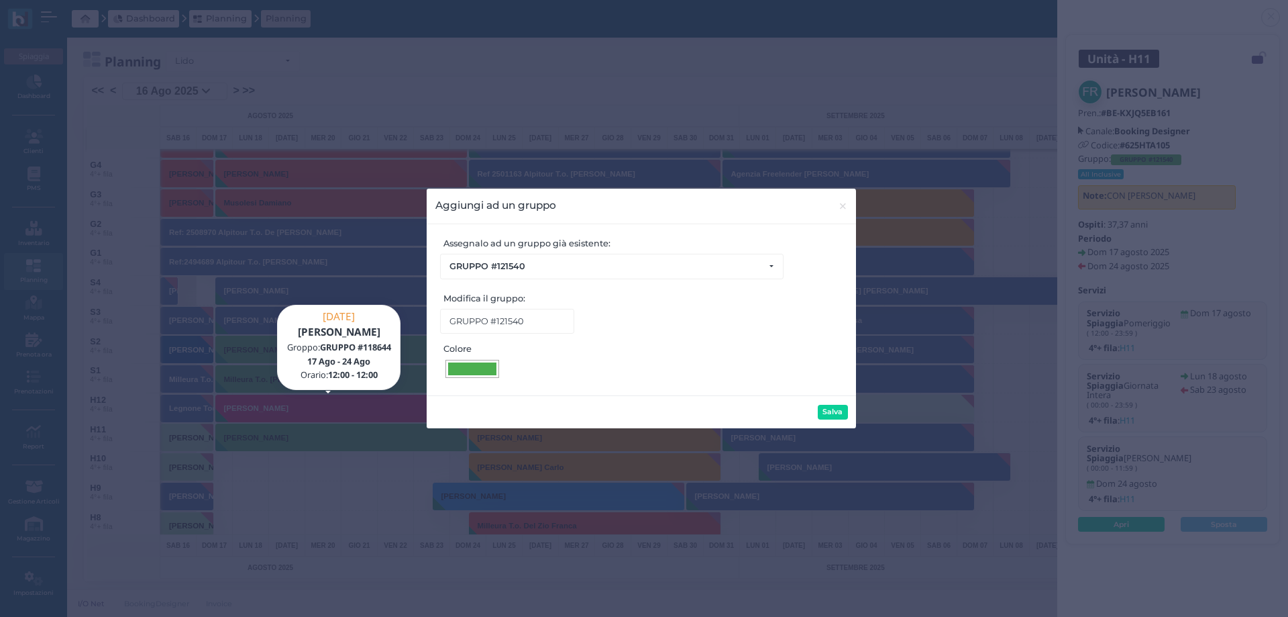
click at [475, 368] on div at bounding box center [472, 368] width 48 height 13
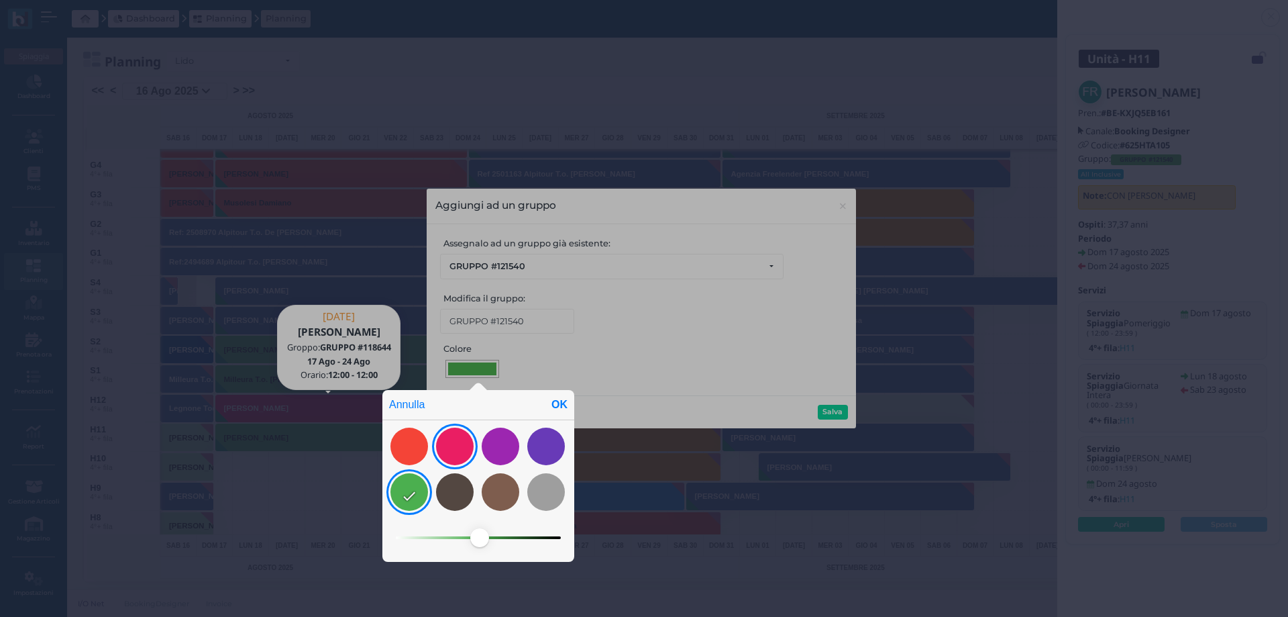
click at [462, 440] on div at bounding box center [455, 446] width 38 height 38
click at [559, 401] on div "OK" at bounding box center [560, 405] width 30 height 30
type input "#ea1e63"
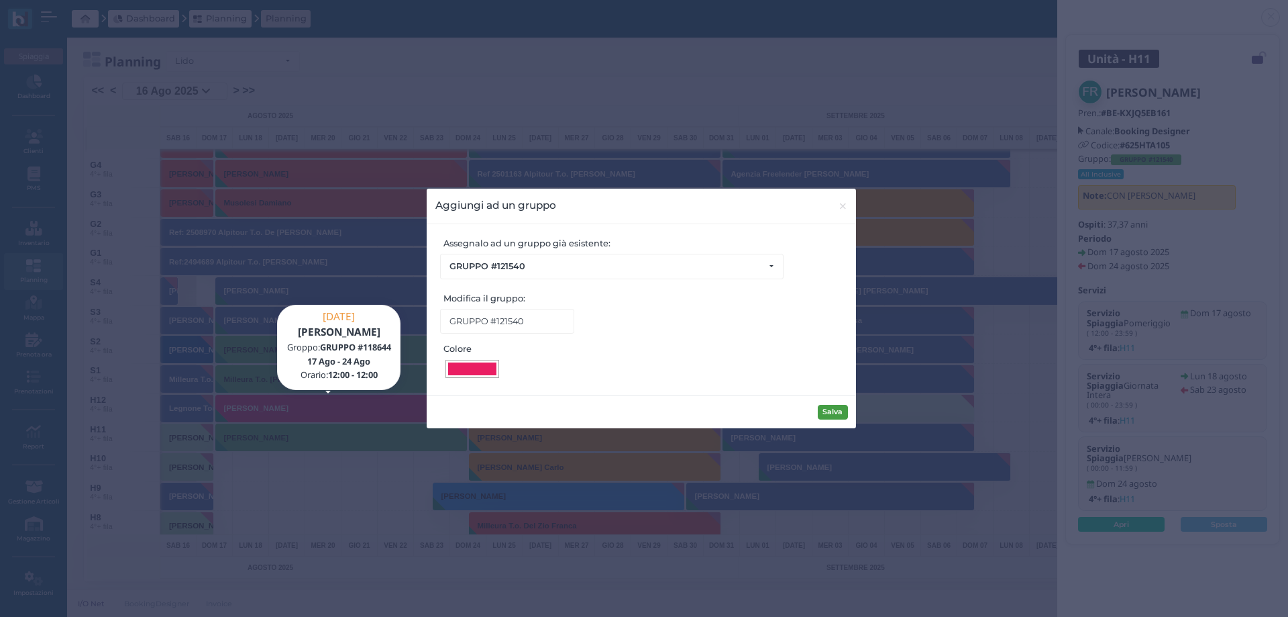
click at [833, 409] on button "Salva" at bounding box center [833, 412] width 30 height 15
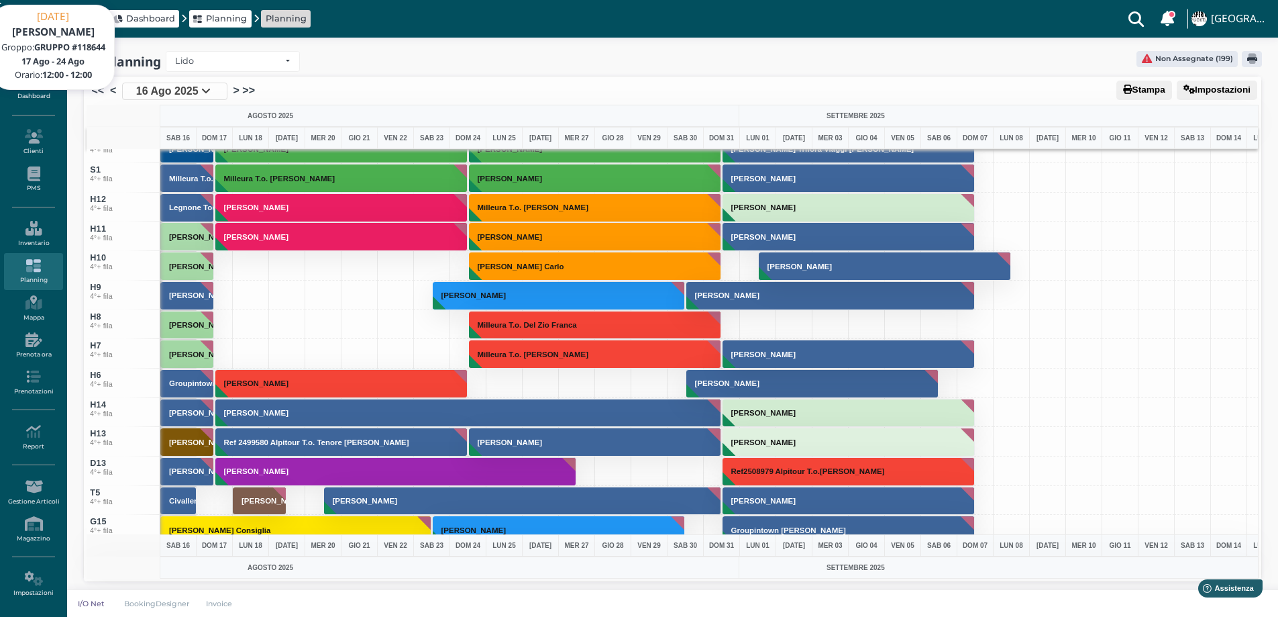
scroll to position [4589, 0]
click at [253, 204] on h3 "[PERSON_NAME]" at bounding box center [256, 207] width 75 height 8
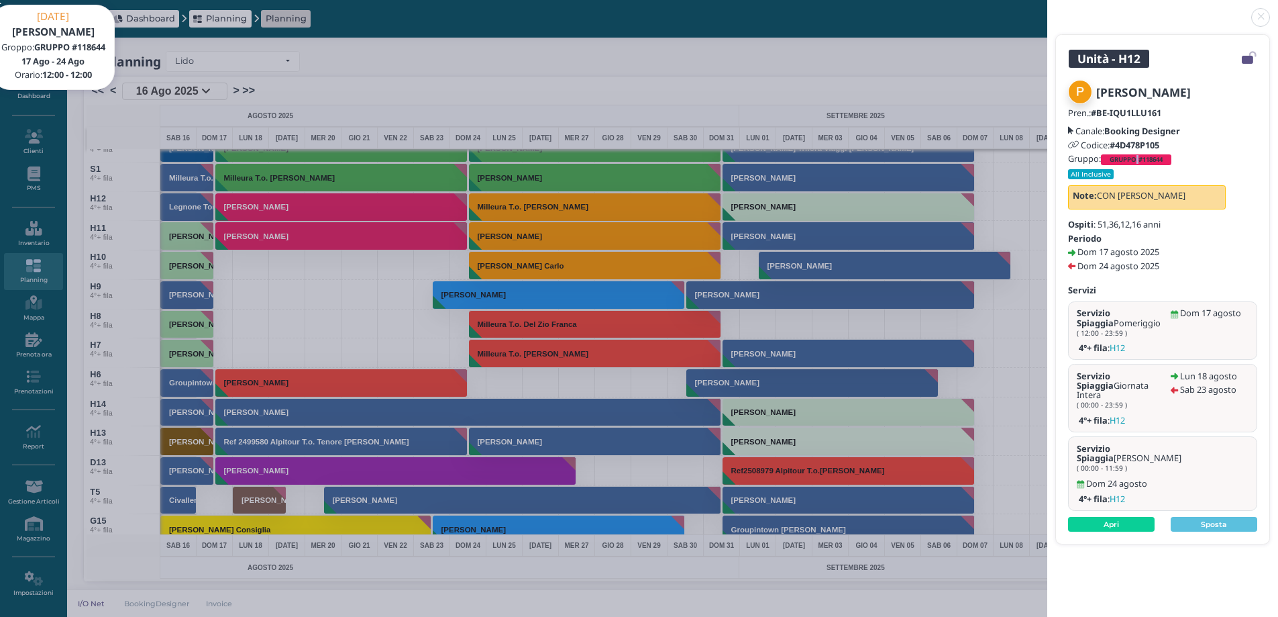
click at [1140, 156] on b "GRUPPO #118644" at bounding box center [1136, 159] width 53 height 9
select select "816"
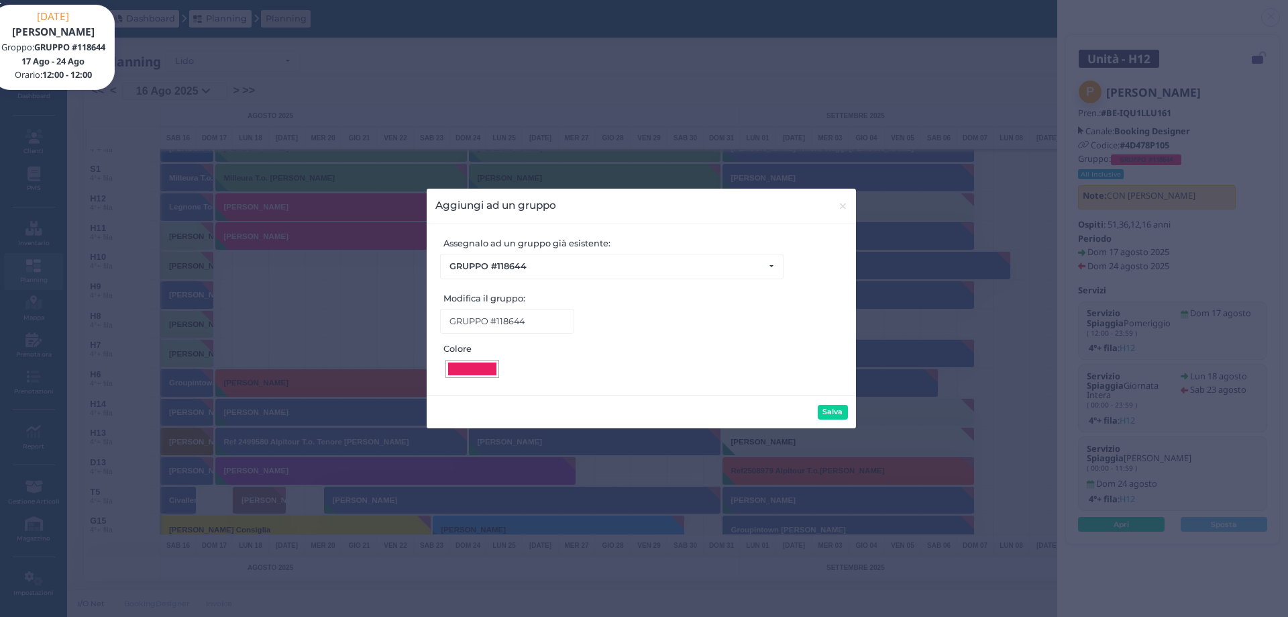
click at [489, 375] on div at bounding box center [472, 368] width 48 height 13
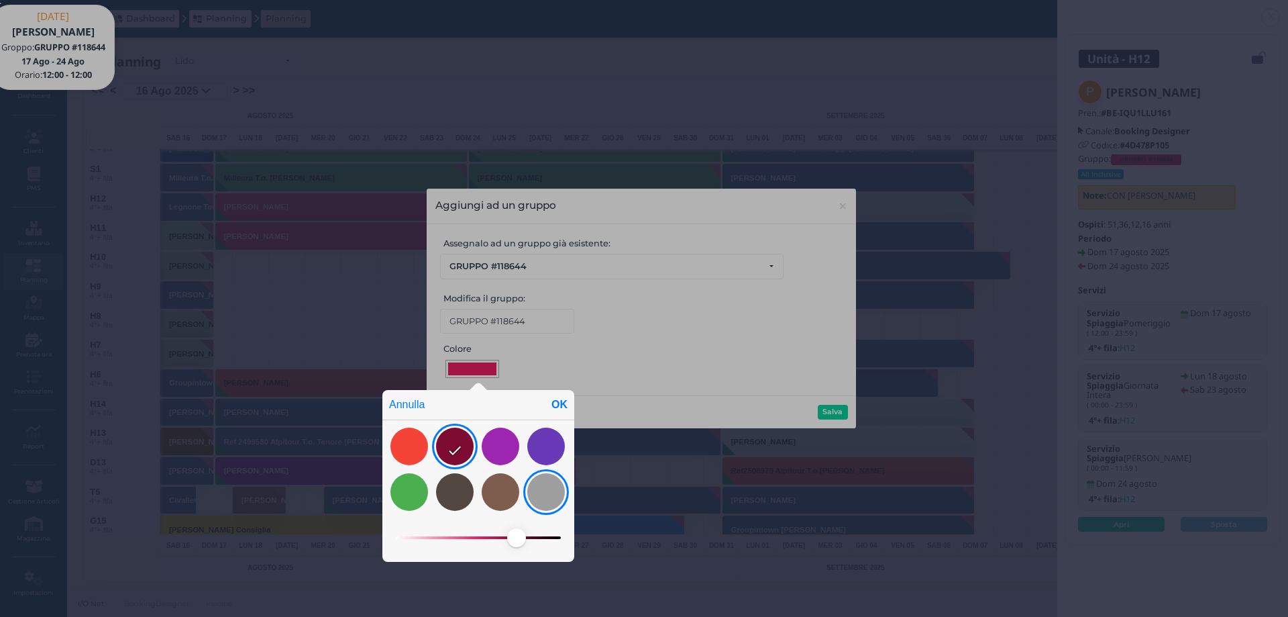
drag, startPoint x: 474, startPoint y: 535, endPoint x: 542, endPoint y: 477, distance: 90.0
click at [517, 536] on span at bounding box center [516, 537] width 19 height 19
drag, startPoint x: 548, startPoint y: 405, endPoint x: 557, endPoint y: 401, distance: 10.0
click at [555, 403] on div "OK" at bounding box center [560, 405] width 30 height 30
type input "#790b30"
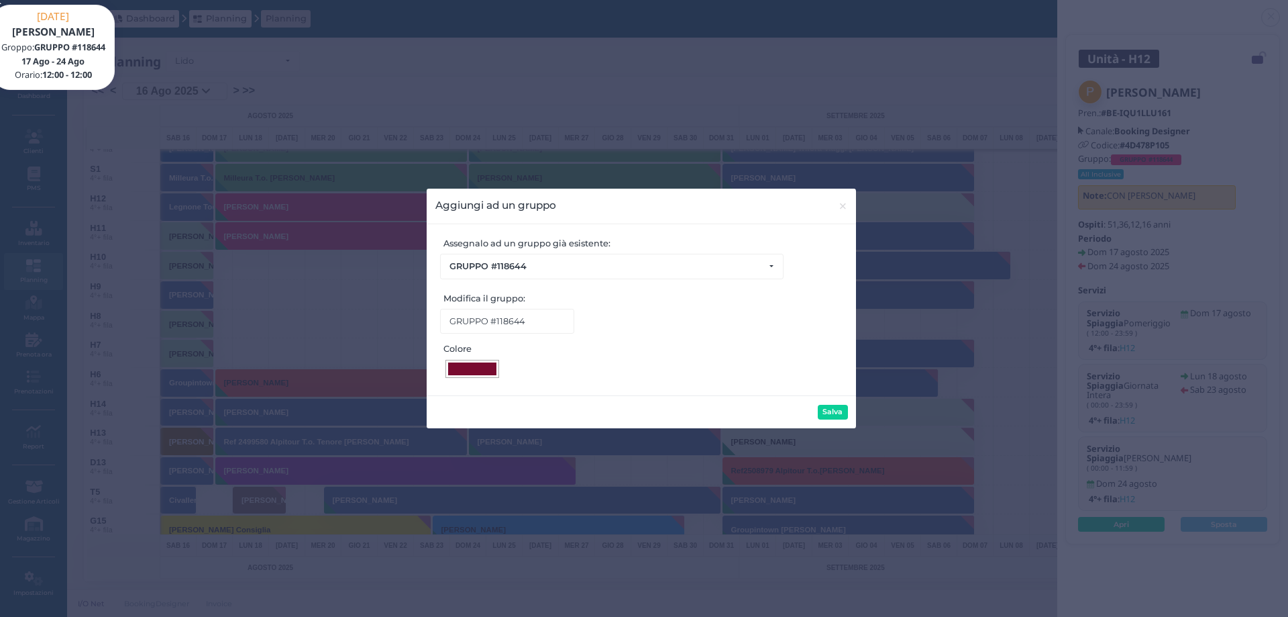
click at [837, 409] on button "Salva" at bounding box center [833, 412] width 30 height 15
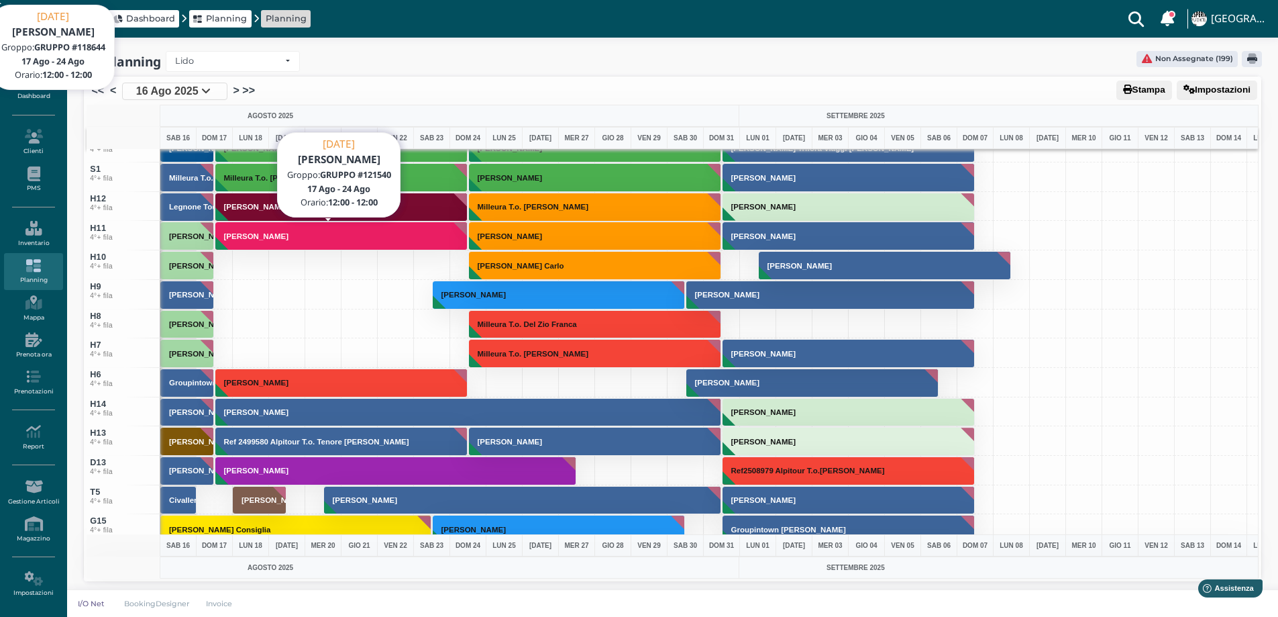
click at [244, 236] on h3 "[PERSON_NAME]" at bounding box center [256, 236] width 75 height 8
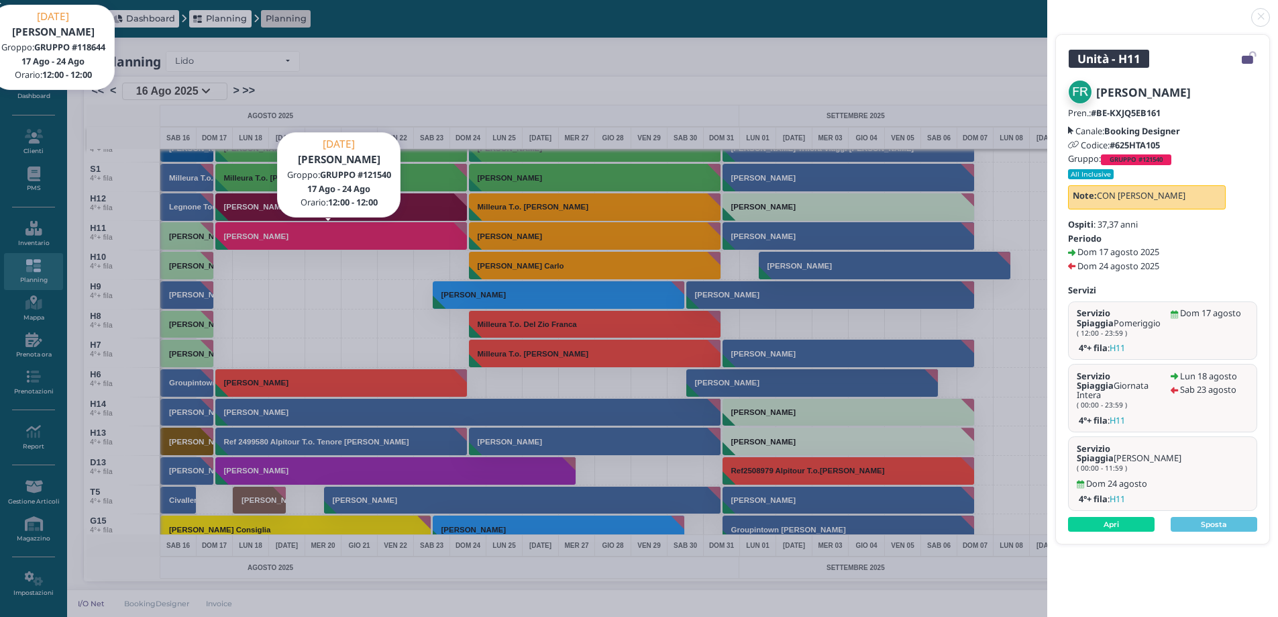
click at [1132, 157] on b "GRUPPO #121540" at bounding box center [1136, 159] width 53 height 9
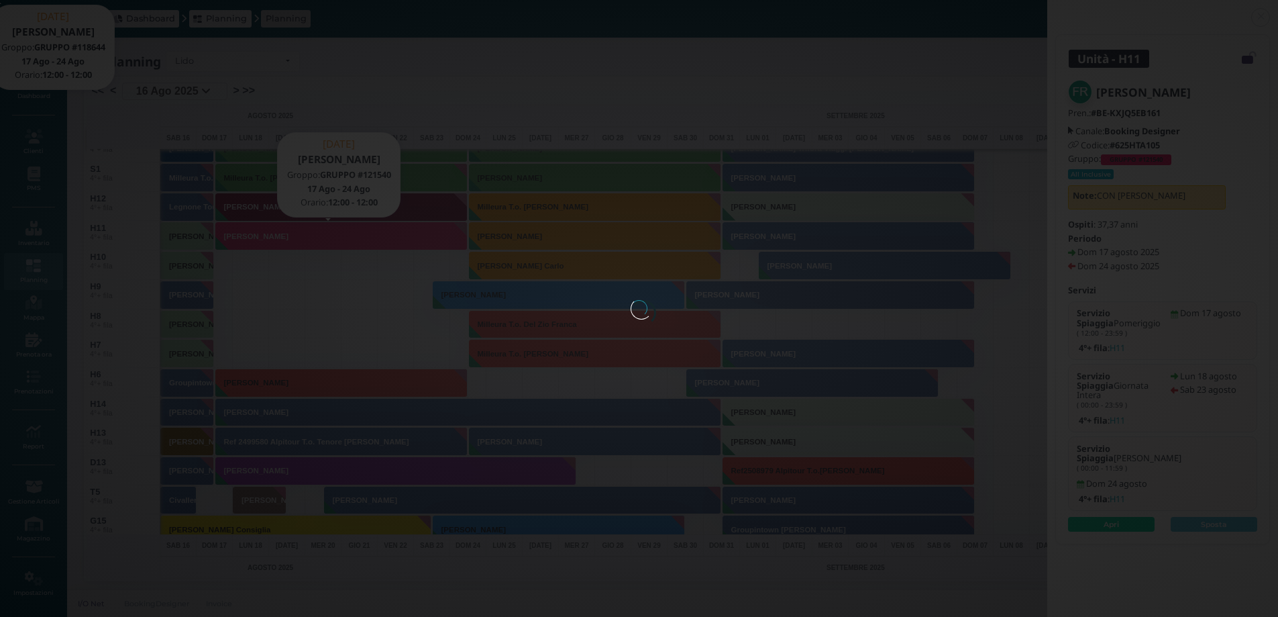
select select "817"
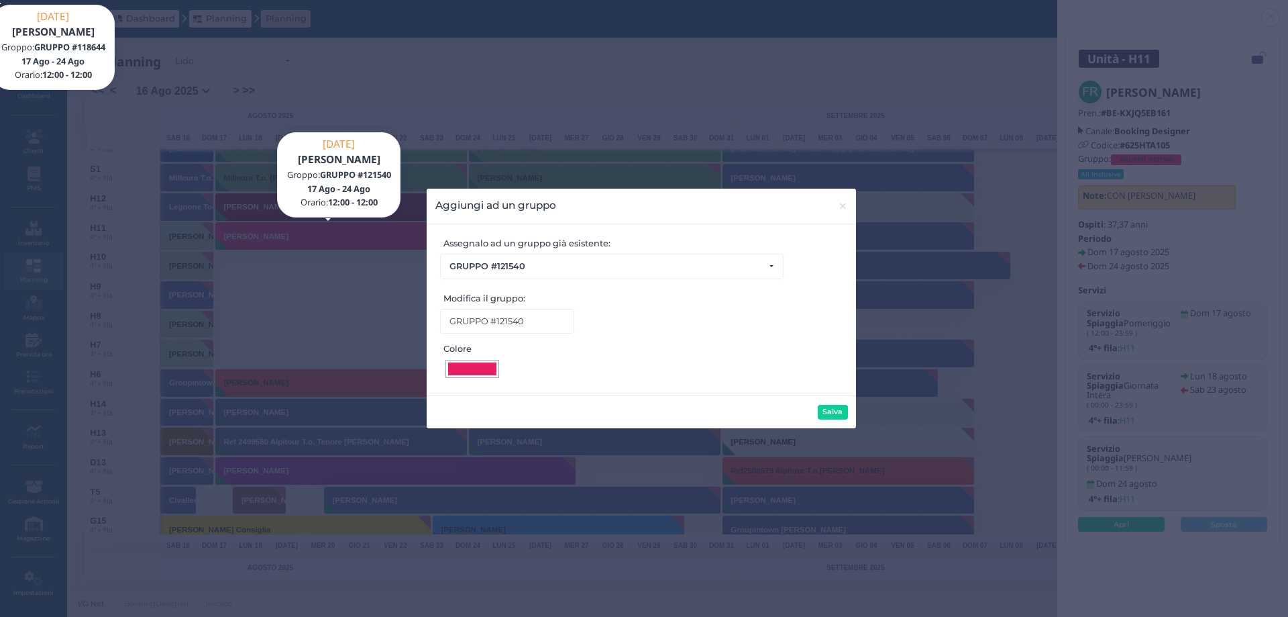
click at [468, 376] on div at bounding box center [473, 369] width 54 height 19
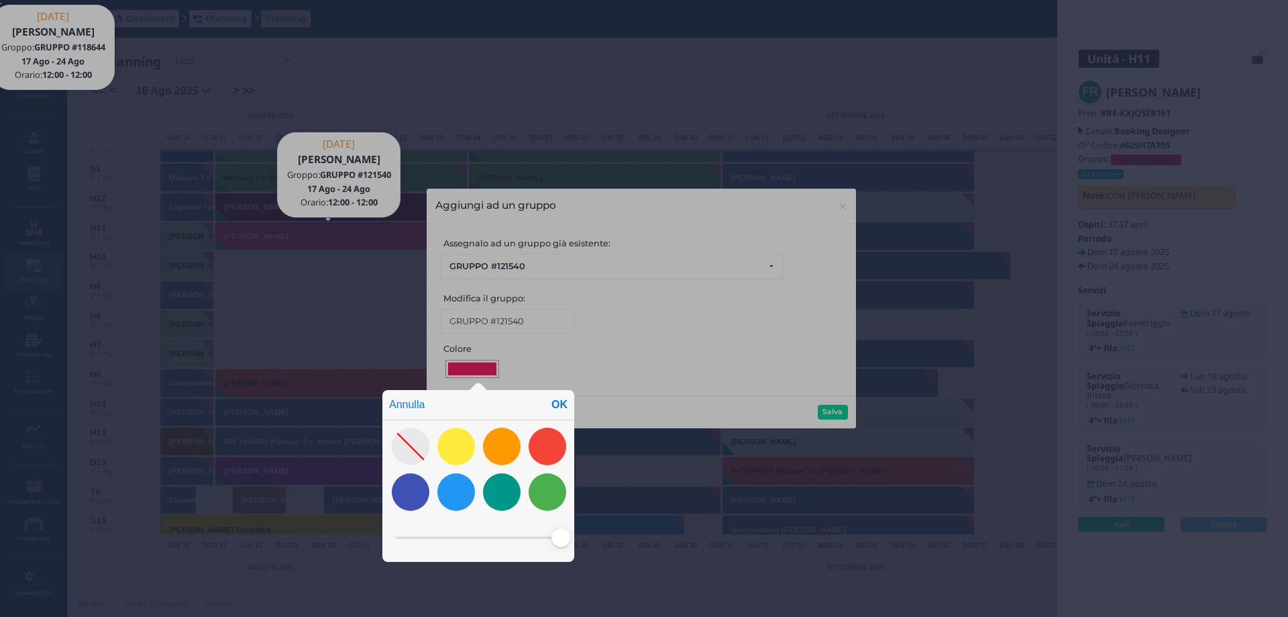
drag, startPoint x: 482, startPoint y: 534, endPoint x: 574, endPoint y: 528, distance: 92.1
click at [584, 546] on div "Annulla OK" at bounding box center [644, 306] width 1288 height 619
drag, startPoint x: 554, startPoint y: 407, endPoint x: 542, endPoint y: 391, distance: 20.5
click at [556, 407] on div "OK" at bounding box center [560, 405] width 30 height 30
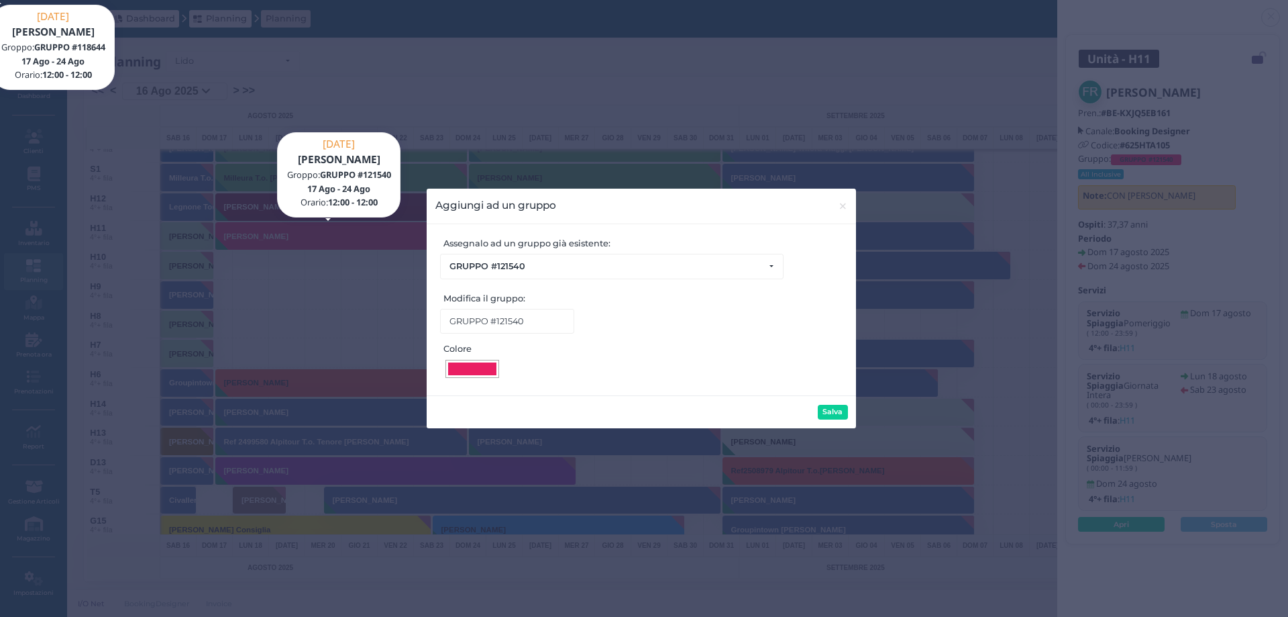
click at [480, 364] on div at bounding box center [472, 368] width 48 height 13
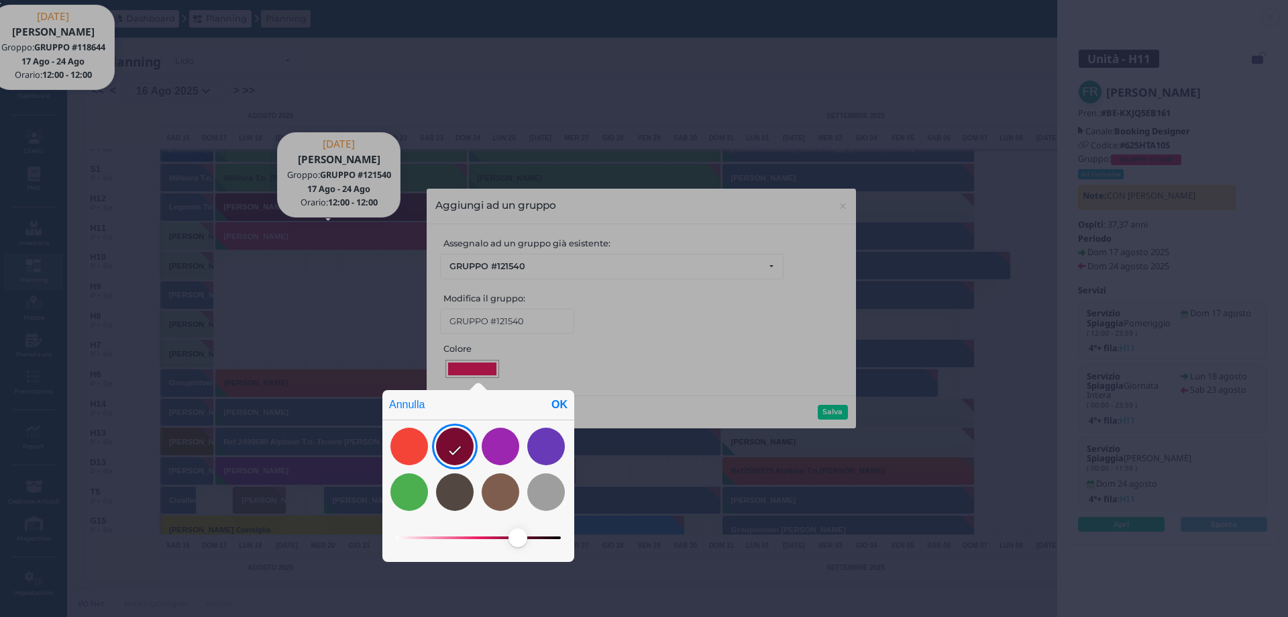
drag, startPoint x: 479, startPoint y: 533, endPoint x: 521, endPoint y: 536, distance: 42.4
click at [521, 538] on span at bounding box center [518, 537] width 19 height 19
click at [518, 534] on span at bounding box center [516, 537] width 19 height 19
click at [566, 402] on div "OK" at bounding box center [560, 405] width 30 height 30
type input "#790b30"
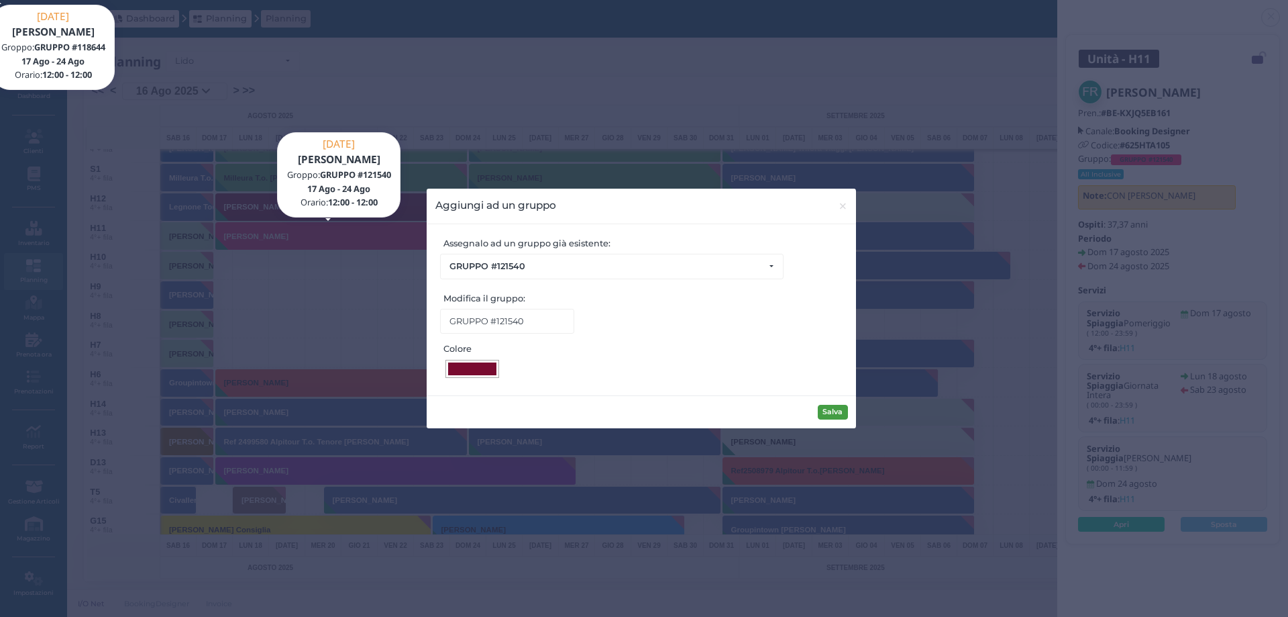
click at [836, 414] on button "Salva" at bounding box center [833, 412] width 30 height 15
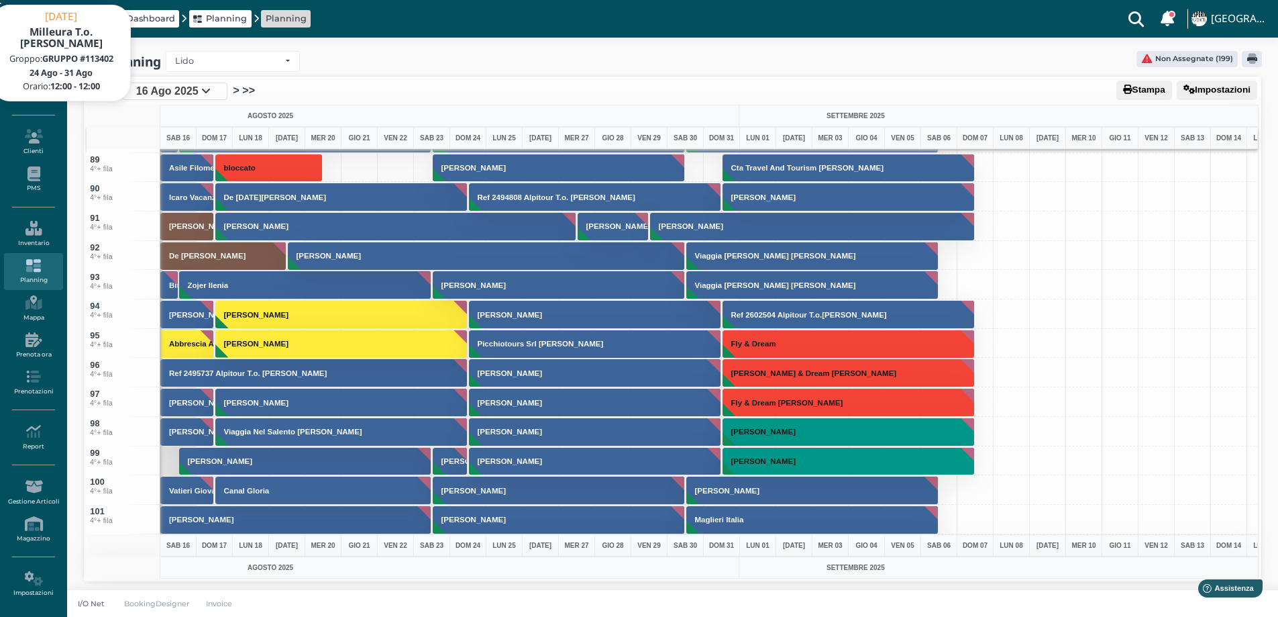
scroll to position [2241, 0]
